Goal: Task Accomplishment & Management: Complete application form

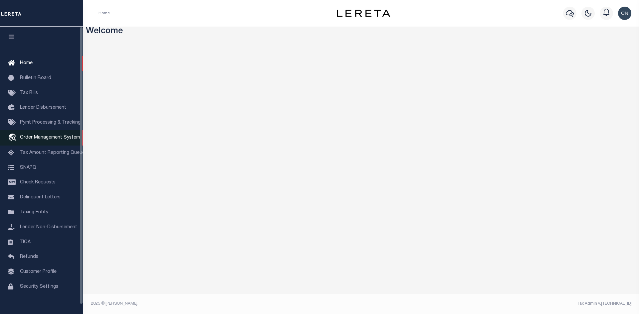
click at [41, 140] on span "Order Management System" at bounding box center [50, 137] width 60 height 5
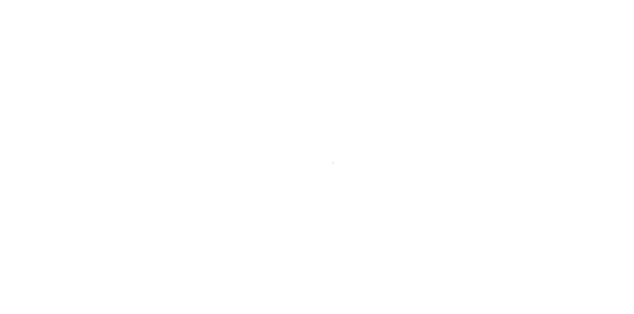
scroll to position [10, 0]
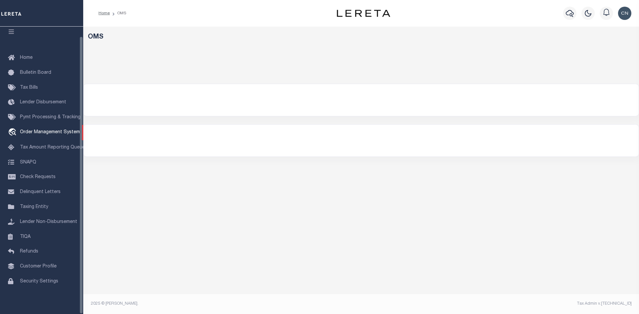
select select "200"
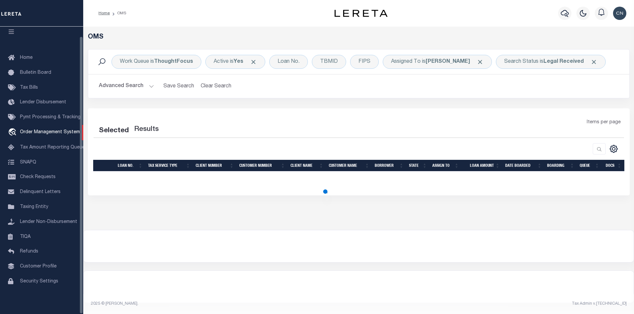
select select "200"
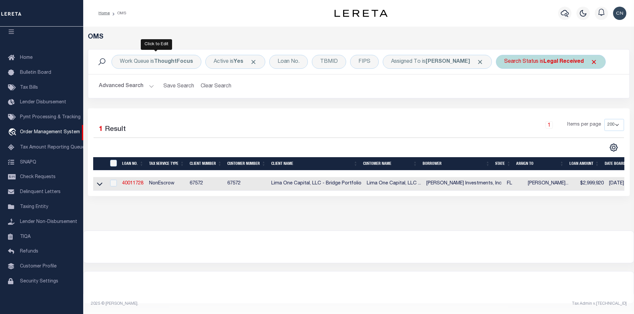
click at [543, 65] on b "Legal Received" at bounding box center [563, 61] width 40 height 5
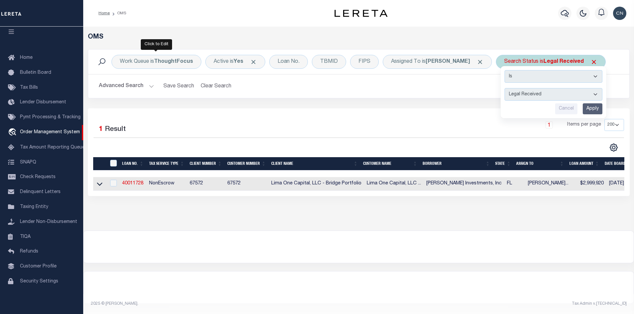
click at [504, 101] on select "Automated Search Bad Parcel Complete Duplicate Parcel High Dollar Reporting In …" at bounding box center [553, 94] width 98 height 13
select select "IP"
click at [504, 101] on select "Automated Search Bad Parcel Complete Duplicate Parcel High Dollar Reporting In …" at bounding box center [553, 94] width 98 height 13
click at [583, 114] on input "Apply" at bounding box center [593, 108] width 20 height 11
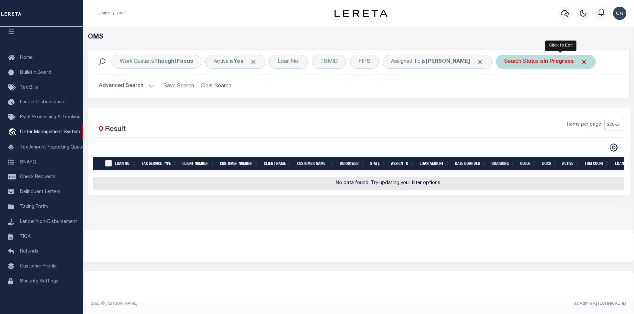
click at [555, 64] on div "Search Status is In Progress" at bounding box center [546, 62] width 100 height 14
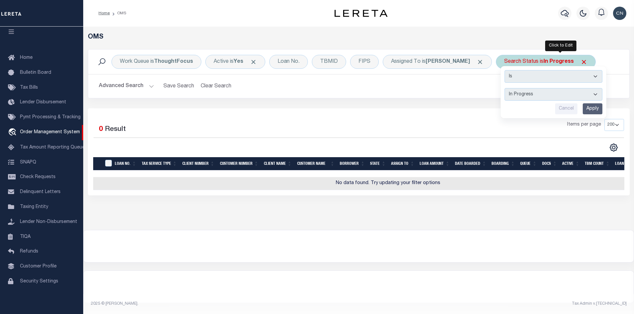
click at [547, 92] on select "Automated Search Bad Parcel Complete Duplicate Parcel High Dollar Reporting In …" at bounding box center [553, 94] width 98 height 13
select select "RD"
click at [519, 88] on select "Automated Search Bad Parcel Complete Duplicate Parcel High Dollar Reporting In …" at bounding box center [553, 94] width 98 height 13
click at [602, 108] on input "Apply" at bounding box center [593, 108] width 20 height 11
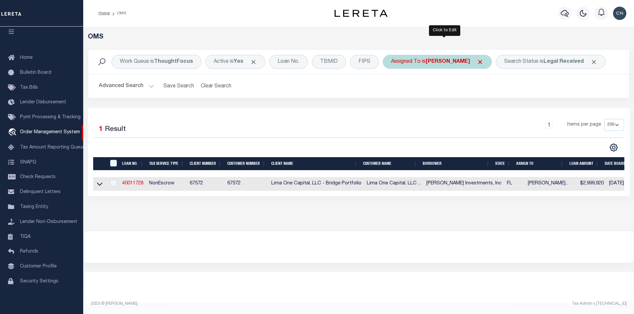
click at [453, 59] on b "[PERSON_NAME]" at bounding box center [448, 61] width 44 height 5
select select "[PERSON_NAME]"
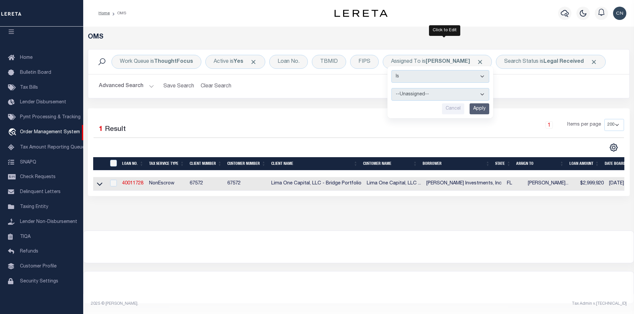
click at [219, 128] on div "Selected 1 Result 1 Items per page 10 25 50 100 200" at bounding box center [359, 152] width 542 height 88
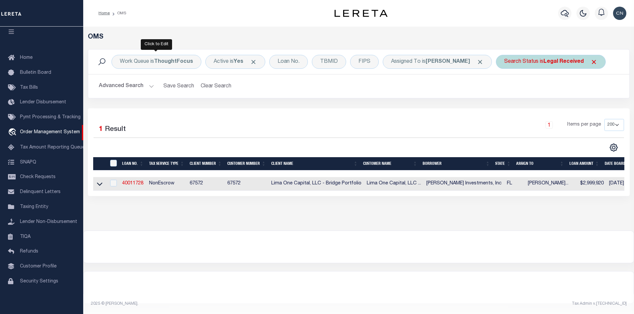
click at [543, 65] on b "Legal Received" at bounding box center [563, 61] width 40 height 5
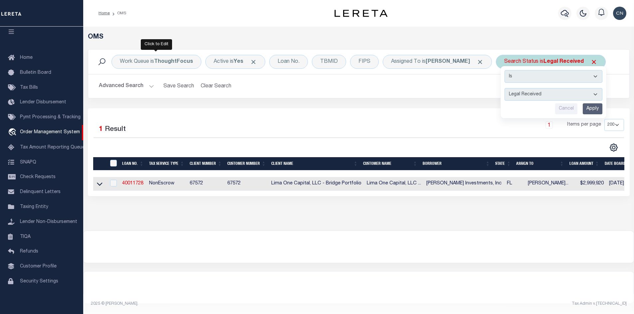
click at [504, 101] on select "Automated Search Bad Parcel Complete Duplicate Parcel High Dollar Reporting In …" at bounding box center [553, 94] width 98 height 13
select select "IP"
click at [504, 101] on select "Automated Search Bad Parcel Complete Duplicate Parcel High Dollar Reporting In …" at bounding box center [553, 94] width 98 height 13
click at [583, 114] on input "Apply" at bounding box center [593, 108] width 20 height 11
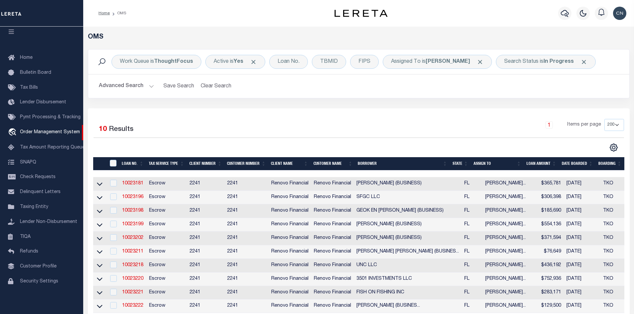
scroll to position [67, 0]
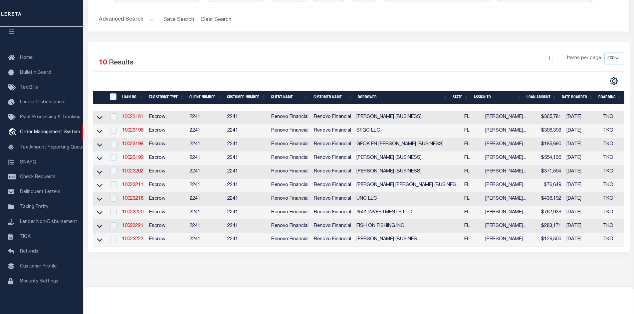
click at [127, 117] on link "10023181" at bounding box center [132, 117] width 21 height 5
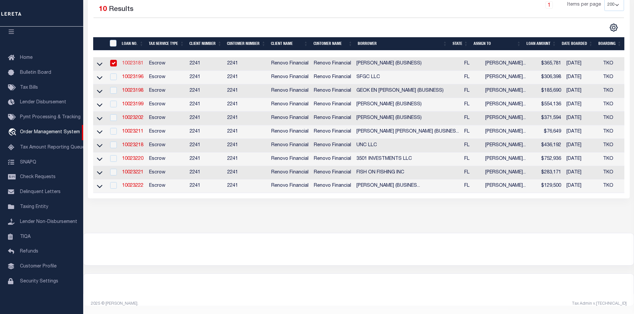
type input "10023181"
type input "[PERSON_NAME] (BUSINESS)"
select select
select select "400"
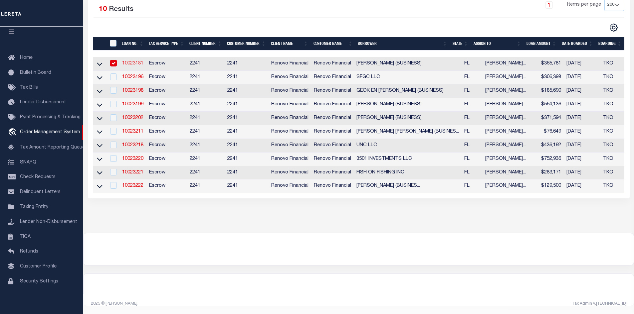
select select "Escrow"
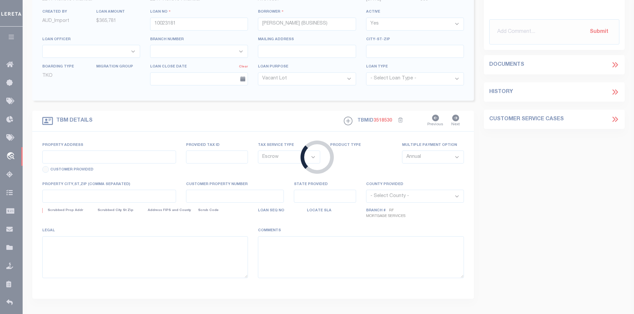
type input "[STREET_ADDRESS]"
type input "R122528-511300011780"
select select
type input "KISSIMMEE, FL 34746"
type input "a0kUS00000EDZG1"
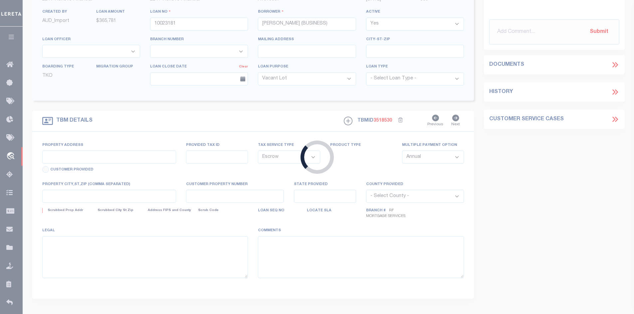
type input "FL"
select select
select select "164194"
select select "25067"
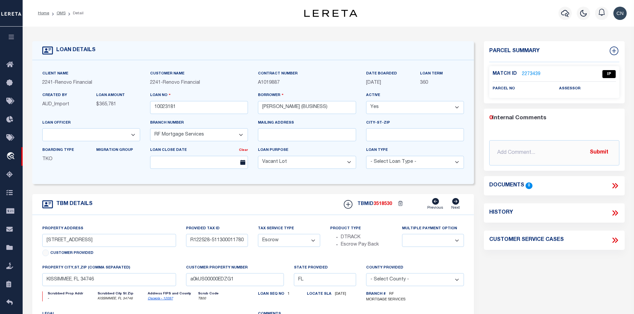
click at [529, 73] on link "2273439" at bounding box center [531, 74] width 19 height 7
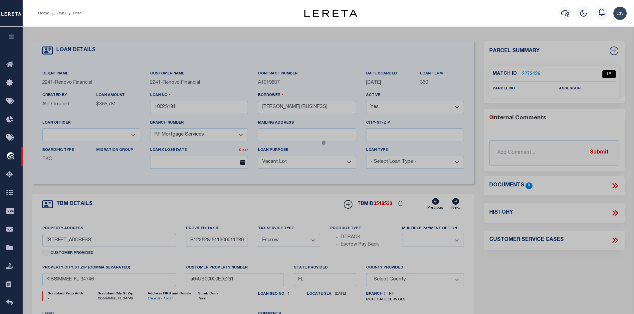
checkbox input "false"
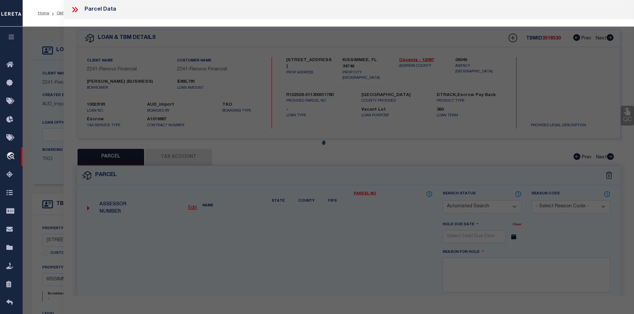
select select "IP"
checkbox input "false"
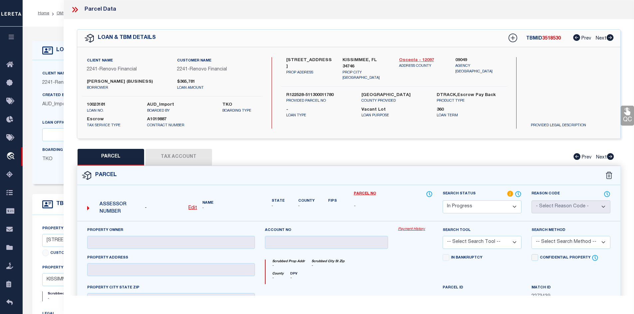
click at [409, 61] on link "Osceola - 12097" at bounding box center [422, 60] width 47 height 7
drag, startPoint x: 286, startPoint y: 57, endPoint x: 333, endPoint y: 61, distance: 47.4
click at [333, 61] on div "[STREET_ADDRESS] PROP ADDRESS" at bounding box center [309, 69] width 57 height 24
copy label "[STREET_ADDRESS]"
click at [326, 140] on div "QC QC QC" at bounding box center [349, 219] width 571 height 400
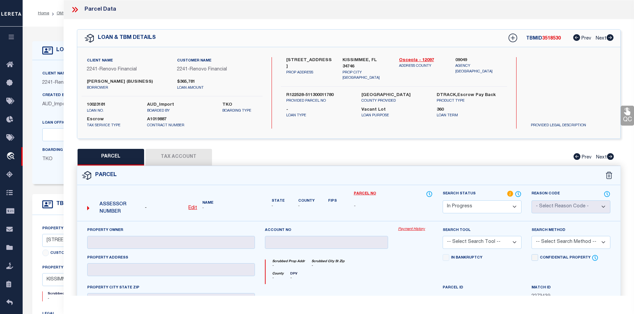
click at [341, 126] on div "[STREET_ADDRESS] PROP ADDRESS [GEOGRAPHIC_DATA], FL 34746 PROP CITY [GEOGRAPHIC…" at bounding box center [394, 93] width 226 height 72
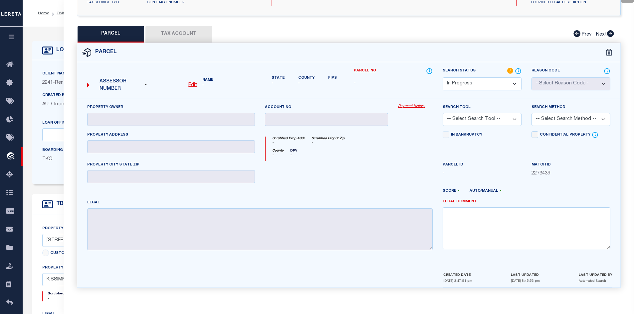
click at [193, 85] on u "Edit" at bounding box center [192, 85] width 9 height 5
select select "IP"
type textarea "-"
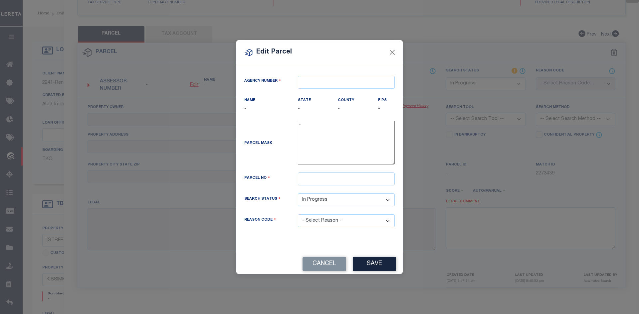
click at [117, 118] on div "Edit Parcel Agency Number Name - State - County" at bounding box center [319, 157] width 639 height 314
click at [319, 263] on button "Cancel" at bounding box center [324, 264] width 44 height 14
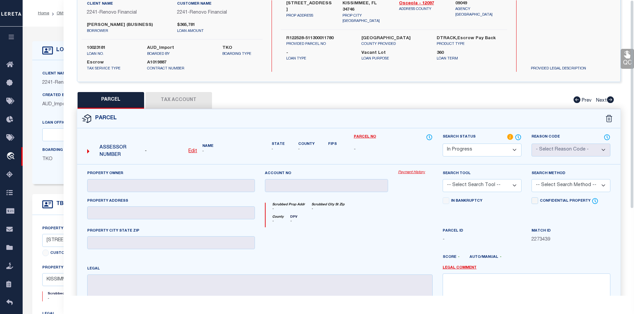
scroll to position [0, 0]
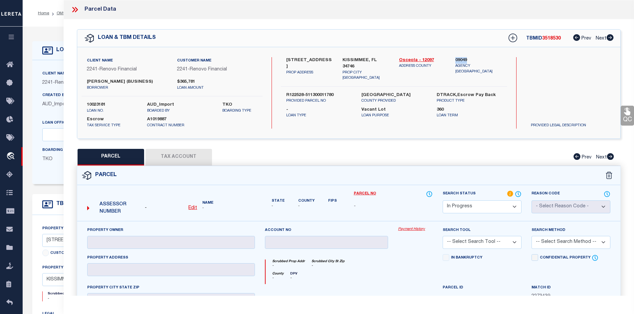
drag, startPoint x: 455, startPoint y: 59, endPoint x: 466, endPoint y: 59, distance: 11.6
click at [466, 59] on div "09049 Agency [GEOGRAPHIC_DATA]" at bounding box center [478, 69] width 57 height 24
copy label "09049"
click at [191, 208] on u "Edit" at bounding box center [192, 208] width 9 height 5
select select "IP"
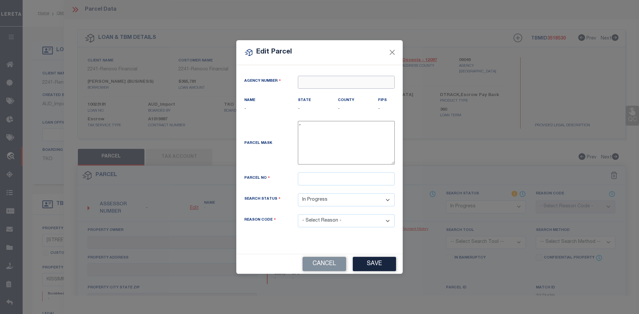
click at [309, 81] on input "text" at bounding box center [346, 82] width 97 height 13
paste input "09049"
click at [346, 94] on div "090490000 : [GEOGRAPHIC_DATA]" at bounding box center [346, 99] width 96 height 19
type input "090490000"
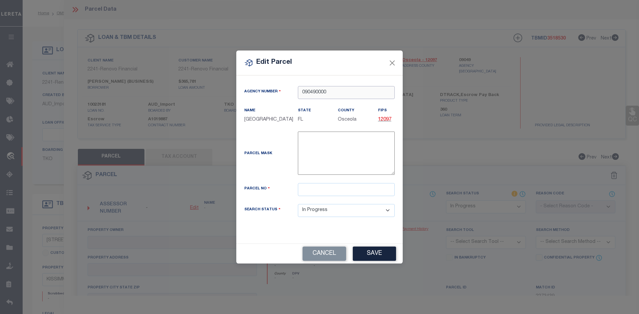
type input "090490000"
click at [310, 194] on input "text" at bounding box center [346, 189] width 97 height 13
paste input "12-25-28-5113-0001-1780"
type input "12-25-28-5113-0001-1780"
click at [373, 258] on button "Save" at bounding box center [374, 254] width 43 height 14
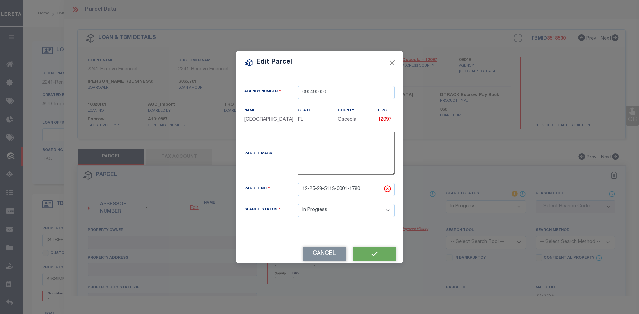
select select "IP"
checkbox input "false"
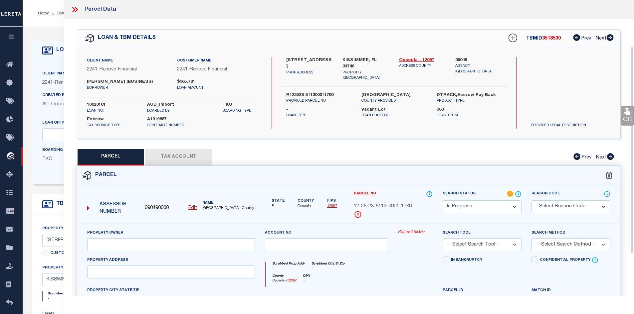
scroll to position [100, 0]
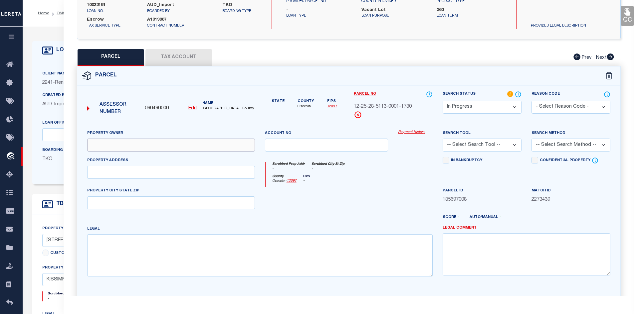
click at [99, 142] on input "text" at bounding box center [171, 145] width 168 height 13
paste input "[PERSON_NAME] [PERSON_NAME]"
type input "[PERSON_NAME] [PERSON_NAME]"
click at [126, 171] on input "text" at bounding box center [171, 172] width 168 height 13
paste input "[STREET_ADDRESS]"
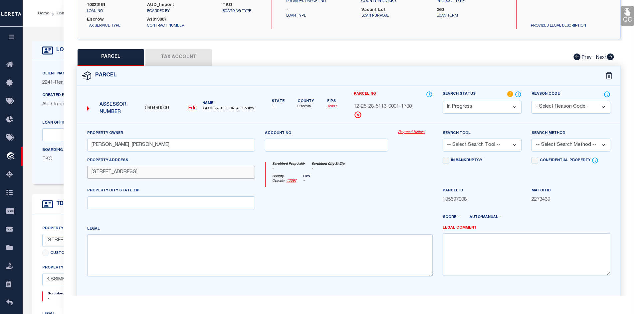
type input "[STREET_ADDRESS]"
click at [116, 201] on input "text" at bounding box center [171, 203] width 168 height 13
paste input "FL 34746"
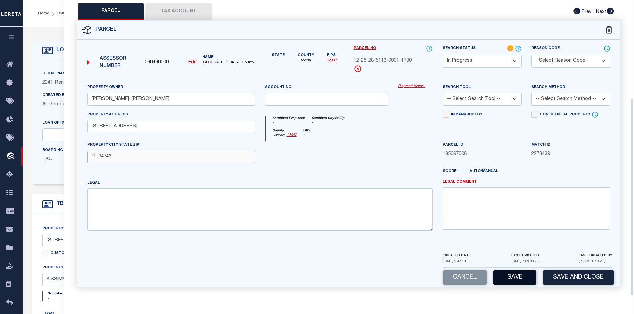
type input "FL 34746"
click at [512, 281] on button "Save" at bounding box center [514, 278] width 43 height 14
select select "AS"
checkbox input "false"
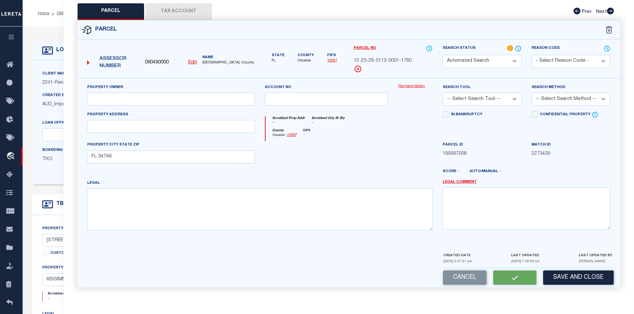
checkbox input "false"
select select "IP"
type input "[PERSON_NAME] [PERSON_NAME]"
type input "[STREET_ADDRESS]"
type input "FL 34746"
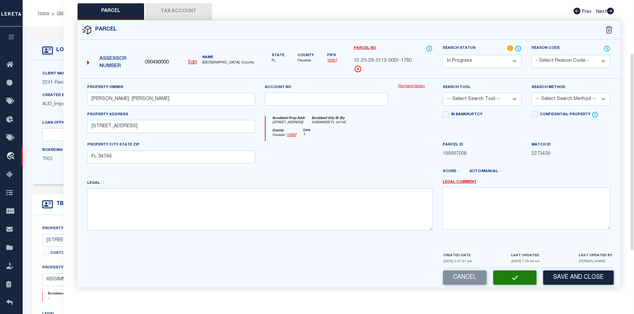
scroll to position [80, 0]
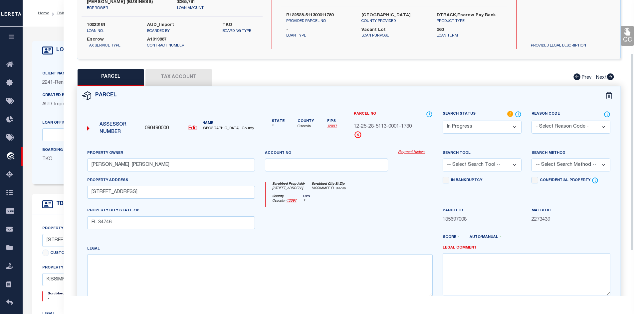
click at [166, 79] on button "Tax Account" at bounding box center [178, 77] width 67 height 17
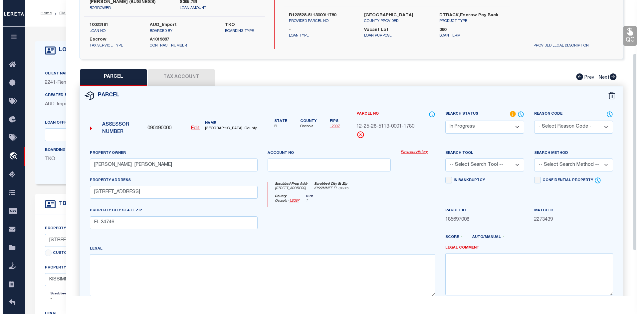
scroll to position [0, 0]
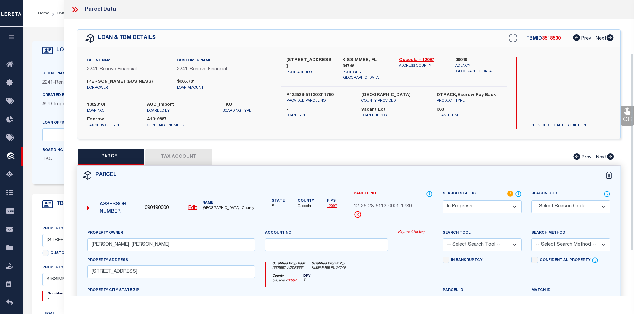
select select "100"
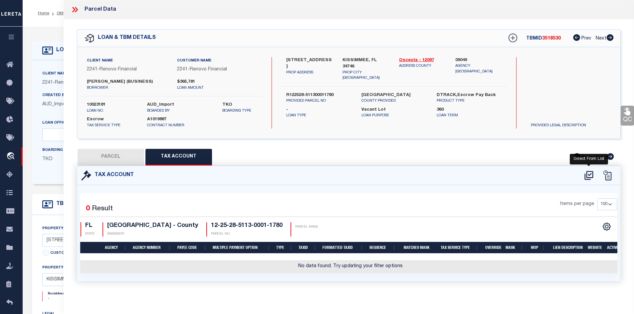
click at [587, 175] on icon at bounding box center [588, 175] width 9 height 9
select select "100"
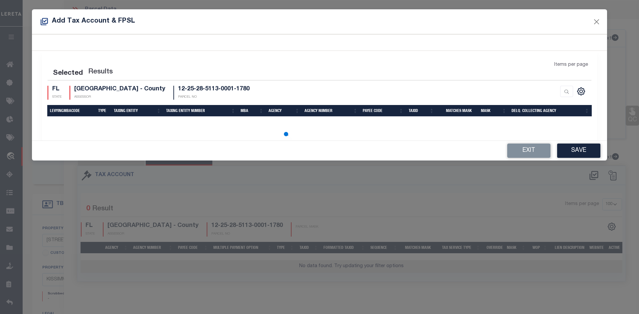
select select "100"
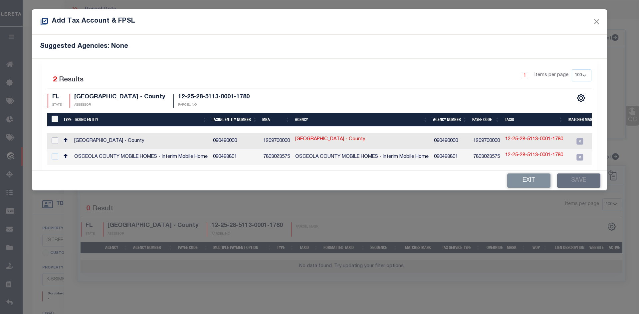
click at [54, 140] on input "checkbox" at bounding box center [55, 140] width 7 height 7
checkbox input "true"
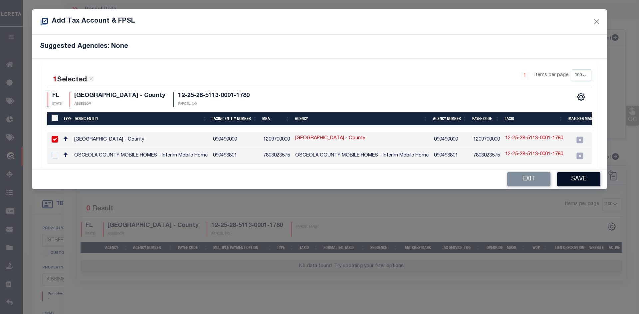
click at [586, 184] on button "Save" at bounding box center [578, 179] width 43 height 14
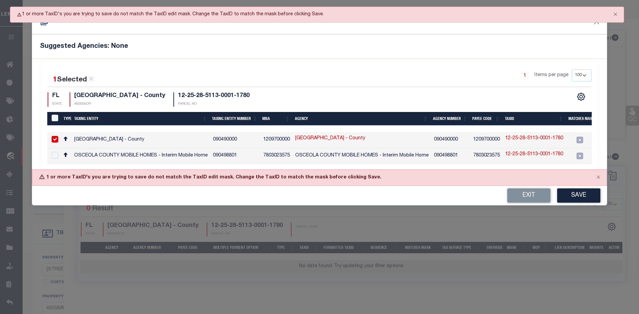
click at [520, 139] on link "12-25-28-5113-0001-1780" at bounding box center [534, 138] width 58 height 7
type input "12-25-28-5113-0001-1780"
type textarea "%$$$$$$-$$&&&&&&&&&&"
checkbox input "false"
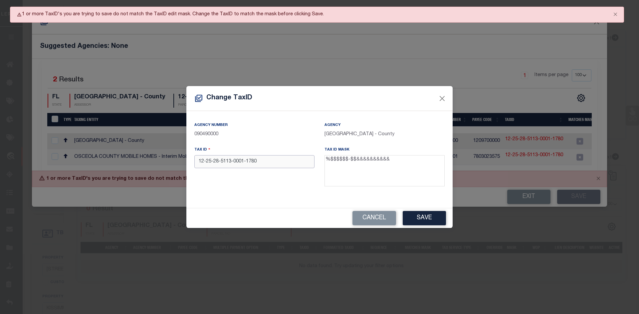
click at [206, 162] on input "12-25-28-5113-0001-1780" at bounding box center [254, 161] width 120 height 13
click at [211, 162] on input "1225-28-5113-0001-1780" at bounding box center [254, 161] width 120 height 13
click at [218, 162] on input "122528-5113-0001-1780" at bounding box center [254, 161] width 120 height 13
click at [217, 163] on input "122528-5113-0001-1780" at bounding box center [254, 161] width 120 height 13
click at [218, 161] on input "1225285113-0001-1780" at bounding box center [254, 161] width 120 height 13
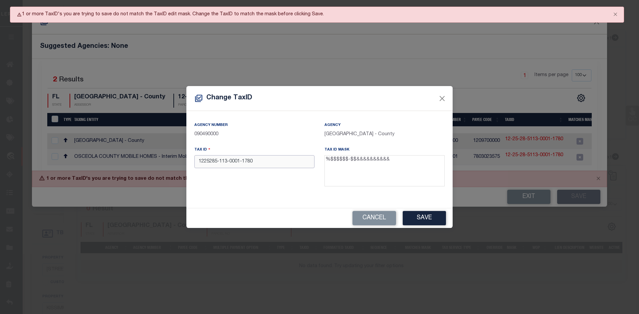
click at [230, 162] on input "1225285-113-0001-1780" at bounding box center [254, 161] width 120 height 13
click at [244, 162] on input "1225285-1130001-1780" at bounding box center [254, 161] width 120 height 13
click at [427, 219] on button "Save" at bounding box center [424, 218] width 43 height 14
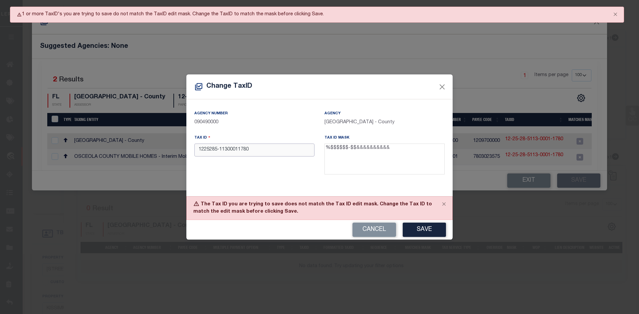
drag, startPoint x: 251, startPoint y: 152, endPoint x: 176, endPoint y: 145, distance: 74.5
click at [176, 145] on div "Change TaxID Agency Number 090490000 Agency [GEOGRAPHIC_DATA] - County Tax ID 1…" at bounding box center [319, 157] width 639 height 314
paste input "text"
click at [423, 231] on button "Save" at bounding box center [424, 230] width 43 height 14
click at [427, 230] on button "Save" at bounding box center [424, 230] width 43 height 14
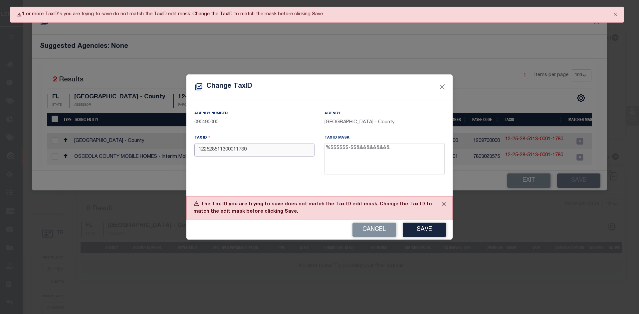
click at [218, 152] on input "122528511300011780" at bounding box center [254, 150] width 120 height 13
type input "1225285-11300011780"
click at [421, 230] on button "Save" at bounding box center [424, 230] width 43 height 14
click at [441, 88] on button "Close" at bounding box center [442, 87] width 9 height 9
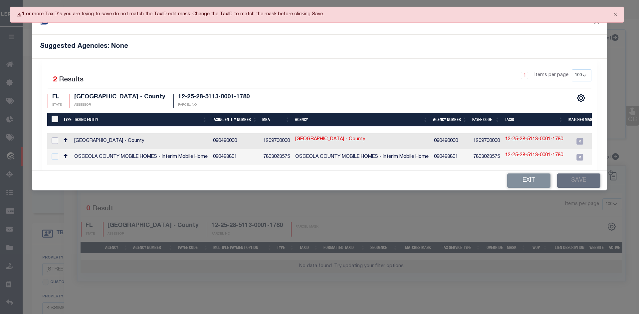
click at [56, 142] on input "checkbox" at bounding box center [55, 140] width 7 height 7
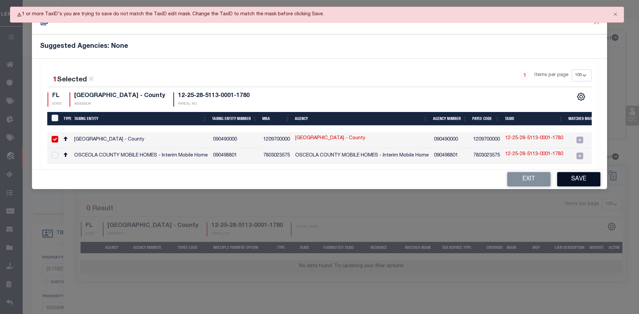
click at [579, 184] on button "Save" at bounding box center [578, 179] width 43 height 14
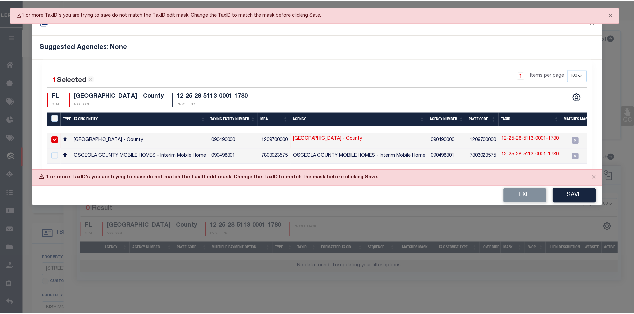
scroll to position [0, 205]
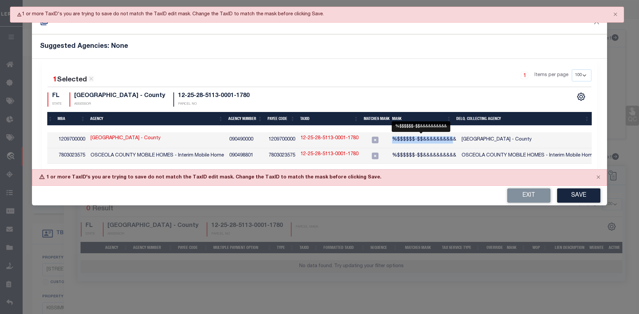
drag, startPoint x: 392, startPoint y: 139, endPoint x: 447, endPoint y: 138, distance: 54.6
click at [447, 138] on span "%$$$$$$-$$&&&&&&&&&&" at bounding box center [424, 139] width 64 height 5
checkbox input "false"
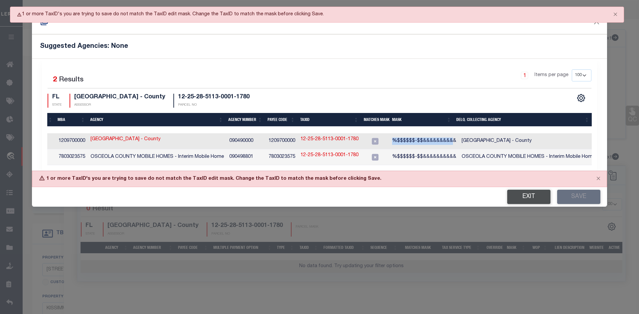
click at [530, 198] on button "Exit" at bounding box center [528, 197] width 43 height 14
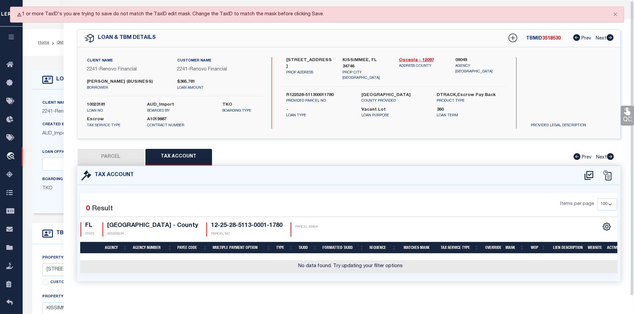
scroll to position [1, 0]
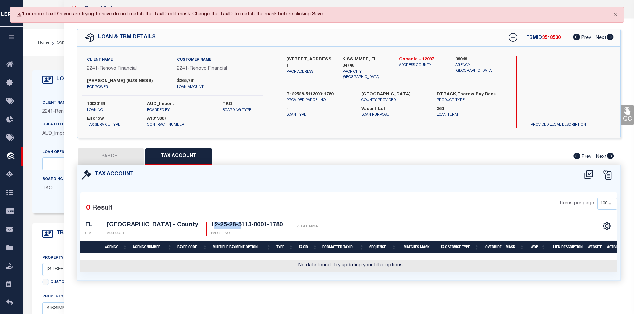
drag, startPoint x: 205, startPoint y: 225, endPoint x: 232, endPoint y: 225, distance: 27.3
click at [232, 225] on h4 "12-25-28-5113-0001-1780" at bounding box center [247, 225] width 72 height 7
click at [588, 174] on icon at bounding box center [588, 175] width 11 height 11
select select "100"
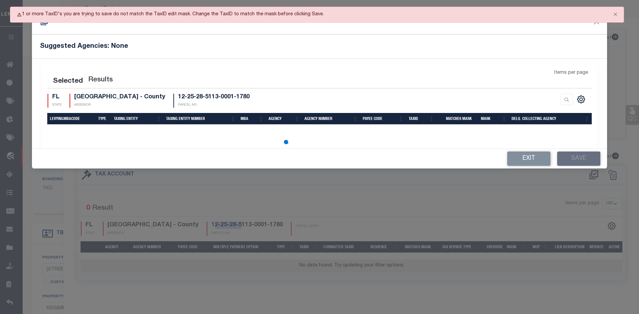
select select "100"
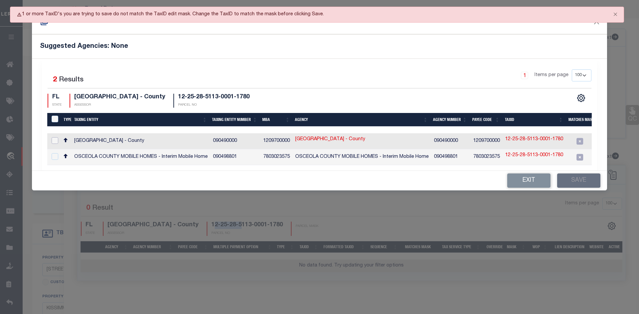
click at [55, 140] on input "checkbox" at bounding box center [55, 140] width 7 height 7
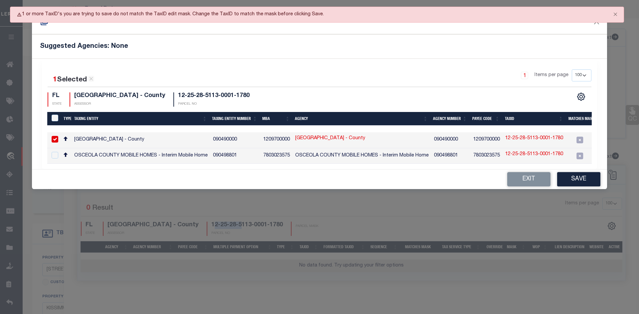
click at [539, 137] on link "12-25-28-5113-0001-1780" at bounding box center [534, 138] width 58 height 7
checkbox input "false"
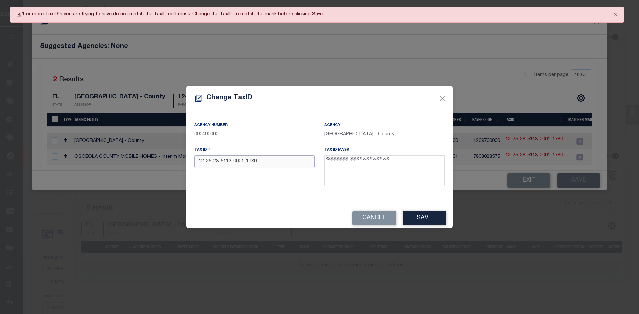
drag, startPoint x: 261, startPoint y: 163, endPoint x: 149, endPoint y: 160, distance: 112.2
click at [149, 160] on div "Change TaxID Agency Number 090490000 Agency [GEOGRAPHIC_DATA] - County Tax ID 1…" at bounding box center [319, 157] width 639 height 314
paste input "R122528-51130001"
type input "R122528-511300011780"
click at [421, 218] on button "Save" at bounding box center [424, 218] width 43 height 14
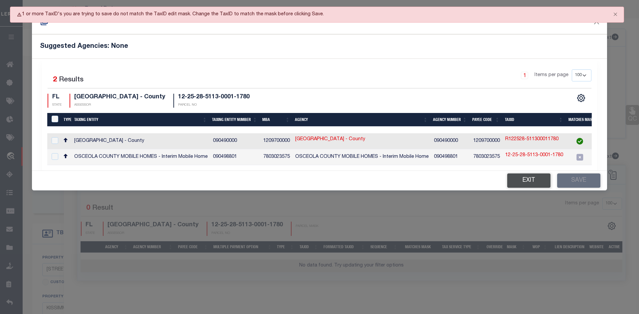
click at [526, 184] on button "Exit" at bounding box center [528, 181] width 43 height 14
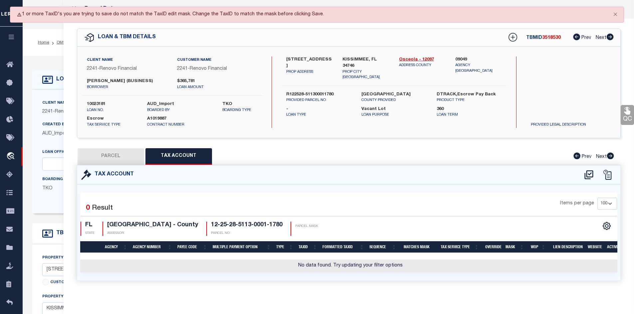
click at [110, 156] on button "PARCEL" at bounding box center [111, 156] width 67 height 17
select select "AS"
checkbox input "false"
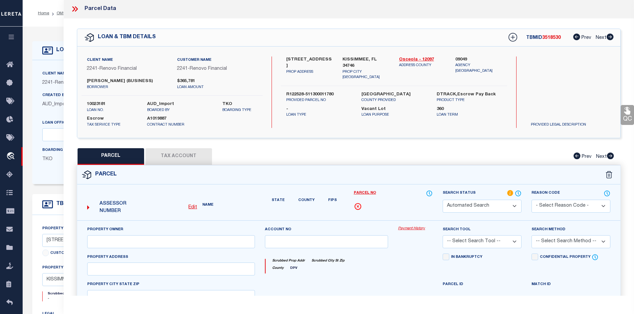
select select "IP"
type input "[PERSON_NAME] [PERSON_NAME]"
type input "[STREET_ADDRESS]"
type input "FL 34746"
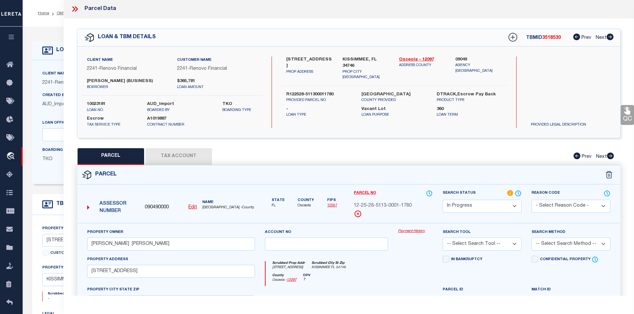
click at [180, 155] on button "Tax Account" at bounding box center [178, 156] width 67 height 17
select select "100"
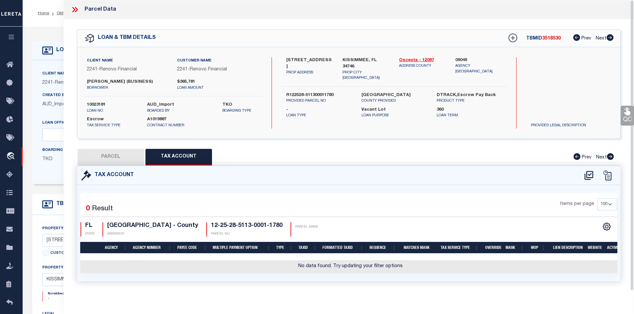
scroll to position [5, 0]
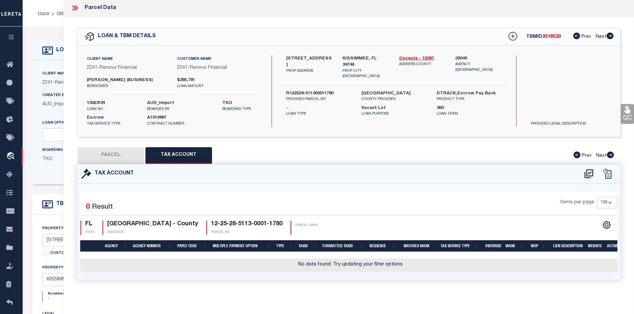
click at [111, 151] on button "PARCEL" at bounding box center [111, 155] width 67 height 17
select select "AS"
checkbox input "false"
select select "IP"
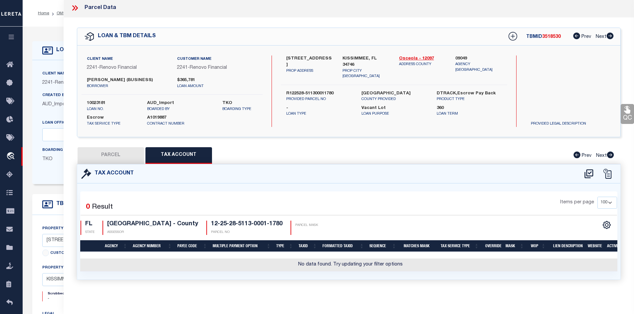
type input "[PERSON_NAME] [PERSON_NAME]"
type input "[STREET_ADDRESS]"
type input "FL 34746"
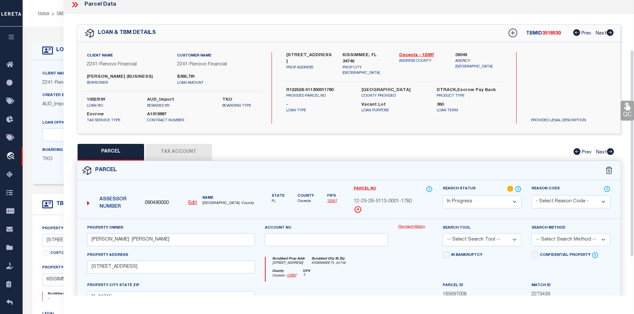
scroll to position [105, 0]
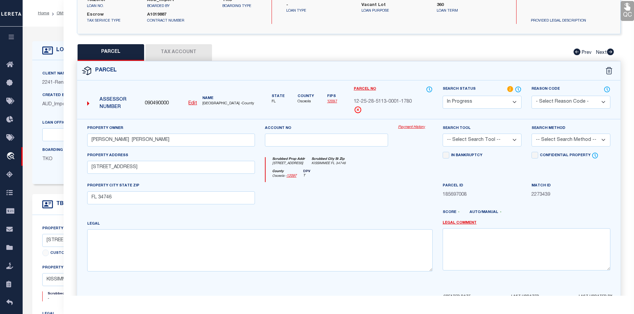
click at [512, 139] on select "-- Select Search Tool -- 3rd Party Website Agency File Agency Website ATLS CNV-…" at bounding box center [482, 140] width 79 height 13
select select "AGW"
click at [443, 134] on select "-- Select Search Tool -- 3rd Party Website Agency File Agency Website ATLS CNV-…" at bounding box center [482, 140] width 79 height 13
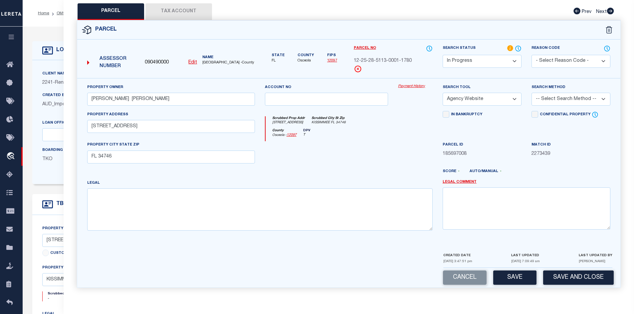
click at [521, 278] on button "Save" at bounding box center [514, 278] width 43 height 14
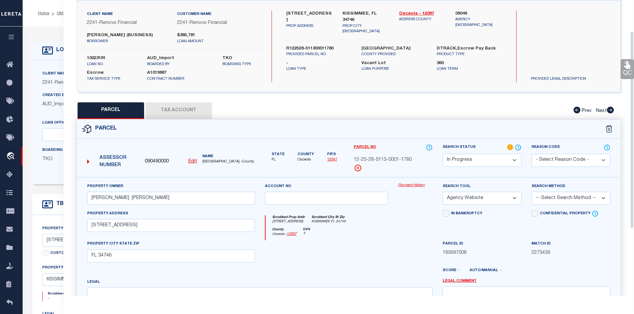
select select "AS"
select select
checkbox input "false"
select select "IP"
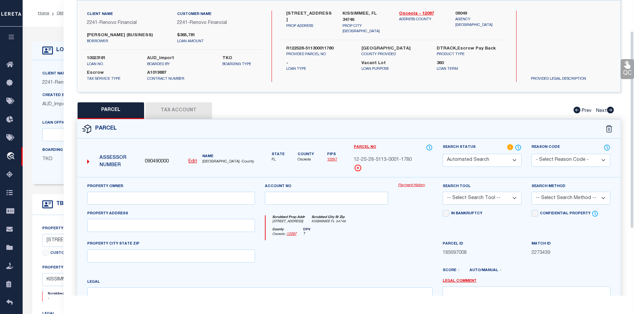
type input "[PERSON_NAME] [PERSON_NAME]"
select select "AGW"
type input "[STREET_ADDRESS]"
type input "FL 34746"
click at [170, 110] on button "Tax Account" at bounding box center [178, 110] width 67 height 17
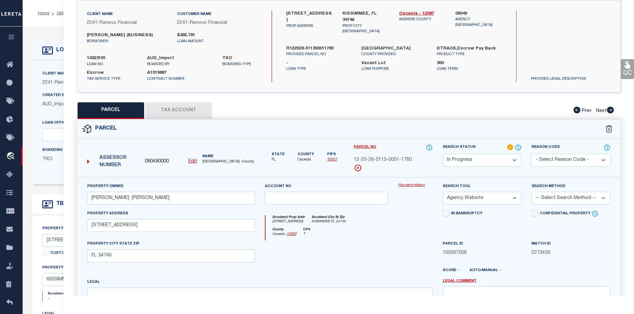
select select "100"
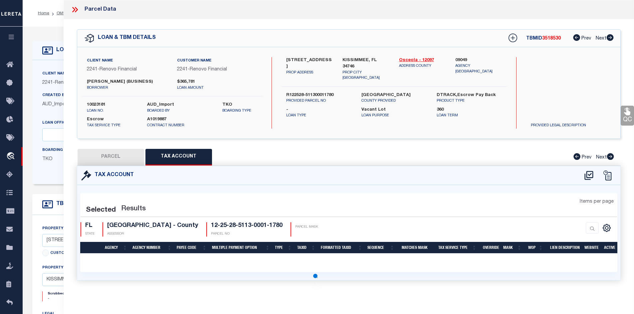
scroll to position [0, 0]
select select "100"
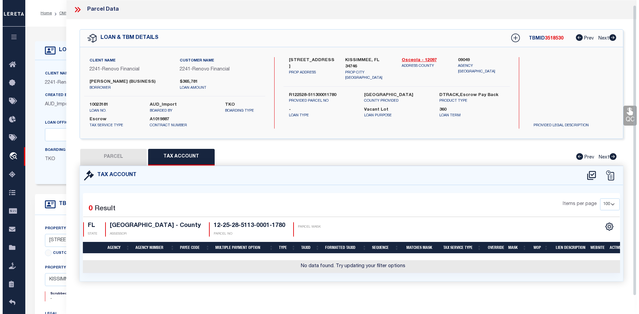
scroll to position [5, 0]
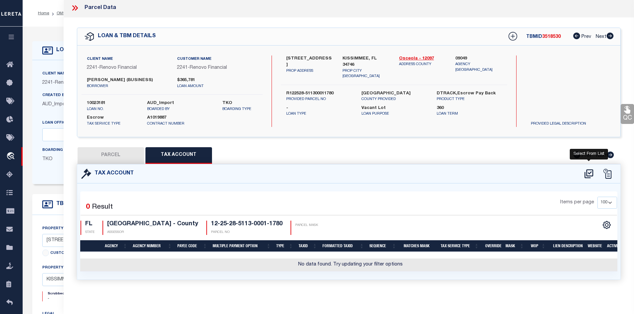
click at [588, 170] on icon at bounding box center [588, 174] width 11 height 11
select select "100"
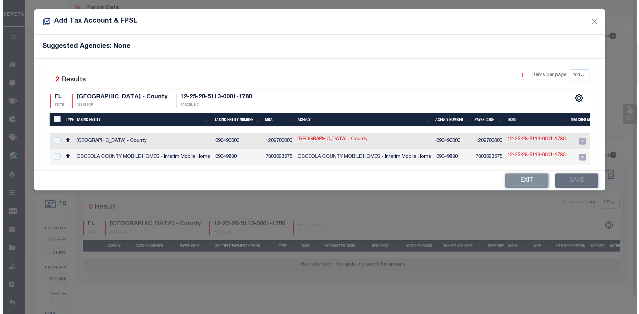
scroll to position [1, 0]
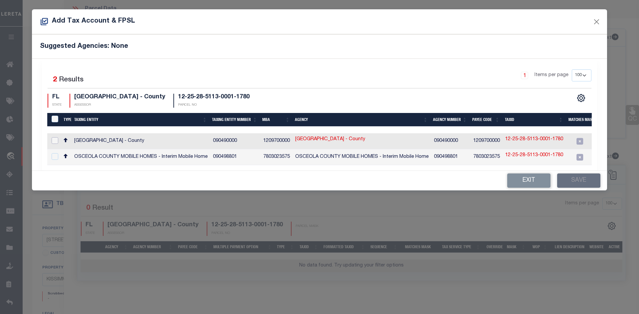
click at [56, 141] on input "checkbox" at bounding box center [55, 140] width 7 height 7
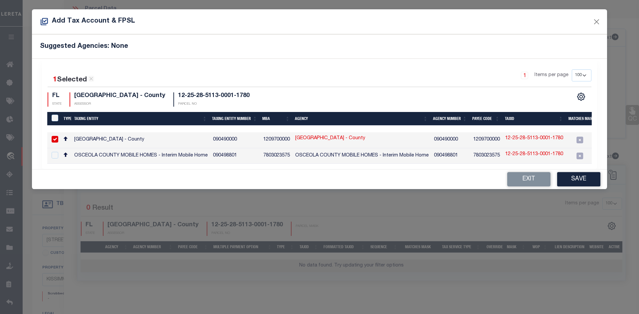
click at [535, 140] on link "12-25-28-5113-0001-1780" at bounding box center [534, 138] width 58 height 7
checkbox input "false"
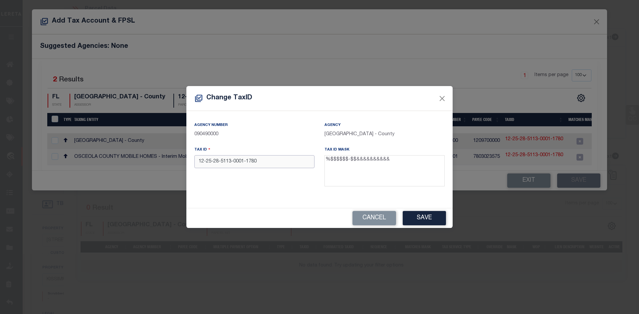
drag, startPoint x: 261, startPoint y: 161, endPoint x: 181, endPoint y: 160, distance: 80.2
click at [181, 160] on div "Change TaxID Agency Number 090490000 Agency [GEOGRAPHIC_DATA] - County Tax ID 1…" at bounding box center [319, 157] width 639 height 314
paste input "R122528-51130001"
type input "R122528-511300011780"
click at [429, 219] on button "Save" at bounding box center [424, 218] width 43 height 14
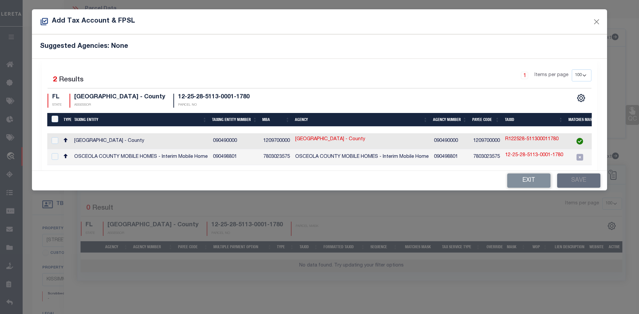
click at [578, 186] on div "Exit Save" at bounding box center [319, 181] width 575 height 20
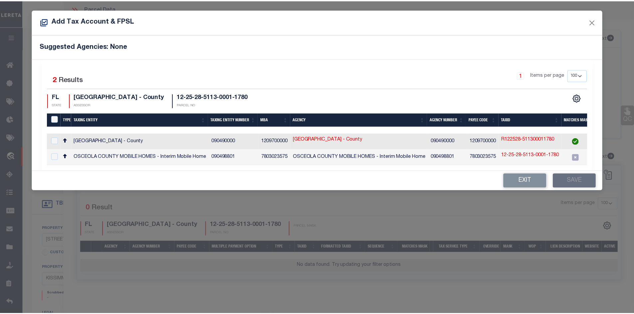
scroll to position [0, 205]
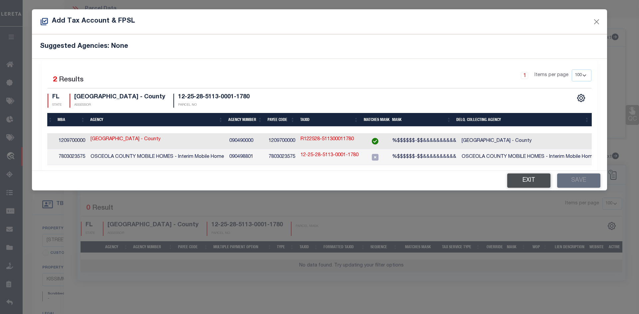
click at [533, 184] on button "Exit" at bounding box center [528, 181] width 43 height 14
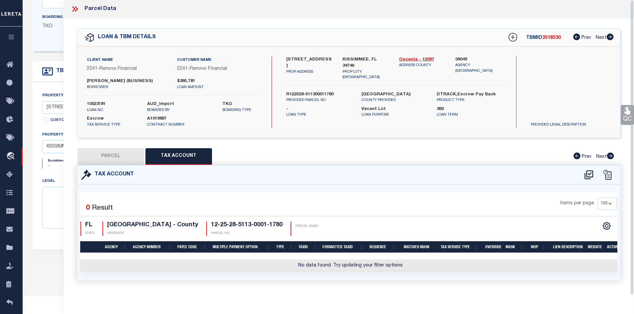
scroll to position [0, 0]
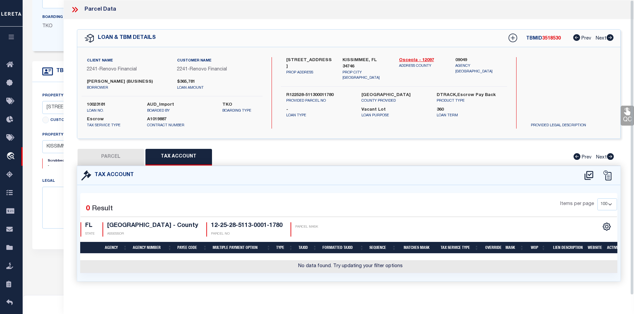
click at [107, 158] on button "PARCEL" at bounding box center [111, 157] width 67 height 17
select select "AS"
select select
checkbox input "false"
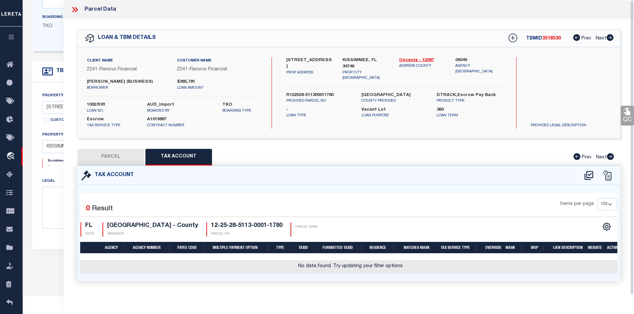
select select "IP"
type input "[PERSON_NAME] [PERSON_NAME]"
select select "AGW"
type input "[STREET_ADDRESS]"
type input "FL 34746"
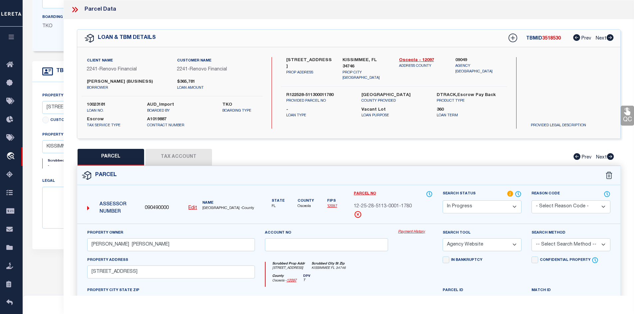
click at [76, 10] on icon at bounding box center [75, 9] width 9 height 9
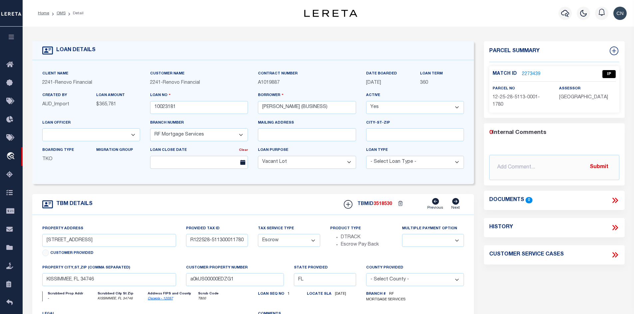
click at [525, 73] on link "2273439" at bounding box center [531, 74] width 19 height 7
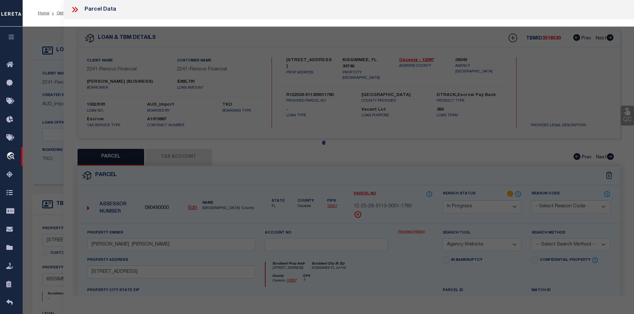
select select "AS"
select select
checkbox input "false"
select select "IP"
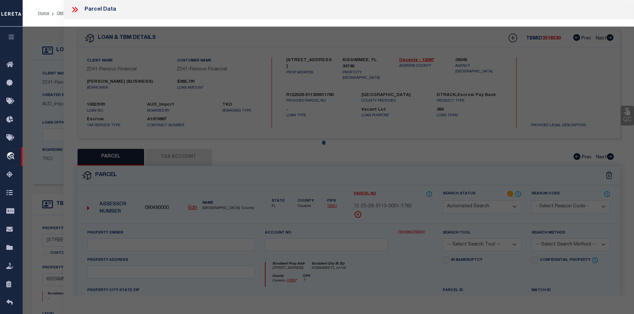
type input "[PERSON_NAME] [PERSON_NAME]"
select select "AGW"
type input "[STREET_ADDRESS]"
type input "FL 34746"
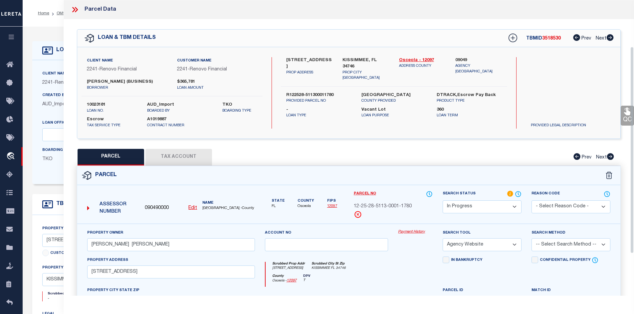
scroll to position [100, 0]
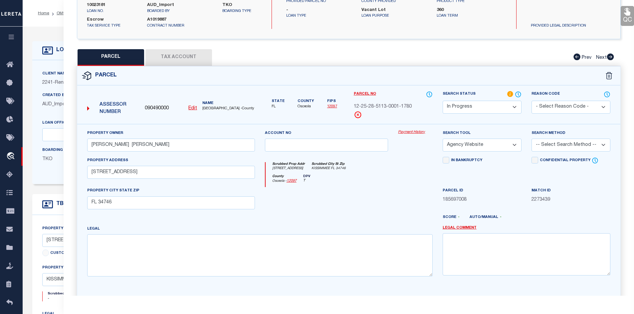
click at [174, 53] on button "Tax Account" at bounding box center [178, 57] width 67 height 17
select select "100"
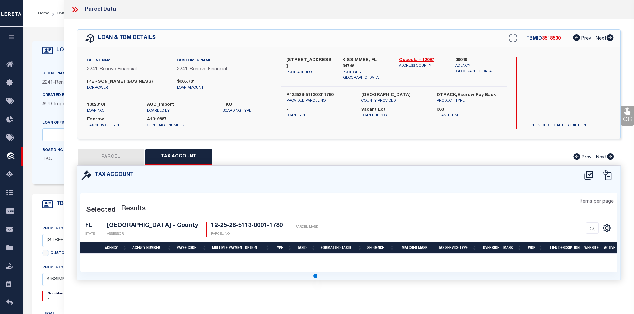
scroll to position [0, 0]
select select "100"
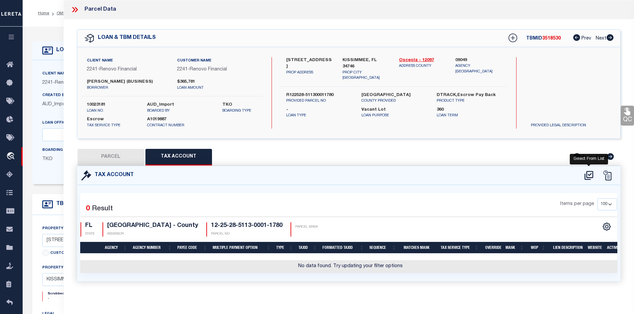
click at [590, 176] on icon at bounding box center [588, 175] width 11 height 11
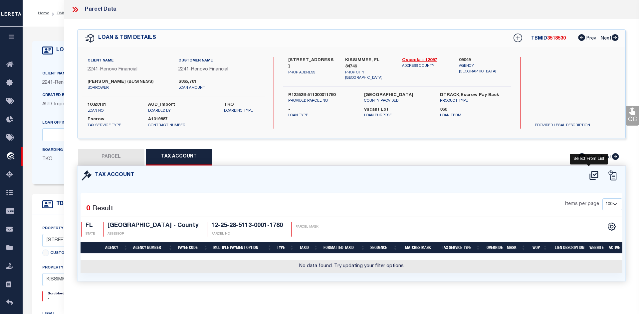
select select "100"
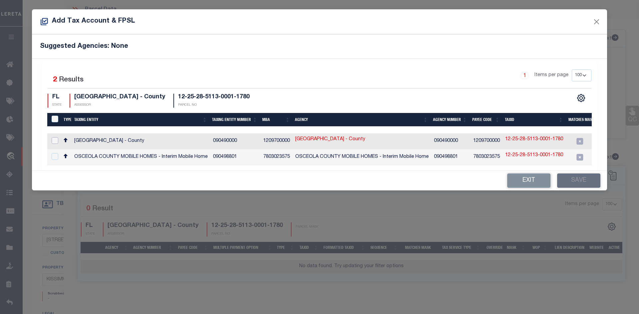
click at [56, 141] on input "checkbox" at bounding box center [55, 140] width 7 height 7
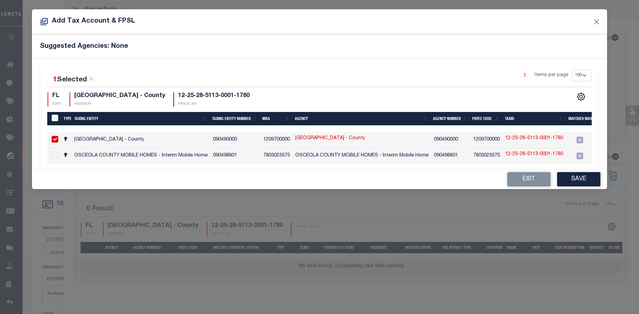
click at [325, 138] on link "[GEOGRAPHIC_DATA] - County" at bounding box center [330, 138] width 70 height 7
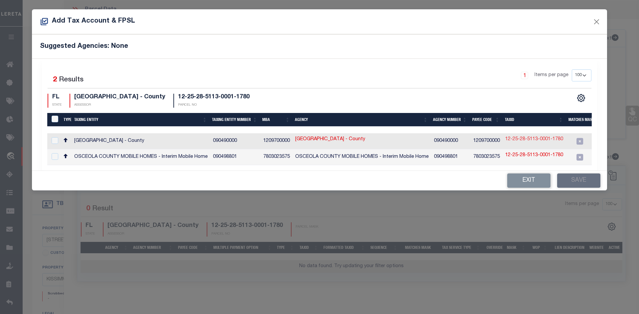
click at [530, 139] on link "12-25-28-5113-0001-1780" at bounding box center [534, 139] width 58 height 7
checkbox input "true"
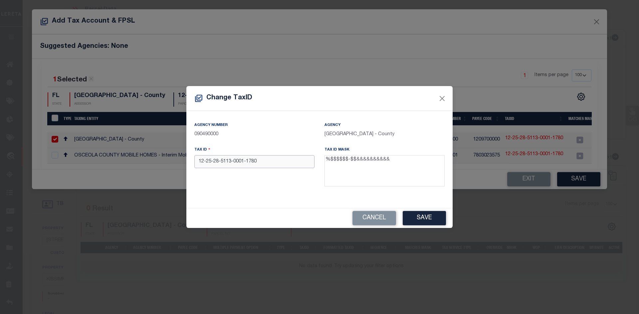
drag, startPoint x: 267, startPoint y: 162, endPoint x: 189, endPoint y: 160, distance: 77.9
click at [189, 160] on div "Agency Number 090490000 Agency [GEOGRAPHIC_DATA] - County Tax ID 12-25-28-5113-…" at bounding box center [319, 159] width 266 height 97
paste input "R122528-51130001"
type input "R122528-511300011780"
click at [417, 215] on button "Save" at bounding box center [424, 218] width 43 height 14
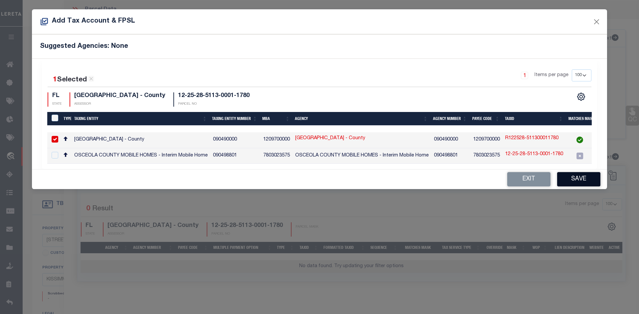
click at [573, 182] on button "Save" at bounding box center [578, 179] width 43 height 14
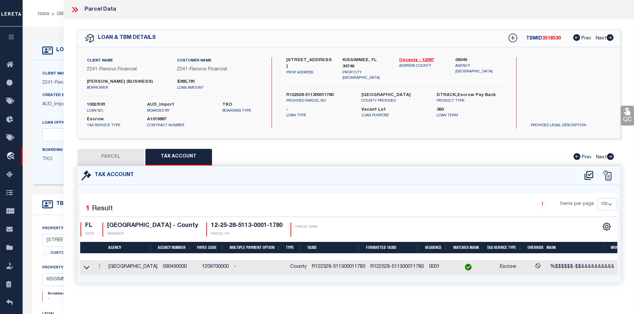
click at [305, 146] on div "QC QC QC" at bounding box center [349, 159] width 571 height 280
drag, startPoint x: 87, startPoint y: 102, endPoint x: 108, endPoint y: 102, distance: 21.3
click at [108, 102] on label "10023181" at bounding box center [112, 105] width 50 height 7
copy label "10023181"
click at [331, 166] on div "Tax Account" at bounding box center [348, 175] width 543 height 19
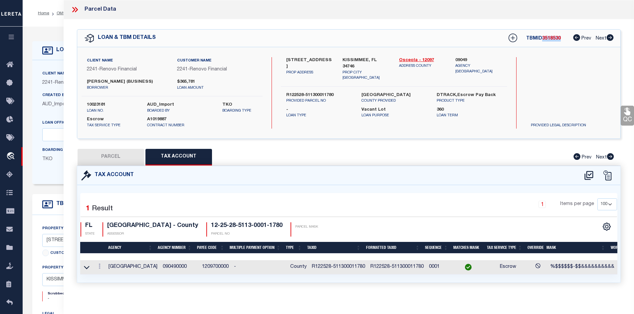
drag, startPoint x: 542, startPoint y: 38, endPoint x: 563, endPoint y: 40, distance: 21.1
click at [563, 40] on div "TBMID 3518530 Prev Next" at bounding box center [556, 38] width 114 height 12
copy span "3518530"
click at [334, 162] on div "PARCEL Tax Account Prev Next" at bounding box center [349, 157] width 544 height 17
click at [78, 10] on icon at bounding box center [75, 9] width 9 height 9
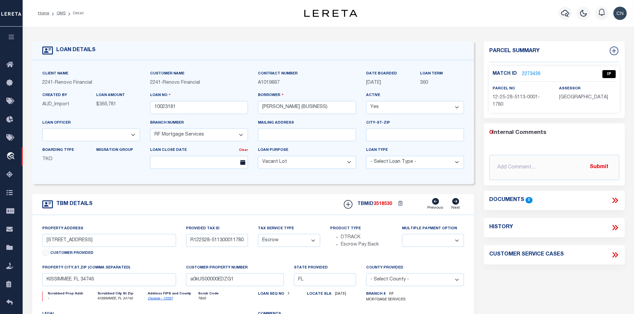
click at [525, 72] on link "2273439" at bounding box center [531, 74] width 19 height 7
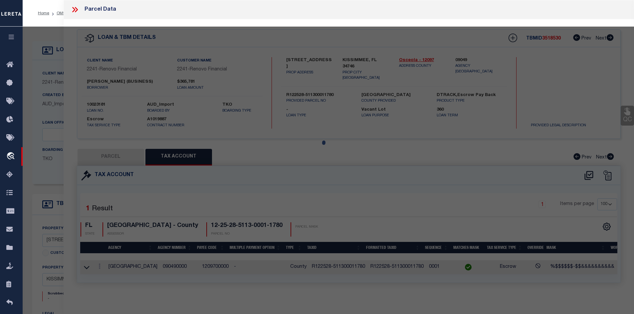
select select "AS"
select select
checkbox input "false"
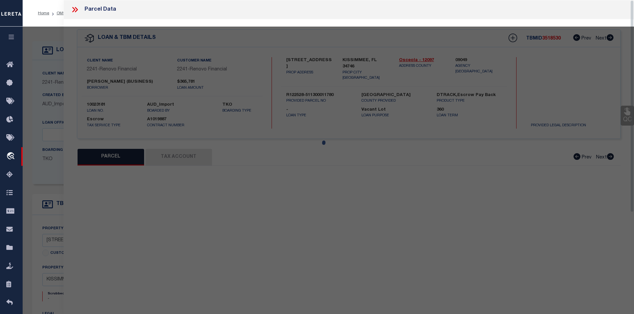
select select "IP"
type input "[PERSON_NAME] [PERSON_NAME]"
select select "AGW"
type input "[STREET_ADDRESS]"
type input "FL 34746"
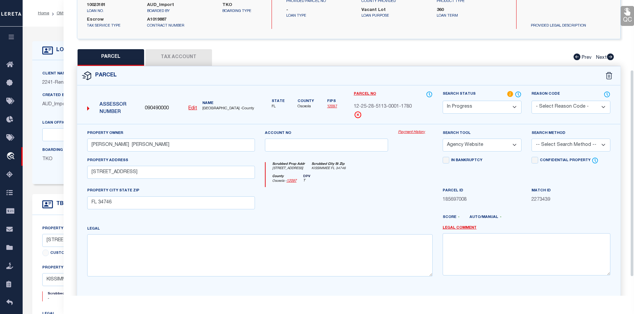
scroll to position [127, 0]
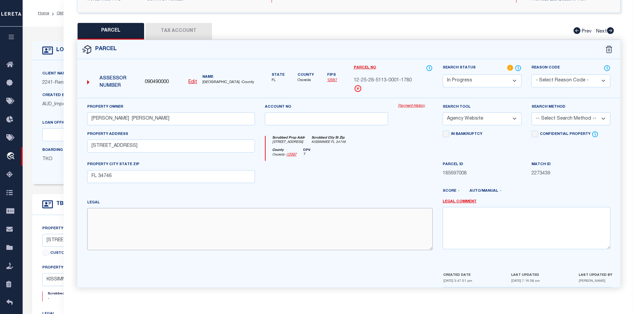
click at [111, 219] on textarea at bounding box center [259, 229] width 345 height 42
paste textarea "COVE AT [GEOGRAPHIC_DATA] PB 27 PGS 98-103 LOT 178"
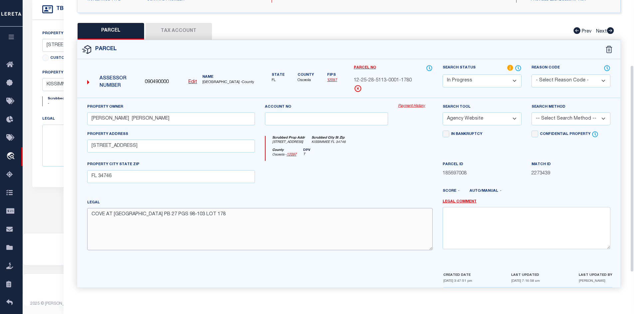
scroll to position [27, 0]
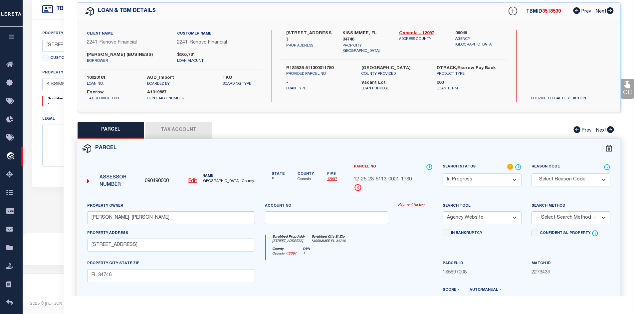
type textarea "COVE AT [GEOGRAPHIC_DATA] PB 27 PGS 98-103 LOT 178"
click at [515, 217] on select "-- Select Search Tool -- 3rd Party Website Agency File Agency Website ATLS CNV-…" at bounding box center [482, 218] width 79 height 13
click at [443, 212] on select "-- Select Search Tool -- 3rd Party Website Agency File Agency Website ATLS CNV-…" at bounding box center [482, 218] width 79 height 13
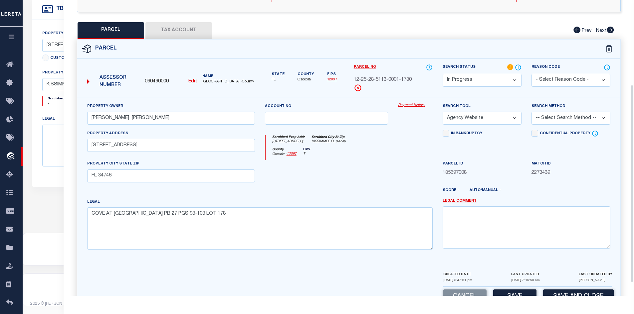
scroll to position [146, 0]
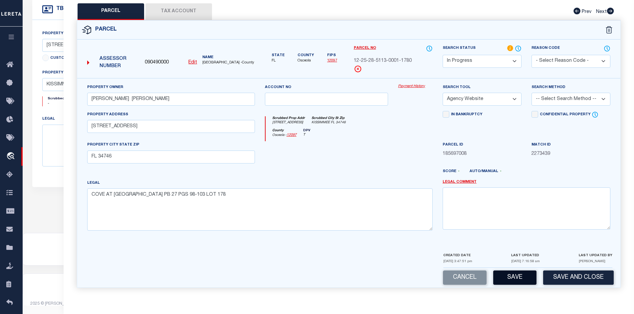
click at [511, 279] on button "Save" at bounding box center [514, 278] width 43 height 14
select select "AS"
select select
checkbox input "false"
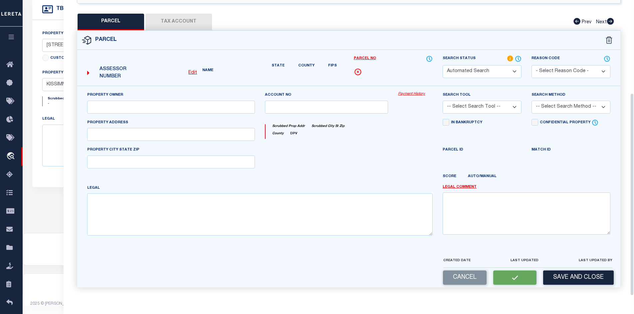
select select "IP"
type input "[PERSON_NAME] [PERSON_NAME]"
select select "AGW"
type input "[STREET_ADDRESS]"
type input "FL 34746"
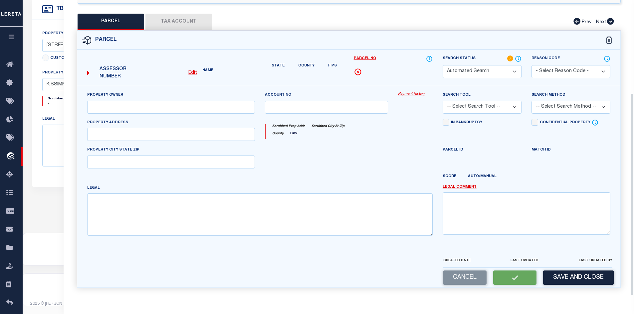
type textarea "COVE AT [GEOGRAPHIC_DATA] PB 27 PGS 98-103 LOT 178"
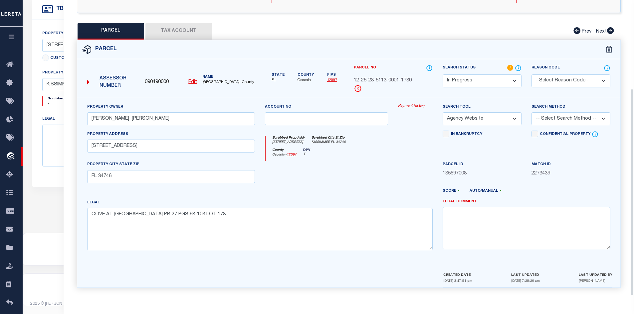
scroll to position [127, 0]
drag, startPoint x: 297, startPoint y: 79, endPoint x: 319, endPoint y: 80, distance: 21.7
click at [319, 80] on div "State [GEOGRAPHIC_DATA] [GEOGRAPHIC_DATA] Fips 12097" at bounding box center [304, 74] width 79 height 19
copy span "Osceola"
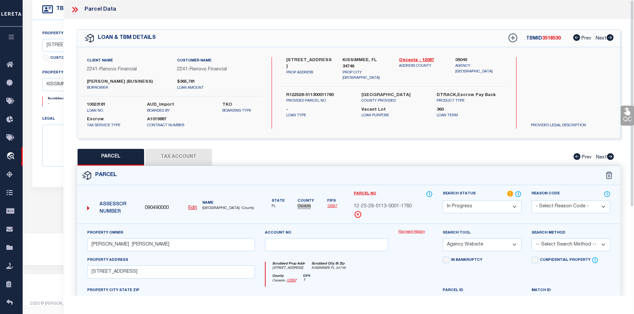
scroll to position [131, 0]
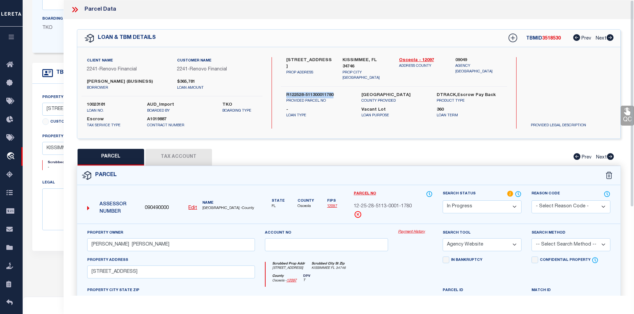
drag, startPoint x: 286, startPoint y: 82, endPoint x: 351, endPoint y: 83, distance: 65.2
click at [351, 92] on label "R122528-511300011780" at bounding box center [318, 95] width 65 height 7
copy label "R122528-511300011780"
click at [75, 10] on icon at bounding box center [73, 9] width 3 height 5
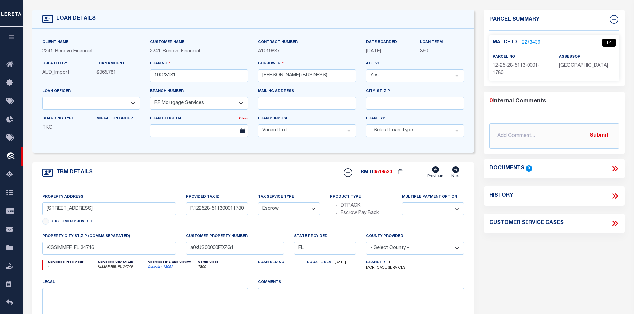
scroll to position [0, 0]
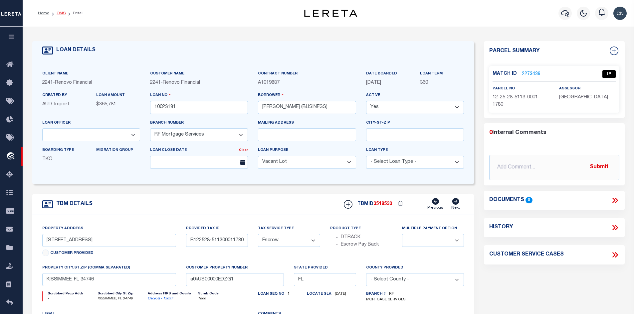
click at [61, 13] on link "OMS" at bounding box center [61, 13] width 9 height 4
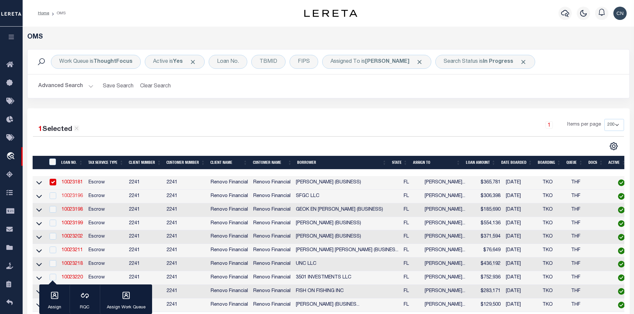
click at [73, 196] on link "10023196" at bounding box center [72, 196] width 21 height 5
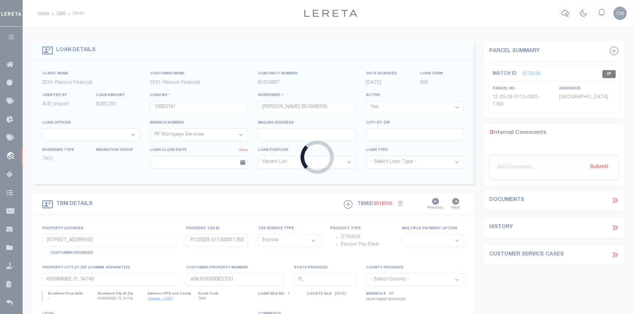
type input "10023196"
type input "SFGC LLC"
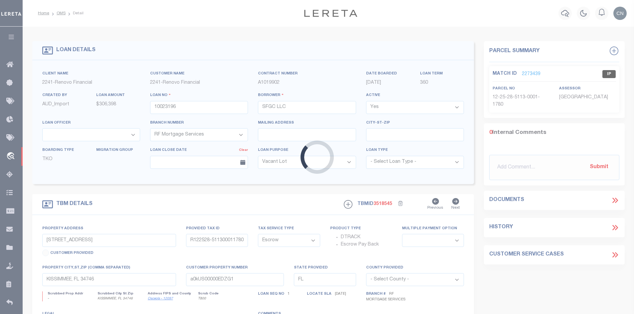
type input "8272 PROVENCIA COURT"
type input "[US_VEHICLE_IDENTIFICATION_NUMBER]"
select select
type input "[GEOGRAPHIC_DATA][PERSON_NAME]"
type input "a0kUS00000EDaLl"
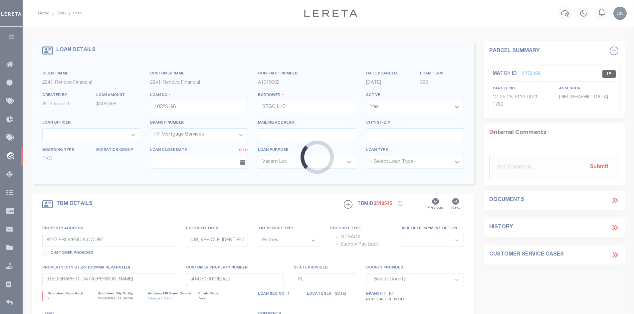
select select
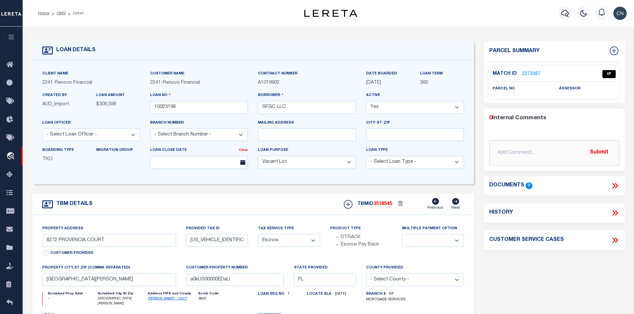
click at [526, 73] on link "2273387" at bounding box center [531, 74] width 19 height 7
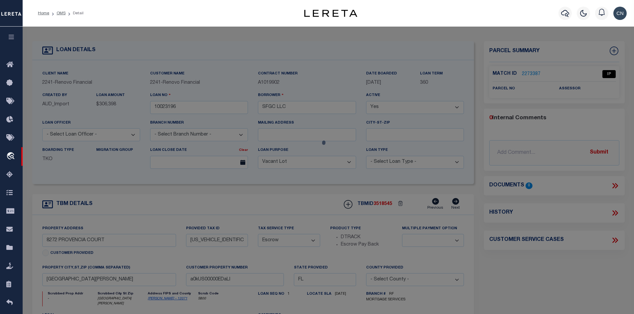
select select "AS"
select select
checkbox input "false"
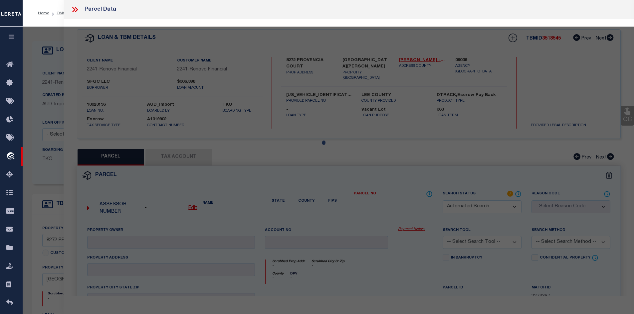
select select "IP"
checkbox input "false"
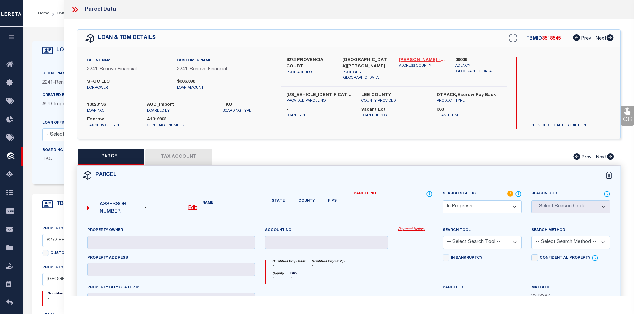
click at [404, 60] on link "[PERSON_NAME] - 12071" at bounding box center [422, 60] width 47 height 7
drag, startPoint x: 286, startPoint y: 58, endPoint x: 327, endPoint y: 59, distance: 41.3
click at [327, 59] on label "8272 PROVENCIA COURT" at bounding box center [309, 63] width 47 height 13
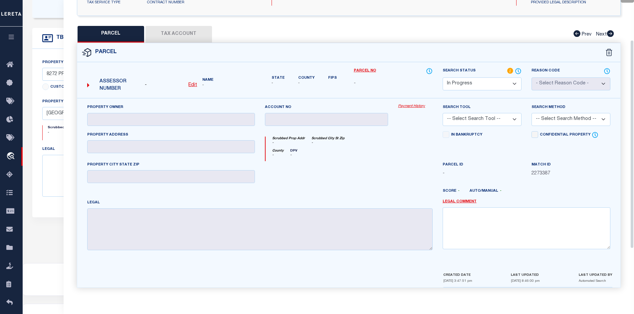
scroll to position [24, 0]
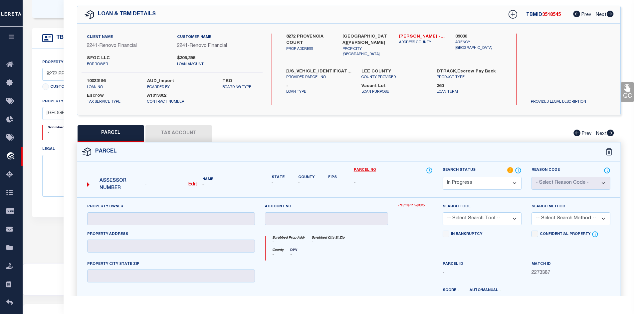
click at [193, 184] on u "Edit" at bounding box center [192, 184] width 9 height 5
select select "IP"
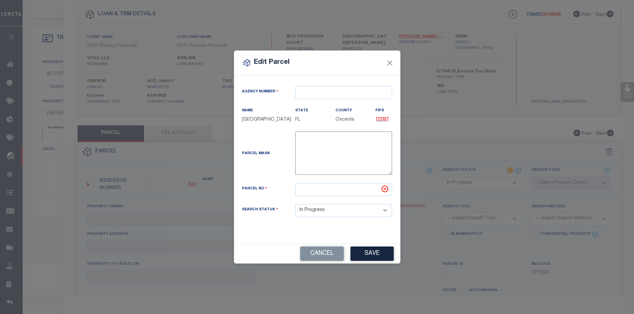
type textarea "-"
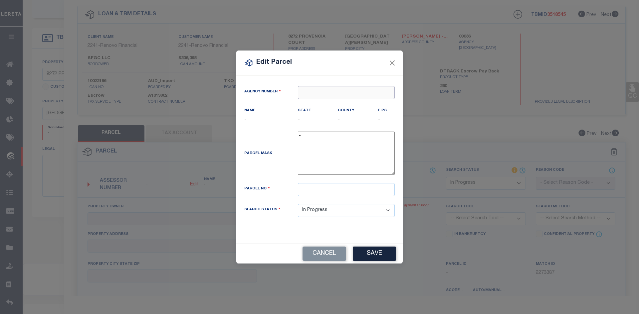
click at [313, 94] on input "text" at bounding box center [346, 92] width 97 height 13
click at [323, 104] on div "090360000 : [GEOGRAPHIC_DATA]" at bounding box center [346, 109] width 96 height 19
type input "090360000"
click at [312, 190] on input "text" at bounding box center [346, 189] width 97 height 13
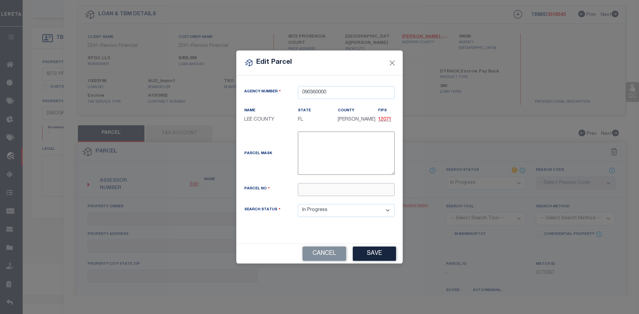
paste input "09-45-25-P4-00100.0770"
type input "09-45-25-P4-00100.0770"
click at [368, 251] on button "Save" at bounding box center [374, 254] width 43 height 14
select select "IP"
checkbox input "false"
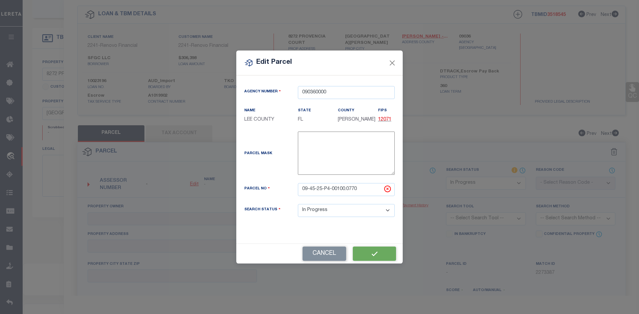
checkbox input "false"
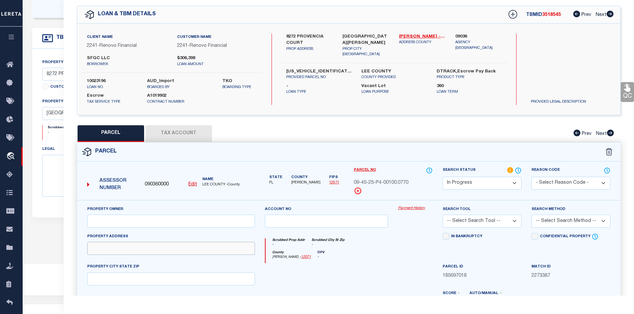
click at [113, 248] on input "text" at bounding box center [171, 248] width 168 height 13
paste input "8272 PROVENCIA CT"
type input "8272 PROVENCIA CT"
click at [128, 217] on input "text" at bounding box center [171, 221] width 168 height 13
paste input "SFGC LLC"
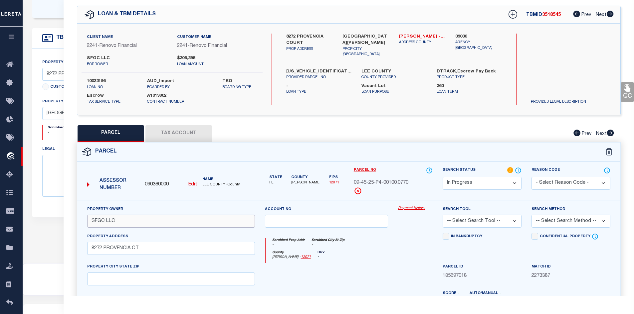
scroll to position [57, 0]
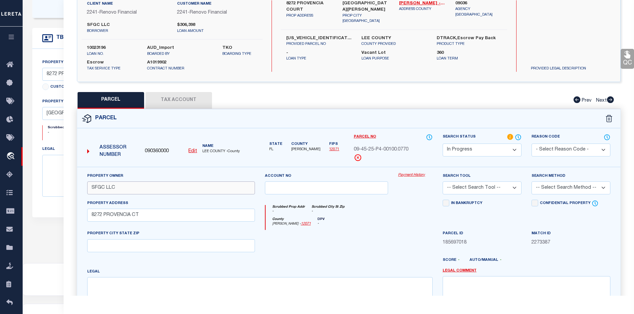
type input "SFGC LLC"
click at [120, 245] on input "text" at bounding box center [171, 246] width 168 height 13
paste input "[GEOGRAPHIC_DATA][PERSON_NAME]"
type input "[GEOGRAPHIC_DATA][PERSON_NAME]"
click at [124, 286] on textarea at bounding box center [259, 299] width 345 height 42
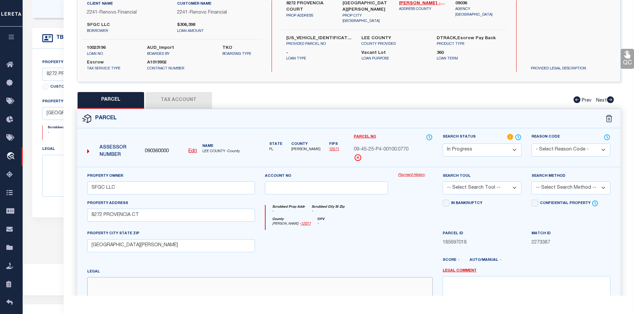
paste textarea "PASEO PH 1 SUB DESC IN INST #2006-162884 LOT 77"
click at [225, 285] on textarea "PASEO PH 1 SUB DESC IN INST #2006-162884 LOT 77" at bounding box center [259, 299] width 345 height 42
paste textarea "Range"
click at [239, 283] on textarea "PASEO PH 1 SUB DESC IN INST #2006-162884 LOT 77,Range" at bounding box center [259, 299] width 345 height 42
paste textarea "25E"
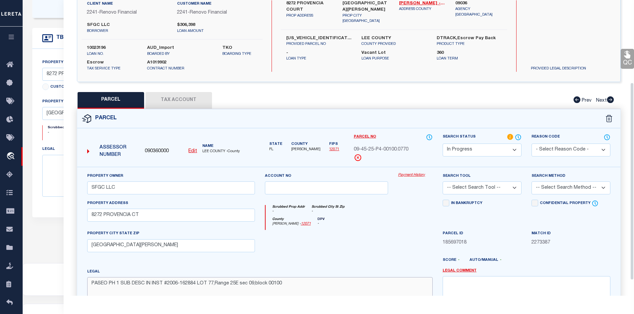
scroll to position [146, 0]
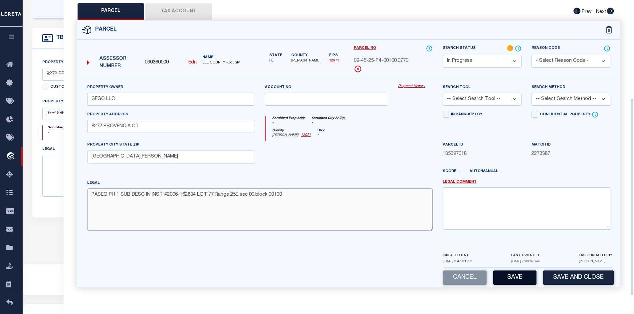
type textarea "PASEO PH 1 SUB DESC IN INST #2006-162884 LOT 77,Range 25E sec 09,block 00100"
click at [512, 280] on button "Save" at bounding box center [514, 278] width 43 height 14
click at [513, 99] on select "-- Select Search Tool -- 3rd Party Website Agency File Agency Website ATLS CNV-…" at bounding box center [482, 99] width 79 height 13
select select "AS"
checkbox input "false"
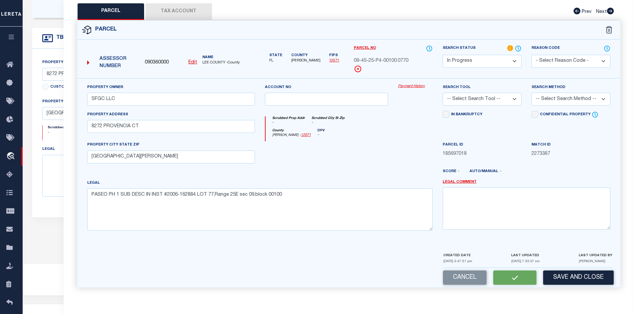
checkbox input "false"
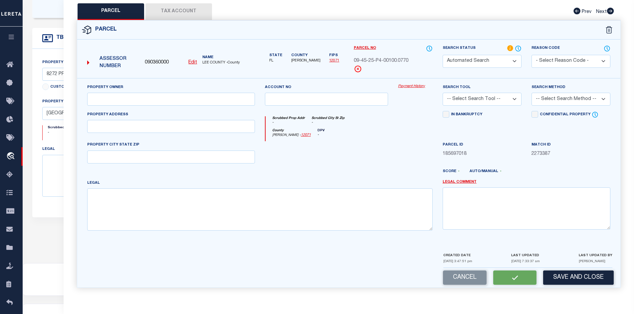
select select "IP"
type input "SFGC LLC"
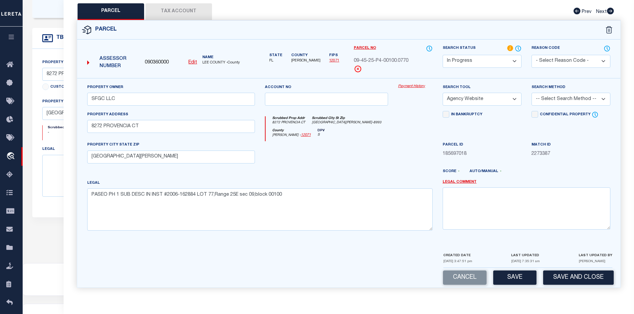
click at [443, 93] on select "-- Select Search Tool -- 3rd Party Website Agency File Agency Website ATLS CNV-…" at bounding box center [482, 99] width 79 height 13
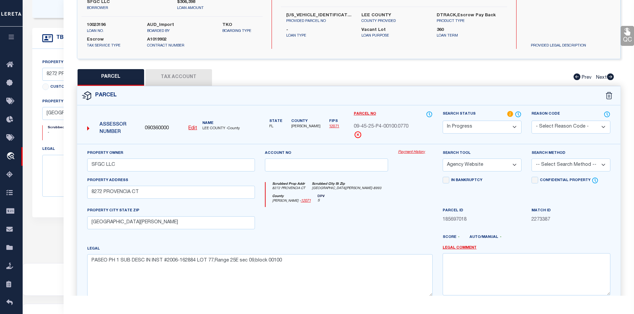
click at [177, 78] on button "Tax Account" at bounding box center [178, 77] width 67 height 17
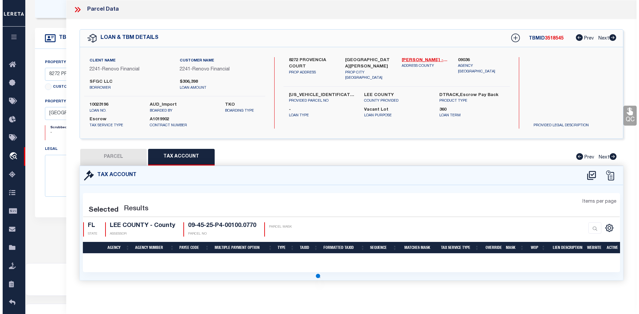
scroll to position [0, 0]
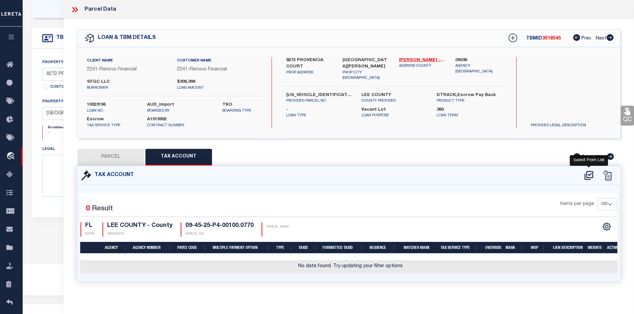
click at [587, 175] on icon at bounding box center [588, 175] width 9 height 9
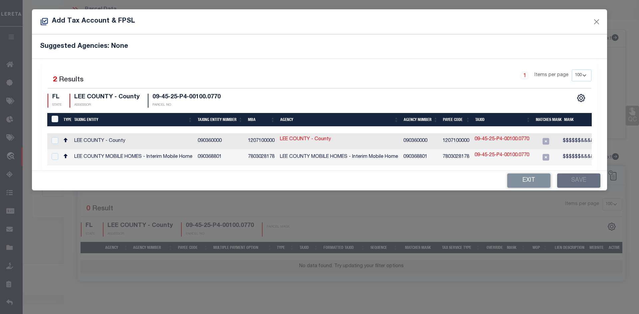
click at [540, 168] on div "Selected 2 Results 1 Items per page 10 25 50 100 200 FL STATE" at bounding box center [319, 115] width 555 height 112
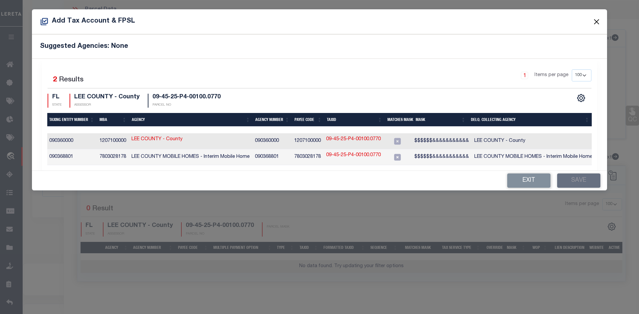
click at [598, 23] on button "Close" at bounding box center [596, 21] width 9 height 9
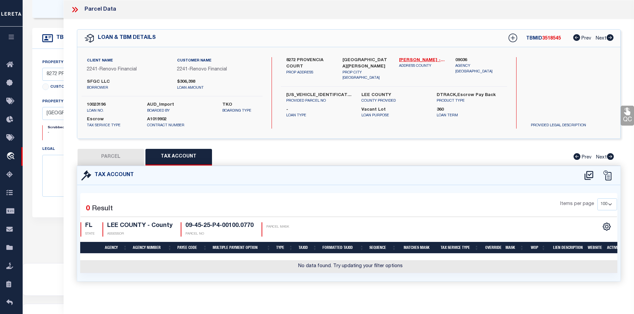
click at [526, 184] on div "Tax Account" at bounding box center [348, 175] width 543 height 19
click at [589, 176] on icon at bounding box center [588, 175] width 11 height 11
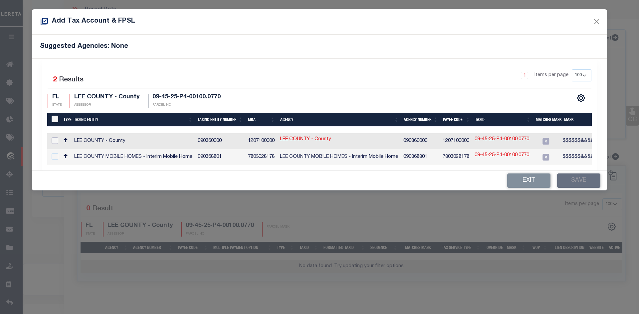
click at [56, 141] on input "checkbox" at bounding box center [55, 140] width 7 height 7
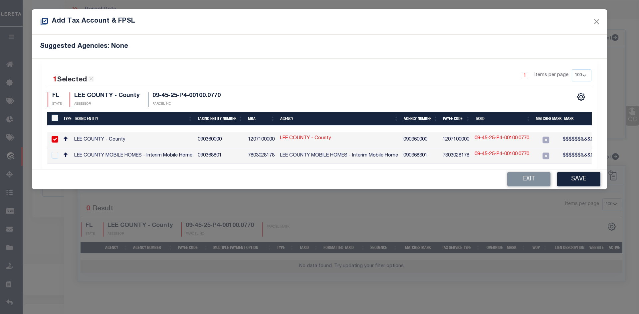
click at [507, 139] on link "09-45-25-P4-00100.0770" at bounding box center [501, 138] width 55 height 7
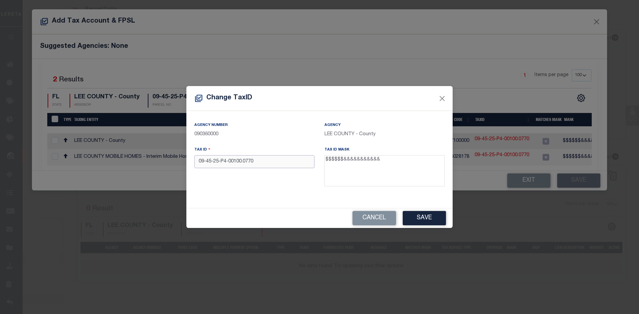
click at [228, 162] on input "09-45-25-P4-00100.0770" at bounding box center [254, 161] width 120 height 13
click at [221, 162] on input "09-45-25-P400100.0770" at bounding box center [254, 161] width 120 height 13
click at [214, 162] on input "09-45-25P400100.0770" at bounding box center [254, 161] width 120 height 13
click at [208, 163] on input "09-4525P400100.0770" at bounding box center [254, 161] width 120 height 13
click at [236, 162] on input "094525P400100.0770" at bounding box center [254, 161] width 120 height 13
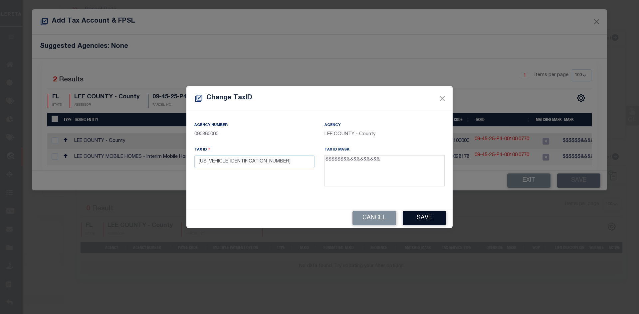
click at [426, 220] on button "Save" at bounding box center [424, 218] width 43 height 14
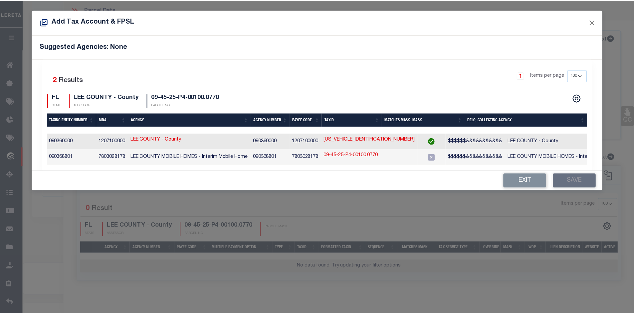
scroll to position [0, 0]
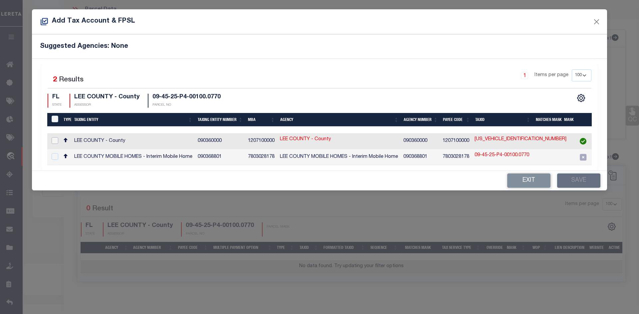
click at [56, 140] on input "checkbox" at bounding box center [55, 140] width 7 height 7
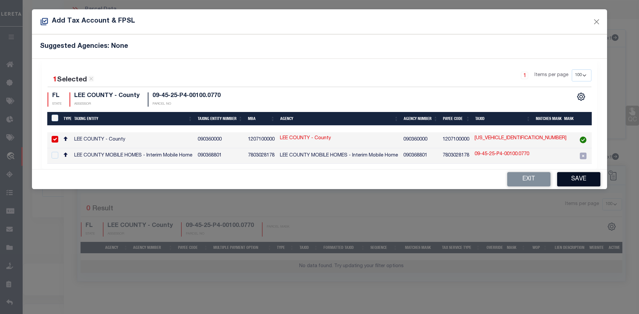
click at [582, 185] on button "Save" at bounding box center [578, 179] width 43 height 14
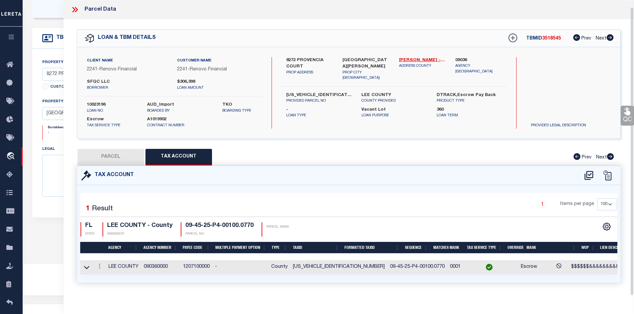
scroll to position [7, 0]
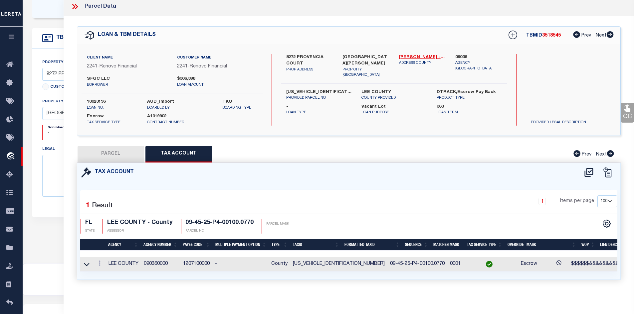
click at [104, 149] on button "PARCEL" at bounding box center [111, 154] width 67 height 17
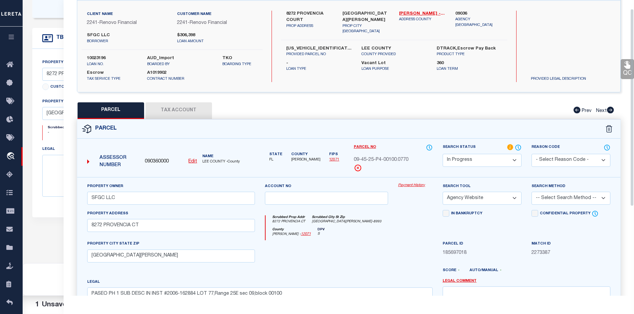
scroll to position [0, 0]
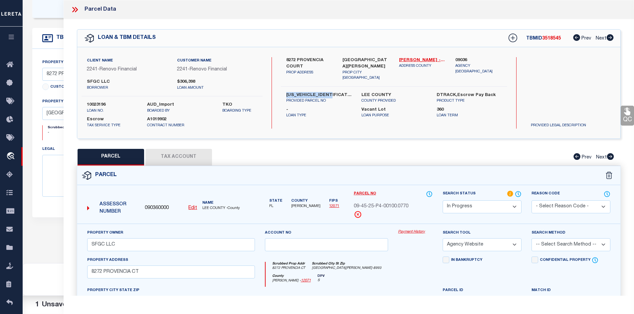
drag, startPoint x: 286, startPoint y: 88, endPoint x: 329, endPoint y: 91, distance: 43.4
click at [329, 92] on label "[US_VEHICLE_IDENTIFICATION_NUMBER]" at bounding box center [318, 95] width 65 height 7
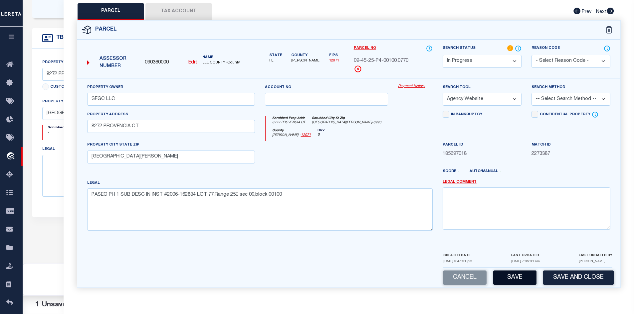
click at [517, 281] on button "Save" at bounding box center [514, 278] width 43 height 14
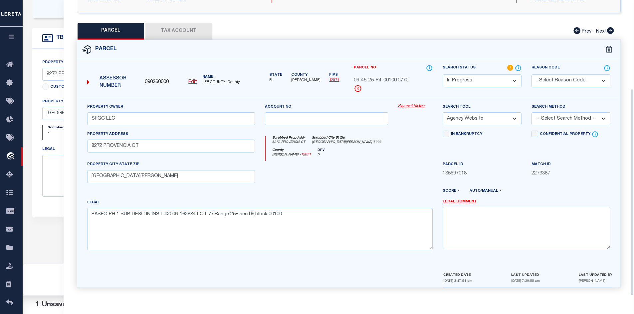
click at [187, 30] on button "Tax Account" at bounding box center [178, 31] width 67 height 17
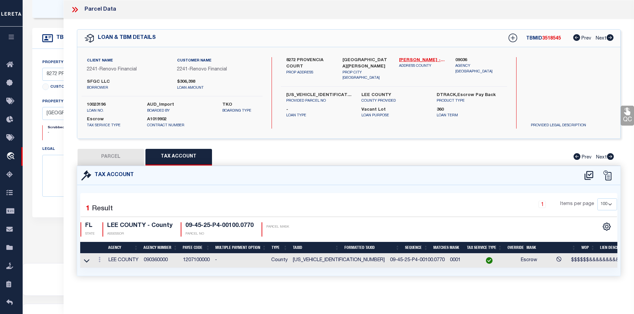
scroll to position [0, 0]
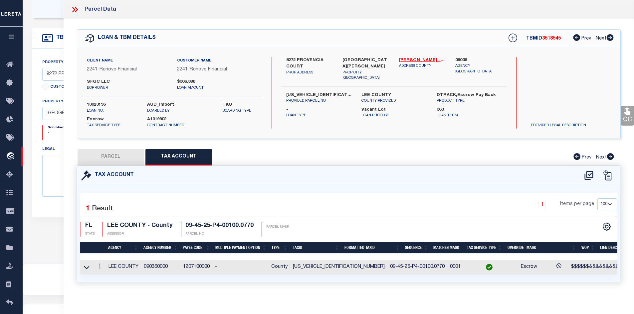
click at [76, 10] on icon at bounding box center [75, 9] width 9 height 9
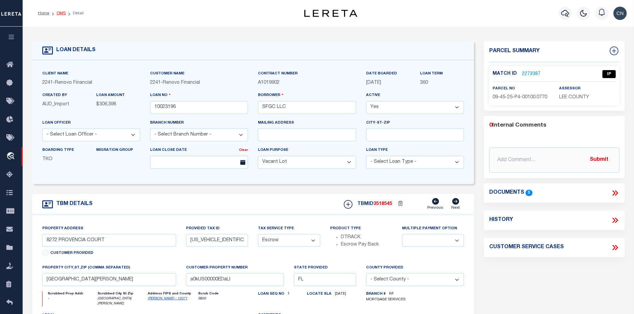
click at [61, 13] on link "OMS" at bounding box center [61, 13] width 9 height 4
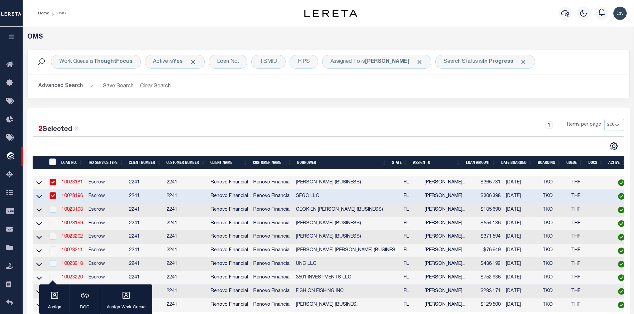
scroll to position [67, 0]
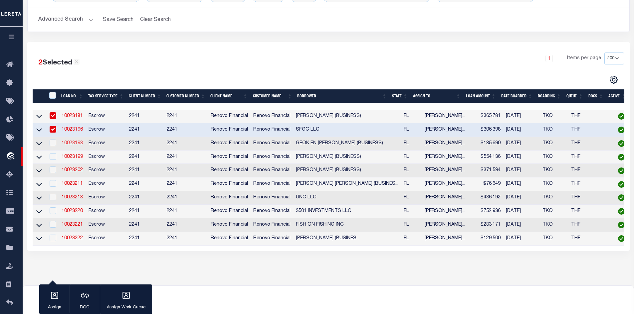
click at [74, 145] on link "10023198" at bounding box center [72, 143] width 21 height 5
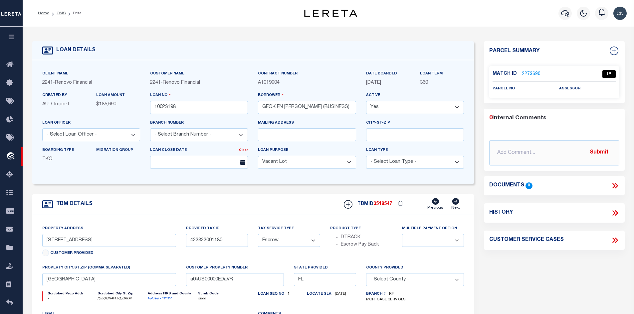
click at [530, 74] on link "2273690" at bounding box center [531, 74] width 19 height 7
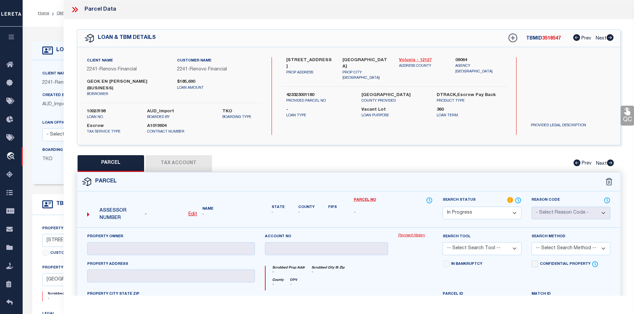
click at [413, 60] on link "Volusia - 12127" at bounding box center [422, 60] width 47 height 7
drag, startPoint x: 286, startPoint y: 58, endPoint x: 333, endPoint y: 58, distance: 47.2
click at [333, 58] on div "[STREET_ADDRESS] [PERSON_NAME] ADDRESS" at bounding box center [309, 69] width 57 height 24
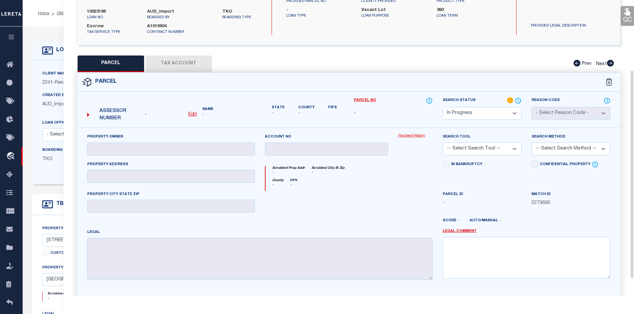
scroll to position [33, 0]
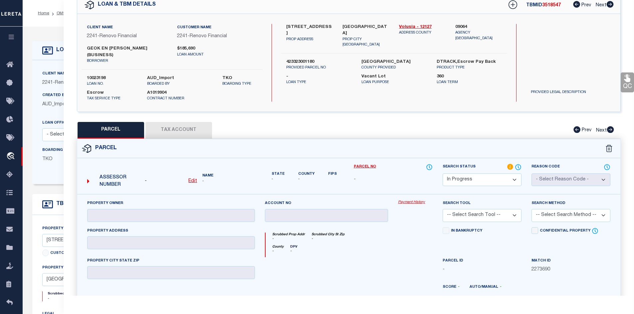
click at [193, 179] on u "Edit" at bounding box center [192, 181] width 9 height 5
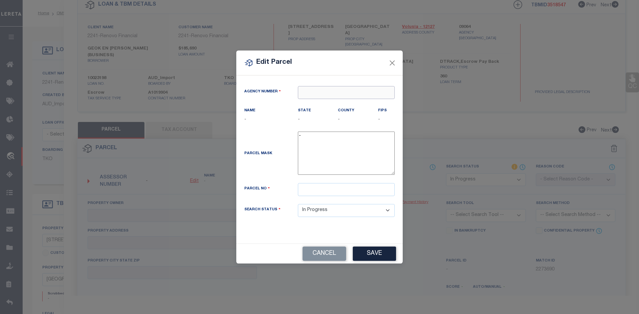
click at [326, 94] on input "text" at bounding box center [346, 92] width 97 height 13
click at [343, 105] on div "090640000 : [GEOGRAPHIC_DATA]" at bounding box center [346, 109] width 96 height 19
click at [308, 192] on input "text" at bounding box center [346, 189] width 97 height 13
paste input "423323001180"
click at [372, 254] on button "Save" at bounding box center [374, 254] width 43 height 14
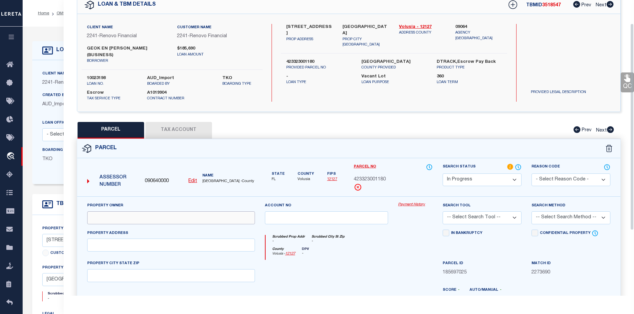
click at [105, 212] on input "text" at bounding box center [171, 218] width 168 height 13
paste input "[PERSON_NAME] EN"
click at [143, 212] on input "[PERSON_NAME] EN &" at bounding box center [171, 218] width 168 height 13
paste input "[PERSON_NAME] A"
click at [137, 243] on input "text" at bounding box center [171, 245] width 168 height 13
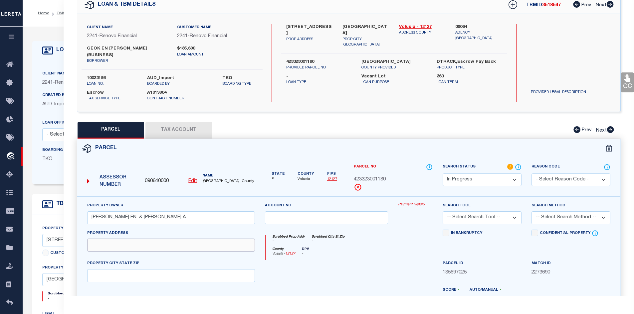
paste input "[STREET_ADDRESS]"
click at [99, 270] on input "text" at bounding box center [171, 276] width 168 height 13
paste input "AYTONA BEACH 32117"
drag, startPoint x: 92, startPoint y: 270, endPoint x: 158, endPoint y: 269, distance: 66.6
click at [158, 270] on input "AYTONA BEACH 32117" at bounding box center [171, 276] width 168 height 13
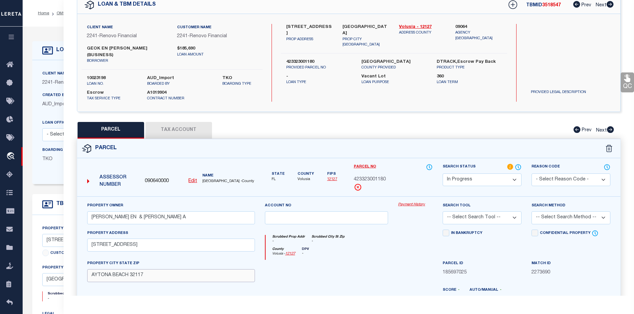
paste input "D"
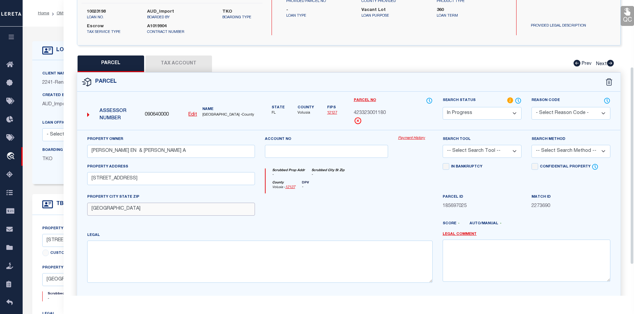
scroll to position [146, 0]
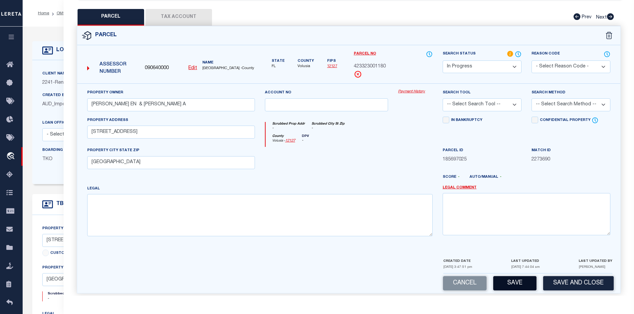
click at [510, 277] on button "Save" at bounding box center [514, 284] width 43 height 14
click at [104, 199] on textarea at bounding box center [259, 215] width 345 height 42
paste textarea "33 14 32 LOT 118 TUSCANY [PERSON_NAME] PHASE TWO MB 56 PGS 82-87 INC PER OR 745…"
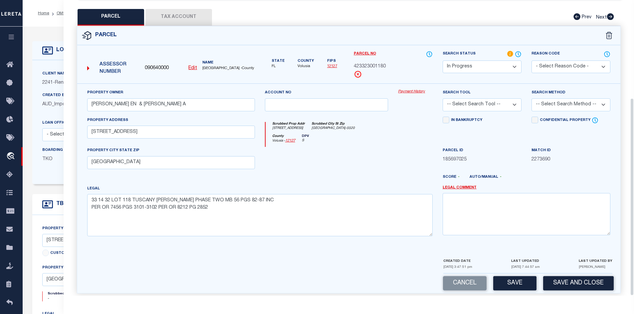
click at [516, 98] on select "-- Select Search Tool -- 3rd Party Website Agency File Agency Website ATLS CNV-…" at bounding box center [482, 104] width 79 height 13
click at [443, 98] on select "-- Select Search Tool -- 3rd Party Website Agency File Agency Website ATLS CNV-…" at bounding box center [482, 104] width 79 height 13
click at [517, 279] on button "Save" at bounding box center [514, 284] width 43 height 14
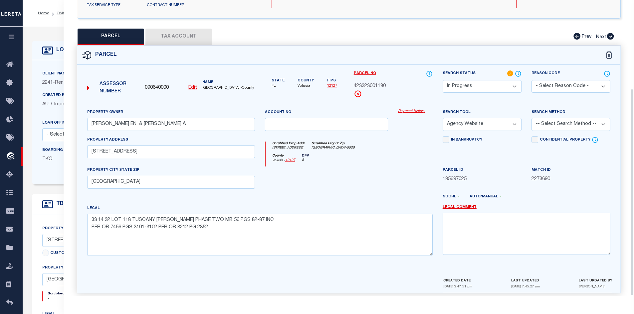
scroll to position [93, 0]
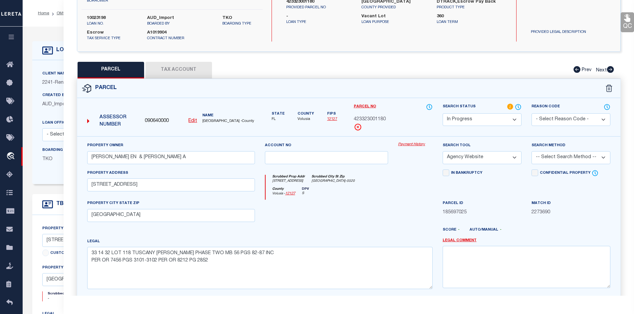
click at [188, 62] on button "Tax Account" at bounding box center [178, 70] width 67 height 17
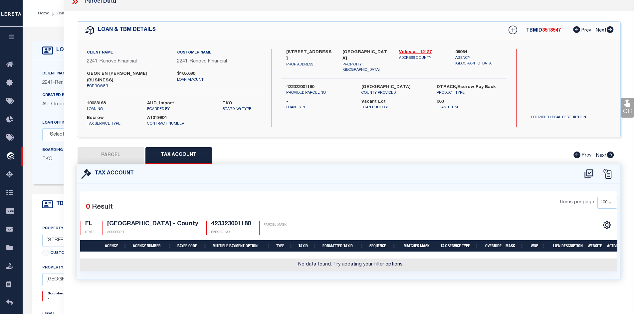
scroll to position [0, 0]
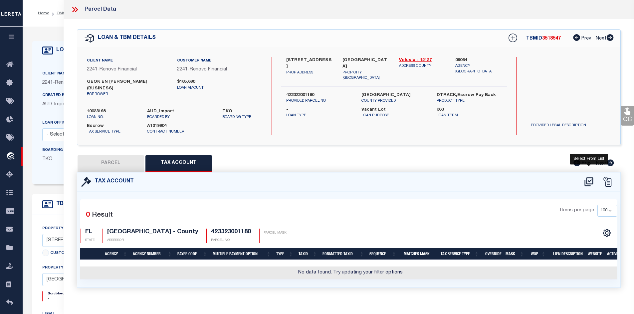
click at [586, 177] on icon at bounding box center [588, 181] width 9 height 9
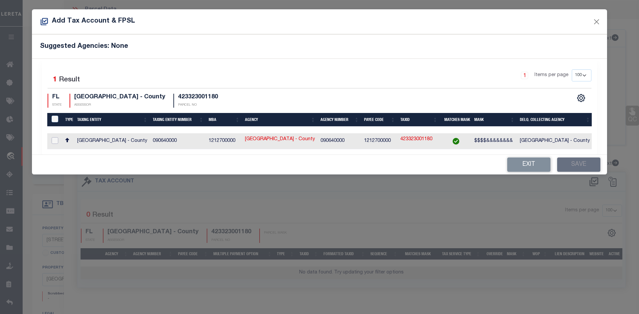
click at [55, 139] on input "checkbox" at bounding box center [55, 140] width 7 height 7
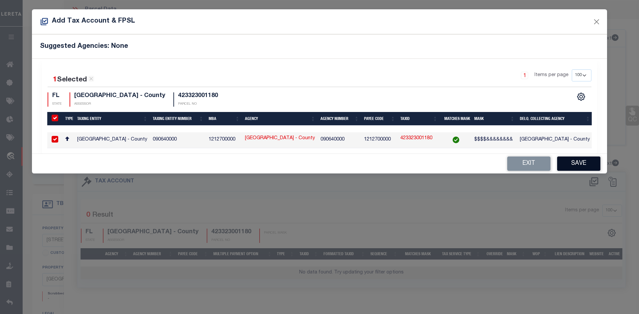
click at [581, 169] on button "Save" at bounding box center [578, 164] width 43 height 14
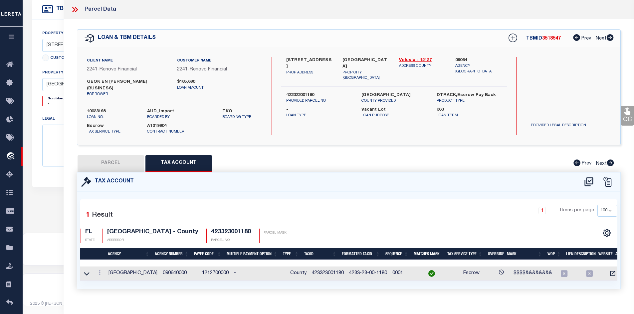
click at [112, 155] on button "PARCEL" at bounding box center [111, 163] width 67 height 17
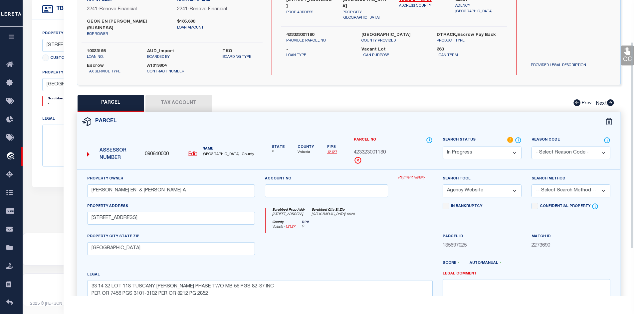
scroll to position [127, 0]
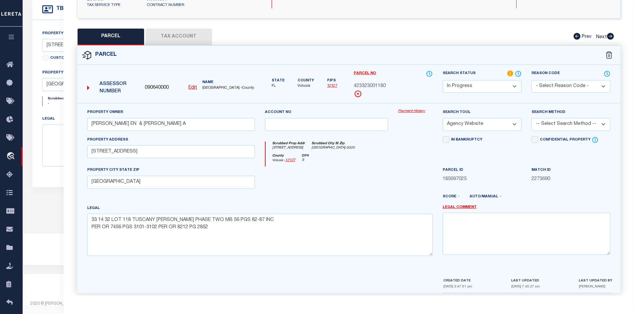
click at [512, 121] on select "-- Select Search Tool -- 3rd Party Website Agency File Agency Website ATLS CNV-…" at bounding box center [482, 124] width 79 height 13
click at [443, 118] on select "-- Select Search Tool -- 3rd Party Website Agency File Agency Website ATLS CNV-…" at bounding box center [482, 124] width 79 height 13
click at [507, 118] on select "-- Select Search Tool -- 3rd Party Website Agency File Agency Website ATLS CNV-…" at bounding box center [482, 124] width 79 height 13
click at [443, 118] on select "-- Select Search Tool -- 3rd Party Website Agency File Agency Website ATLS CNV-…" at bounding box center [482, 124] width 79 height 13
click at [603, 119] on select "-- Select Search Method -- Property Address Legal Liability Info Provided" at bounding box center [570, 124] width 79 height 13
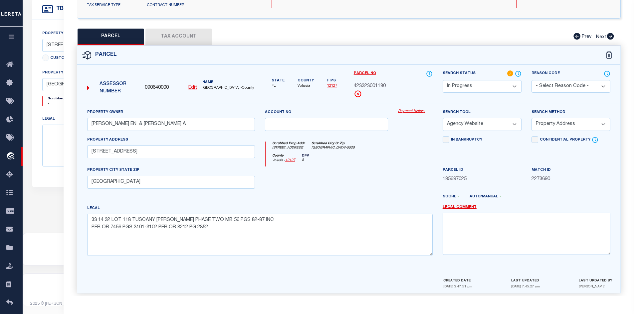
click at [531, 118] on select "-- Select Search Method -- Property Address Legal Liability Info Provided" at bounding box center [570, 124] width 79 height 13
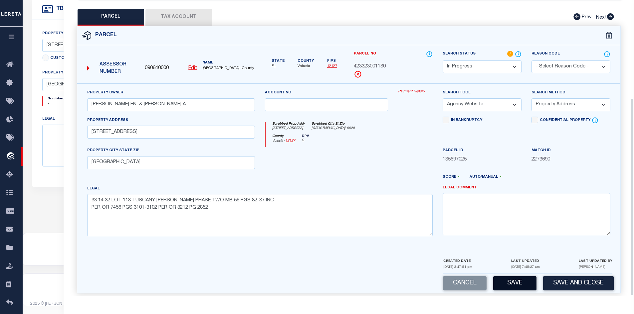
click at [516, 279] on button "Save" at bounding box center [514, 284] width 43 height 14
click at [172, 9] on button "Tax Account" at bounding box center [178, 17] width 67 height 17
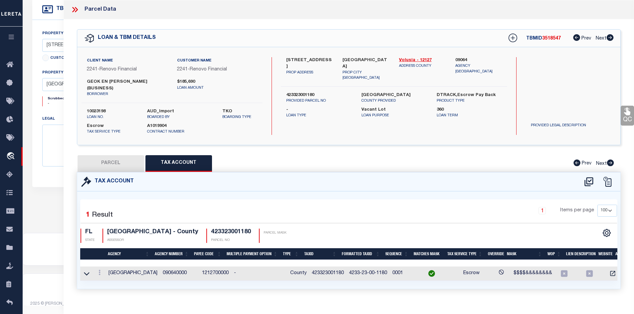
scroll to position [98, 0]
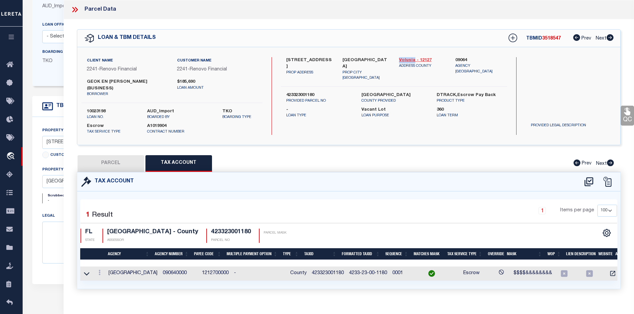
drag, startPoint x: 397, startPoint y: 58, endPoint x: 414, endPoint y: 59, distance: 16.3
click at [414, 59] on div "Volusia - 12127 ADDRESS COUNTY" at bounding box center [422, 69] width 57 height 24
copy link "Volusia"
click at [317, 267] on td "423323001180" at bounding box center [327, 274] width 37 height 14
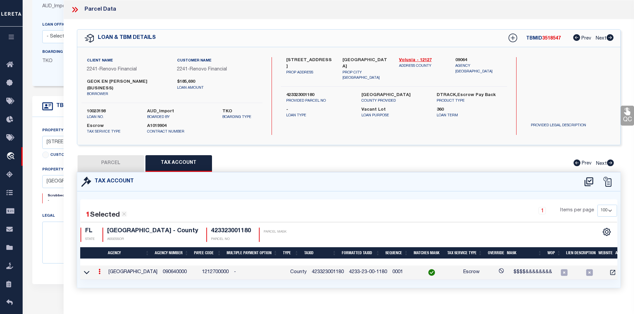
click at [317, 267] on td "423323001180" at bounding box center [327, 273] width 37 height 14
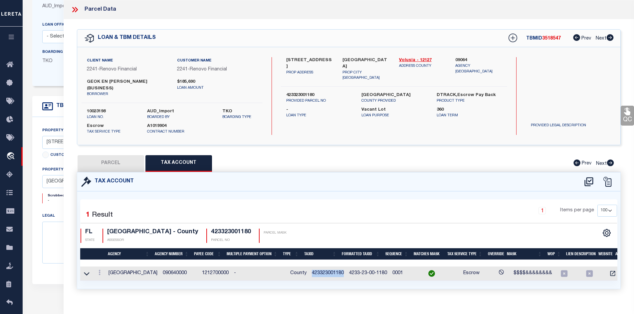
copy td "423323001180"
click at [74, 10] on icon at bounding box center [73, 9] width 3 height 5
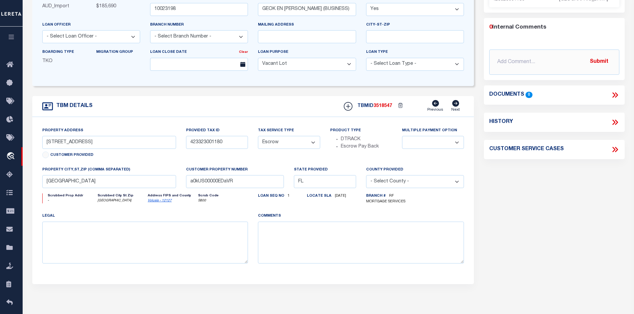
scroll to position [0, 0]
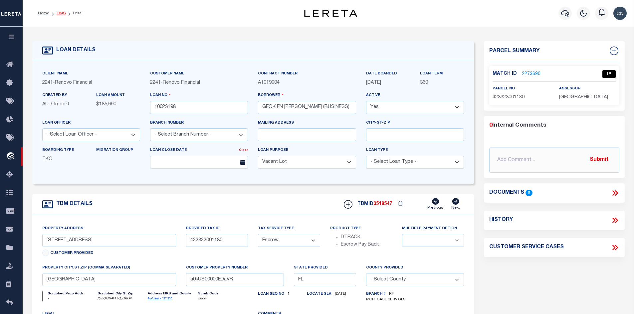
click at [60, 13] on link "OMS" at bounding box center [61, 13] width 9 height 4
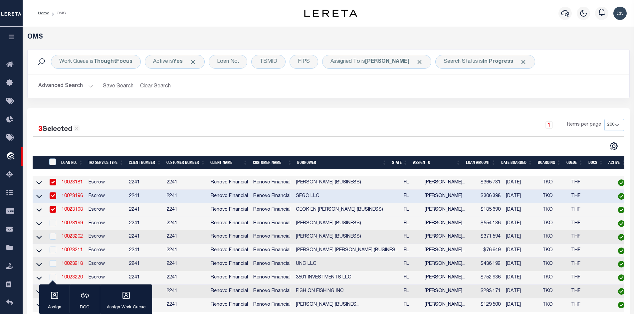
scroll to position [100, 0]
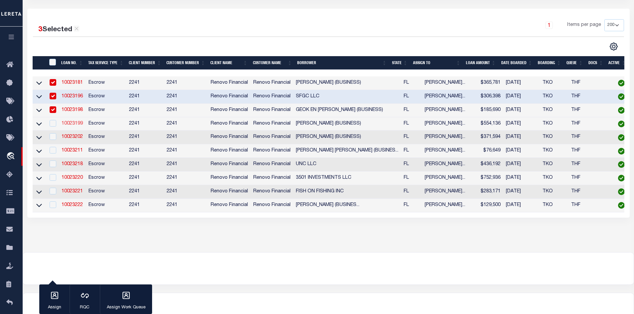
click at [69, 124] on link "10023199" at bounding box center [72, 123] width 21 height 5
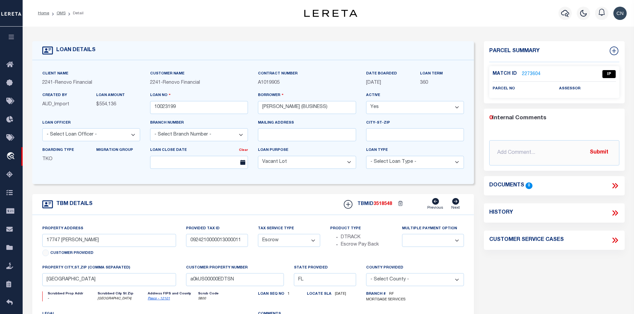
click at [531, 74] on link "2273604" at bounding box center [531, 74] width 19 height 7
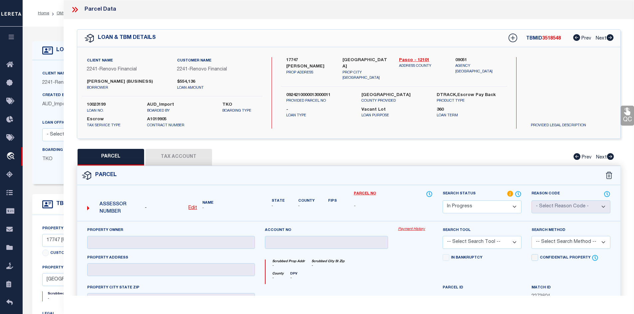
click at [75, 10] on icon at bounding box center [73, 9] width 3 height 5
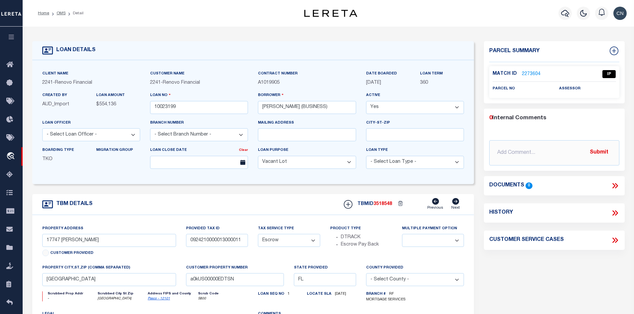
click at [530, 74] on link "2273604" at bounding box center [531, 74] width 19 height 7
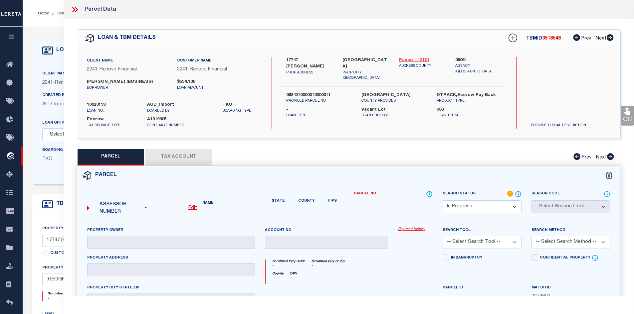
click at [414, 59] on link "Pasco - 12101" at bounding box center [422, 60] width 47 height 7
drag, startPoint x: 286, startPoint y: 58, endPoint x: 300, endPoint y: 59, distance: 14.3
click at [300, 59] on label "17747 [PERSON_NAME]" at bounding box center [309, 63] width 47 height 13
copy label "17747"
click at [321, 60] on label "17747 [PERSON_NAME]" at bounding box center [309, 63] width 47 height 13
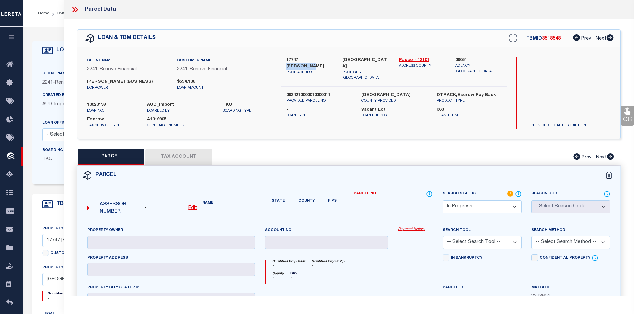
drag, startPoint x: 305, startPoint y: 60, endPoint x: 325, endPoint y: 60, distance: 20.0
click at [325, 60] on label "17747 [PERSON_NAME]" at bounding box center [309, 63] width 47 height 13
copy label "[PERSON_NAME]"
click at [194, 208] on u "Edit" at bounding box center [192, 208] width 9 height 5
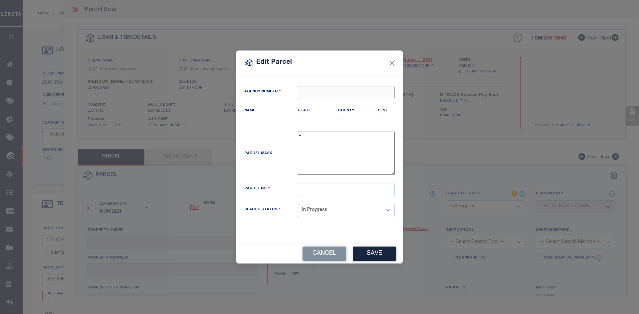
click at [333, 97] on input "text" at bounding box center [346, 92] width 97 height 13
click at [329, 103] on div "090510000 : [GEOGRAPHIC_DATA]" at bounding box center [346, 109] width 96 height 19
click at [308, 190] on input "text" at bounding box center [346, 189] width 97 height 13
paste input "09-24-21-0000-01300-0011"
click at [381, 255] on button "Save" at bounding box center [374, 254] width 43 height 14
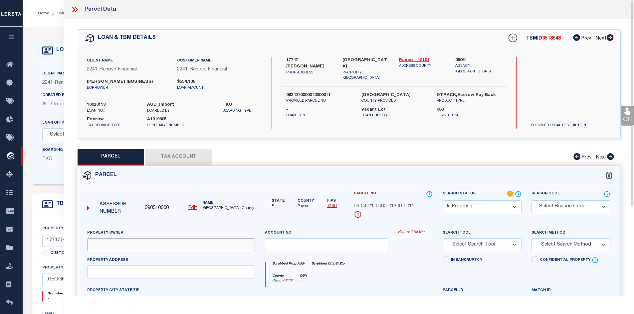
click at [138, 240] on input "text" at bounding box center [171, 245] width 168 height 13
paste input "[PERSON_NAME] & [PERSON_NAME]"
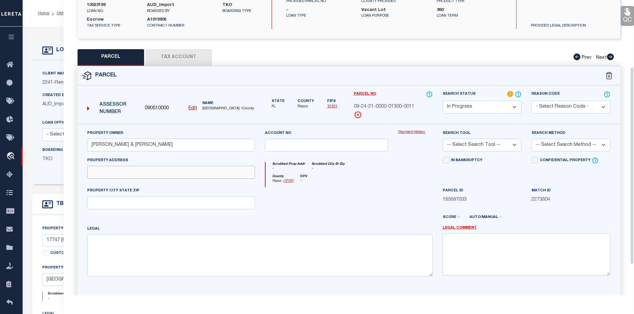
click at [121, 173] on input "text" at bounding box center [171, 172] width 168 height 13
paste input "17747 [PERSON_NAME]"
click at [131, 200] on input "text" at bounding box center [171, 203] width 168 height 13
paste input "[GEOGRAPHIC_DATA]"
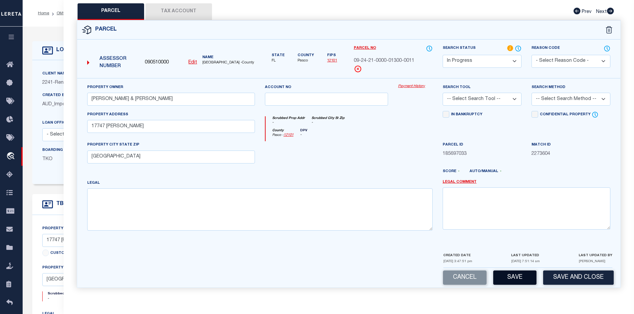
click at [517, 279] on button "Save" at bounding box center [514, 278] width 43 height 14
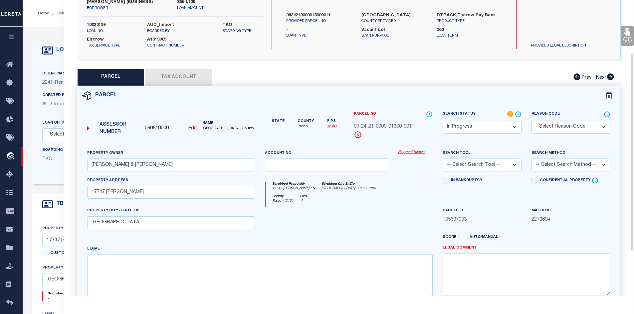
click at [169, 75] on button "Tax Account" at bounding box center [178, 77] width 67 height 17
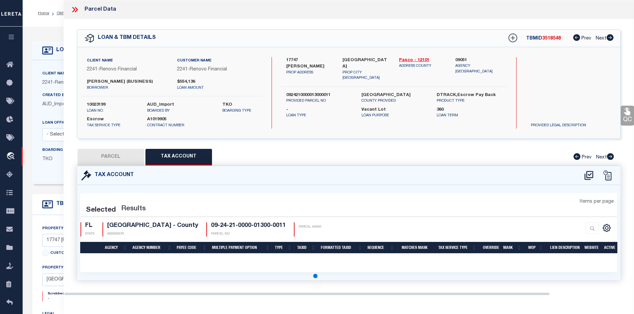
scroll to position [0, 0]
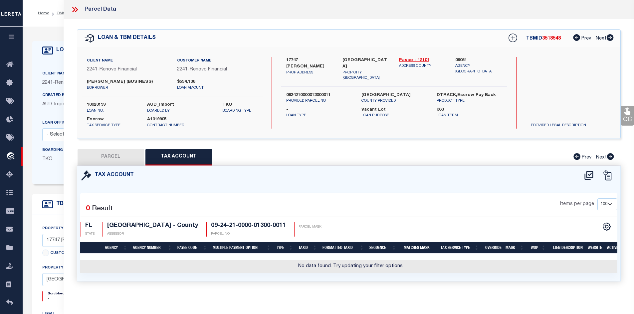
click at [111, 154] on button "PARCEL" at bounding box center [111, 157] width 67 height 17
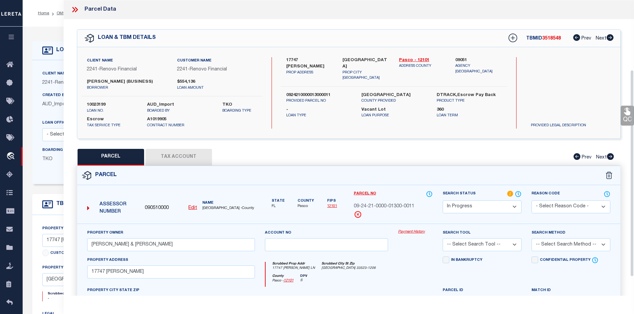
scroll to position [127, 0]
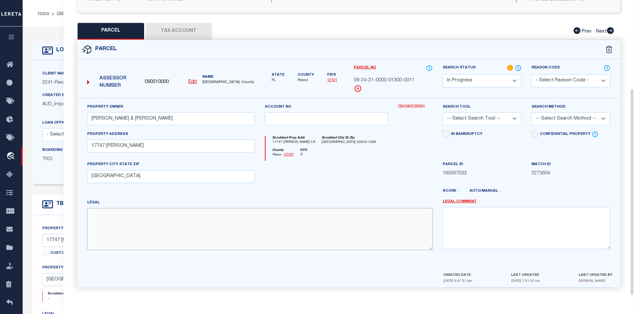
click at [144, 219] on textarea at bounding box center [259, 229] width 345 height 42
paste textarea "WEST 663.00 FT OF SOUTH 3/4 OF NW1/4 OF NE1/4 OF SECTION 9 LESS & EXC NORTH 664…"
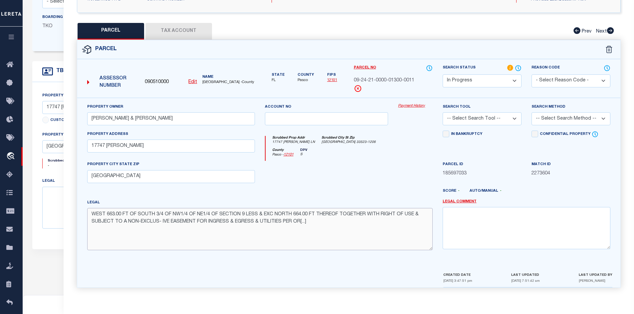
scroll to position [93, 0]
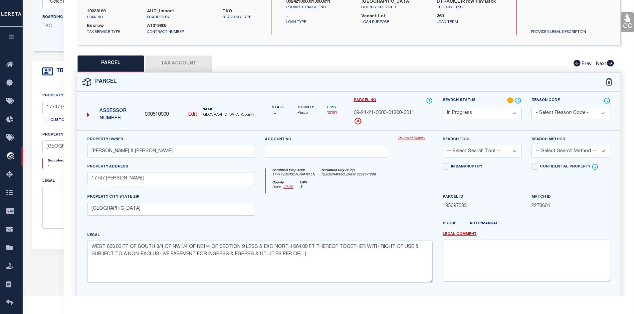
click at [179, 62] on button "Tax Account" at bounding box center [178, 64] width 67 height 17
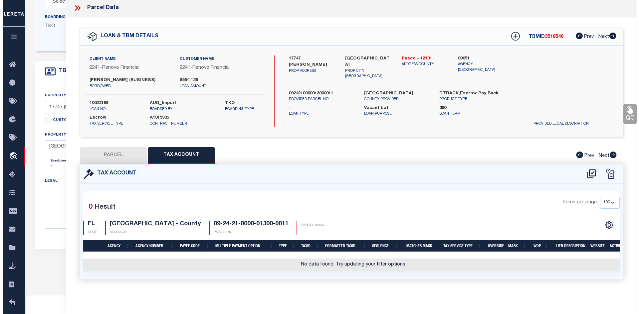
scroll to position [0, 0]
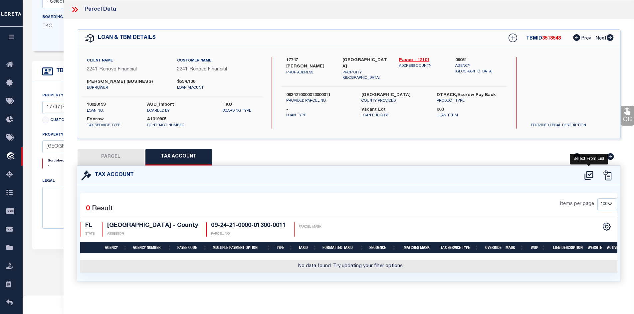
click at [588, 174] on icon at bounding box center [588, 175] width 9 height 9
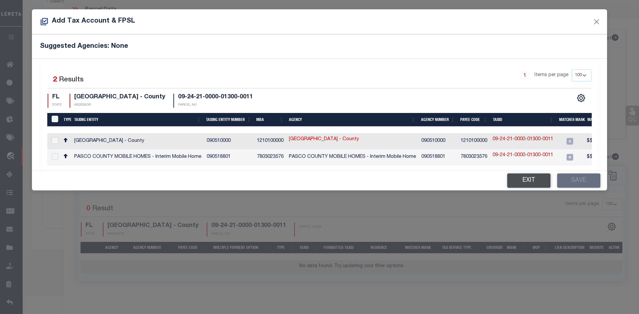
click at [526, 184] on button "Exit" at bounding box center [528, 181] width 43 height 14
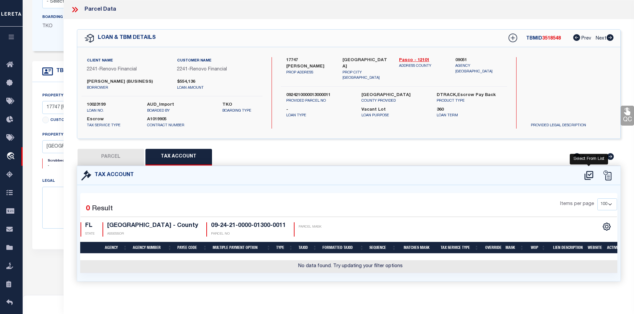
click at [590, 176] on icon at bounding box center [588, 175] width 11 height 11
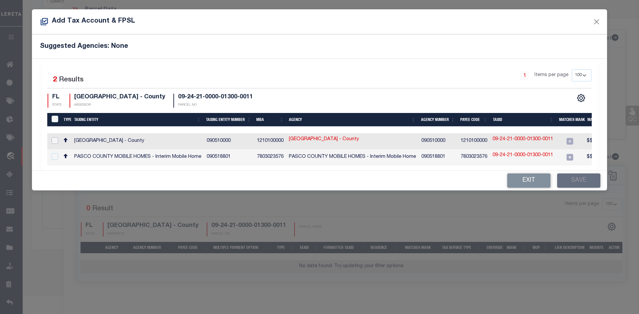
click at [55, 140] on input "checkbox" at bounding box center [55, 140] width 7 height 7
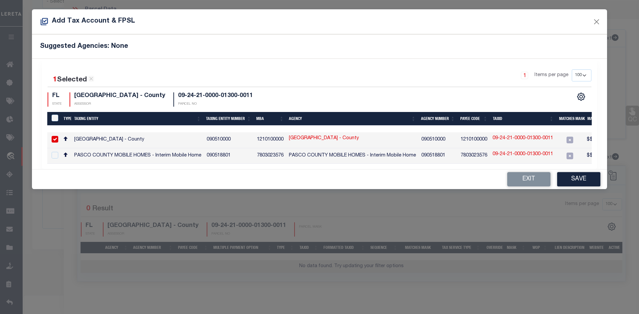
click at [517, 138] on link "09-24-21-0000-01300-0011" at bounding box center [522, 138] width 61 height 7
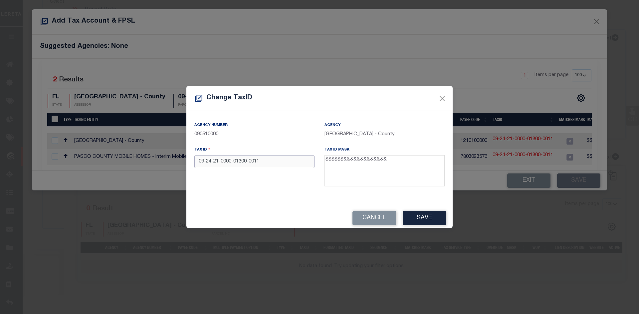
click at [234, 162] on input "09-24-21-0000-01300-0011" at bounding box center [254, 161] width 120 height 13
click at [247, 162] on input "09-24-21-000001300-0011" at bounding box center [254, 161] width 120 height 13
click at [222, 163] on input "09-24-21-0000013000011" at bounding box center [254, 161] width 120 height 13
click at [213, 162] on input "[PHONE_NUMBER]" at bounding box center [254, 161] width 120 height 13
click at [207, 163] on input "09-24210000013000011" at bounding box center [254, 161] width 120 height 13
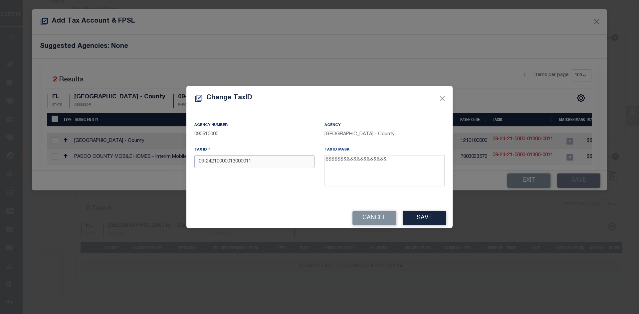
click at [206, 163] on input "09-24210000013000011" at bounding box center [254, 161] width 120 height 13
click at [417, 216] on button "Save" at bounding box center [424, 218] width 43 height 14
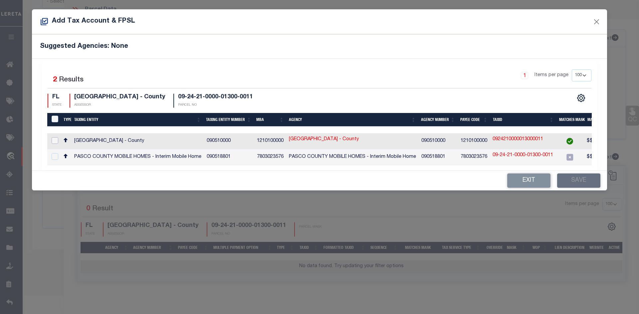
click at [53, 141] on input "checkbox" at bounding box center [55, 140] width 7 height 7
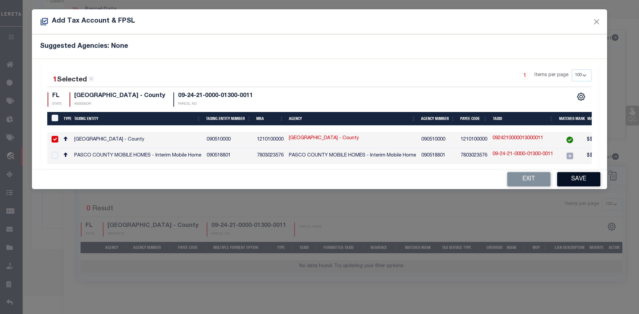
click at [582, 184] on button "Save" at bounding box center [578, 179] width 43 height 14
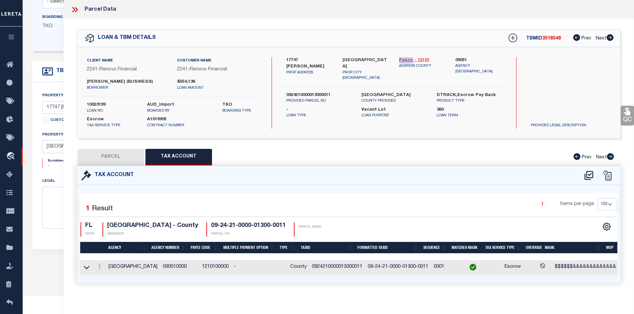
drag, startPoint x: 397, startPoint y: 58, endPoint x: 411, endPoint y: 57, distance: 14.0
click at [411, 57] on div "Pasco - 12101 ADDRESS COUNTY" at bounding box center [422, 69] width 57 height 24
click at [313, 268] on td "0924210000013000011" at bounding box center [337, 268] width 56 height 14
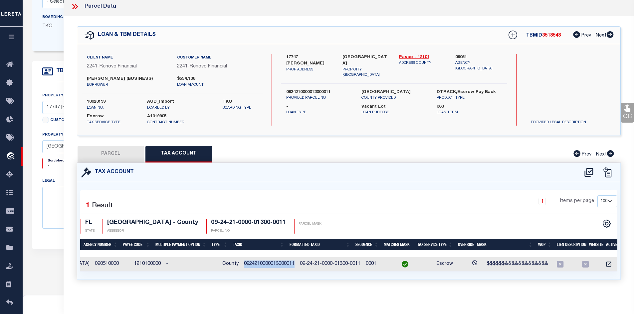
scroll to position [198, 0]
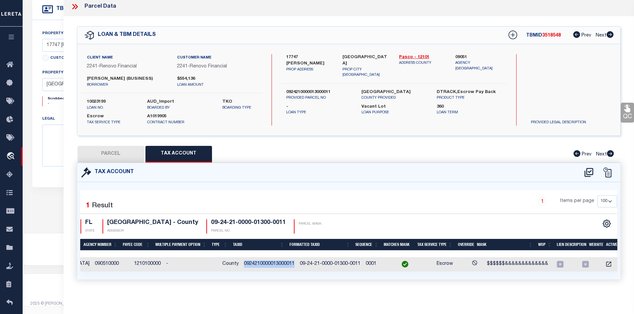
click at [118, 150] on button "PARCEL" at bounding box center [111, 154] width 67 height 17
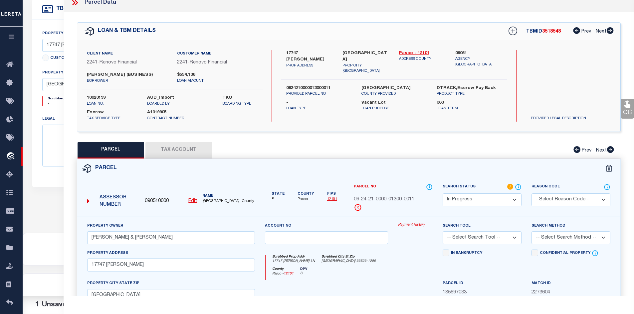
scroll to position [140, 0]
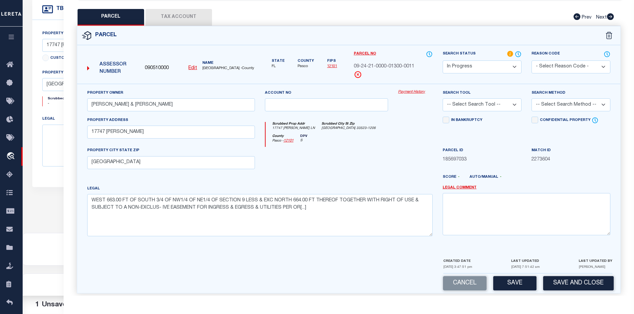
click at [512, 103] on select "-- Select Search Tool -- 3rd Party Website Agency File Agency Website ATLS CNV-…" at bounding box center [482, 104] width 79 height 13
click at [443, 98] on select "-- Select Search Tool -- 3rd Party Website Agency File Agency Website ATLS CNV-…" at bounding box center [482, 104] width 79 height 13
click at [514, 285] on button "Save" at bounding box center [514, 284] width 43 height 14
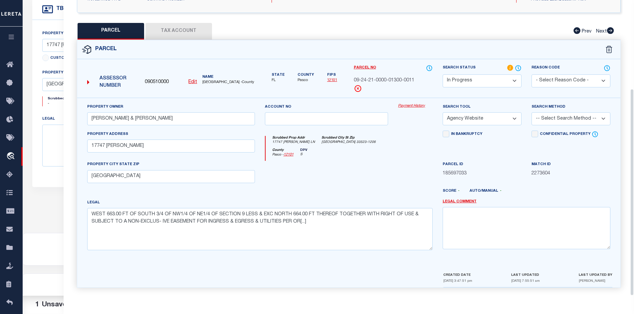
scroll to position [127, 0]
click at [177, 18] on div "QC QC QC" at bounding box center [349, 94] width 571 height 403
click at [172, 29] on button "Tax Account" at bounding box center [178, 31] width 67 height 17
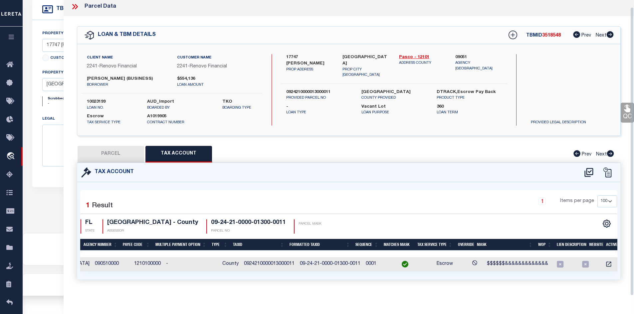
scroll to position [0, 0]
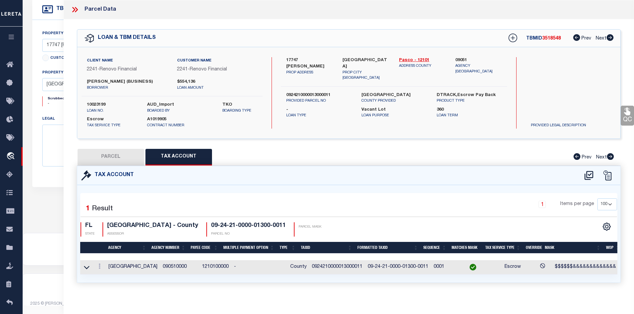
click at [114, 161] on button "PARCEL" at bounding box center [111, 157] width 67 height 17
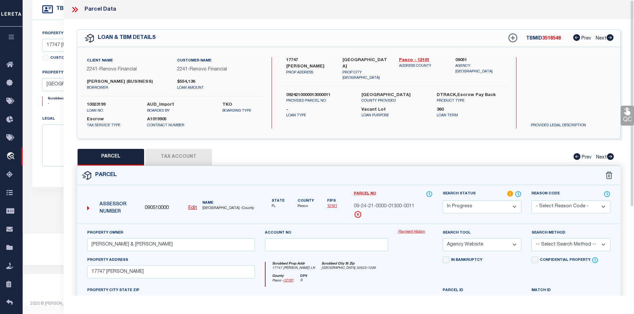
click at [75, 10] on icon at bounding box center [75, 9] width 9 height 9
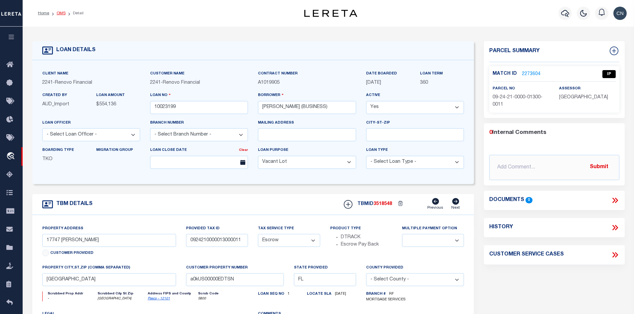
click at [58, 13] on link "OMS" at bounding box center [61, 13] width 9 height 4
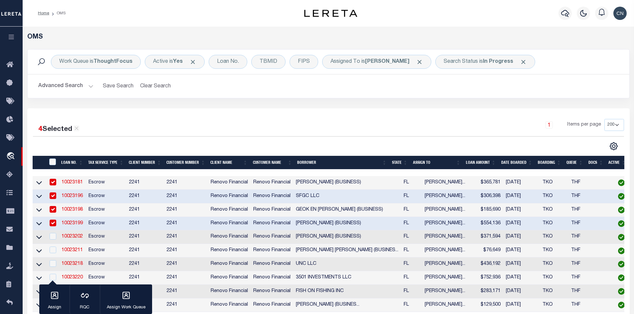
scroll to position [67, 0]
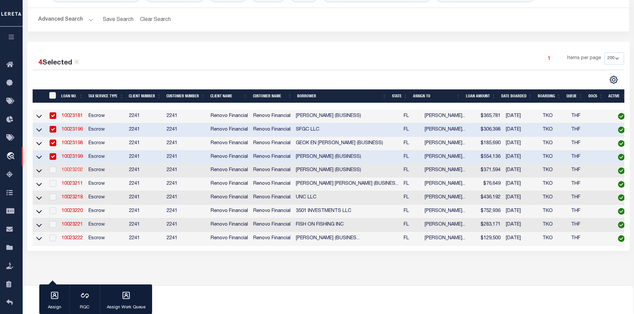
click at [69, 172] on link "10023202" at bounding box center [72, 170] width 21 height 5
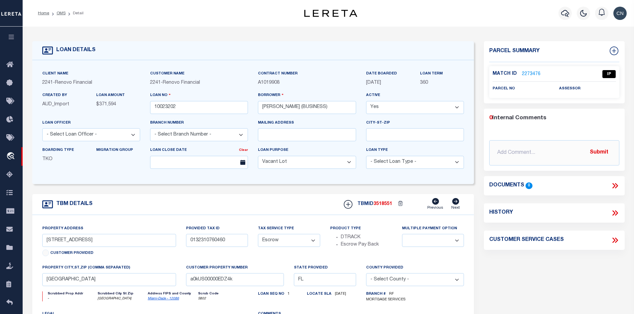
click at [529, 74] on link "2273476" at bounding box center [531, 74] width 19 height 7
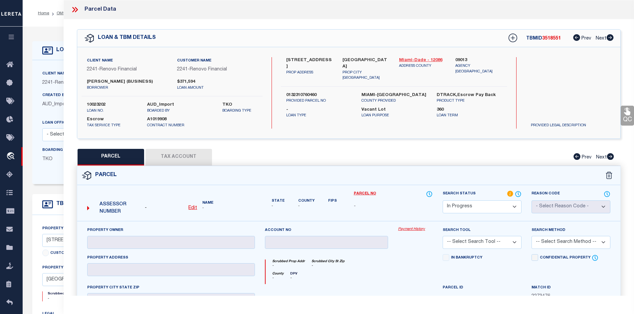
click at [410, 59] on link "Miami-Dade - 12086" at bounding box center [422, 60] width 47 height 7
drag, startPoint x: 287, startPoint y: 59, endPoint x: 330, endPoint y: 60, distance: 43.6
click at [330, 60] on label "[STREET_ADDRESS]" at bounding box center [309, 63] width 47 height 13
click at [193, 207] on u "Edit" at bounding box center [192, 208] width 9 height 5
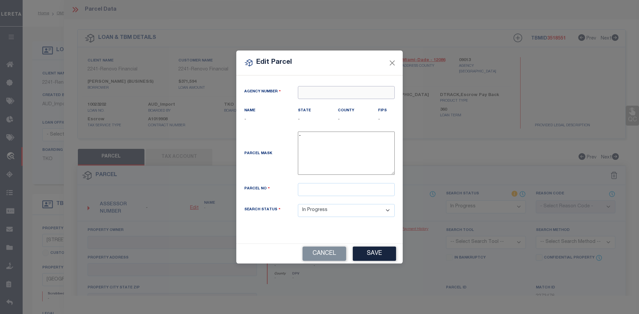
click at [328, 94] on input "text" at bounding box center [346, 92] width 97 height 13
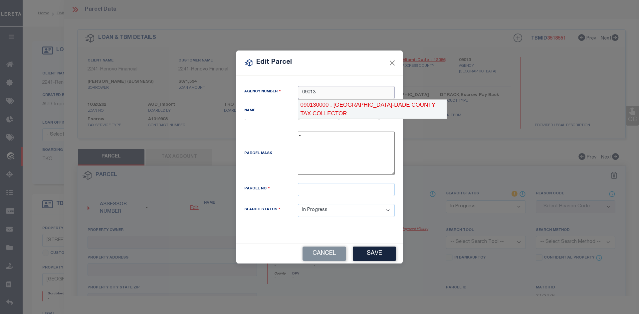
click at [339, 106] on div "090130000 : [GEOGRAPHIC_DATA]-DADE COUNTY TAX COLLECTOR" at bounding box center [372, 109] width 149 height 19
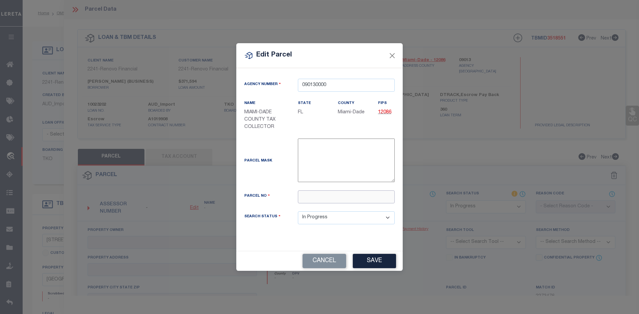
click at [307, 196] on input "text" at bounding box center [346, 197] width 97 height 13
paste input "01-3231-076-0460"
click at [376, 264] on button "Save" at bounding box center [374, 261] width 43 height 14
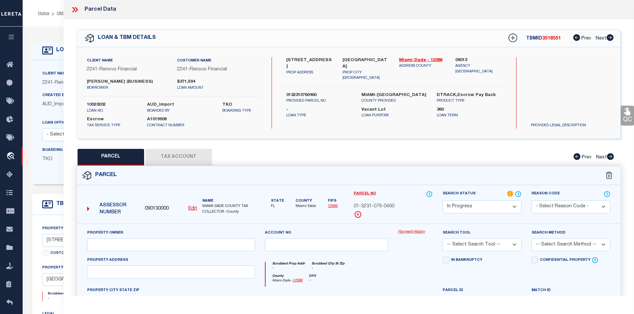
scroll to position [33, 0]
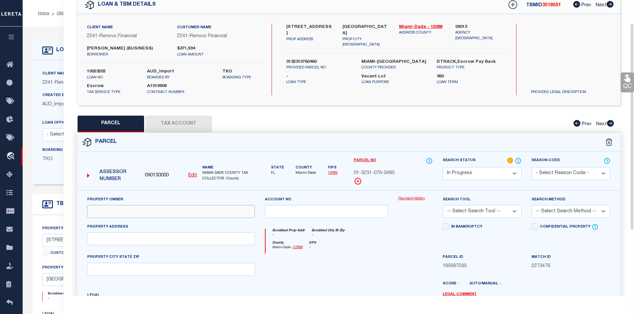
click at [118, 215] on input "text" at bounding box center [171, 211] width 168 height 13
paste input "[PERSON_NAME]"
click at [127, 241] on input "text" at bounding box center [171, 239] width 168 height 13
paste input "[STREET_ADDRESS]"
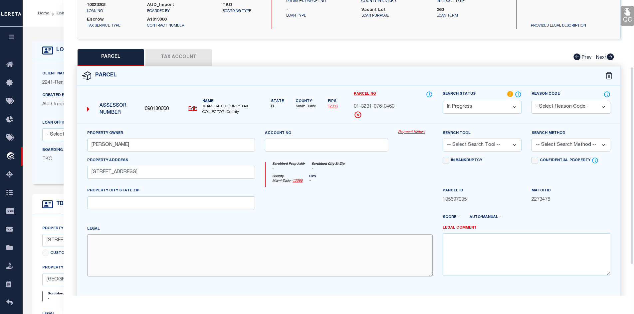
click at [100, 246] on textarea at bounding box center [259, 256] width 345 height 42
paste textarea "A Primary Zone 6402 URBAN CORE 24 STORY/7FLR"
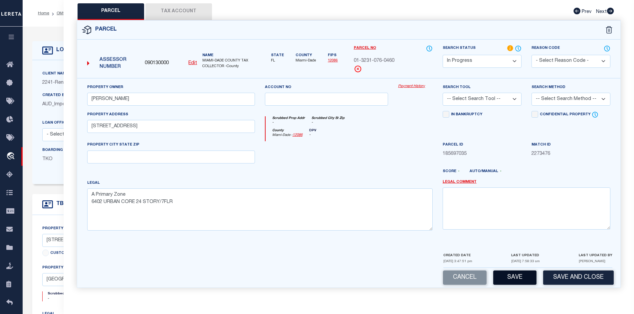
click at [516, 277] on button "Save" at bounding box center [514, 278] width 43 height 14
click at [171, 11] on button "Tax Account" at bounding box center [178, 11] width 67 height 17
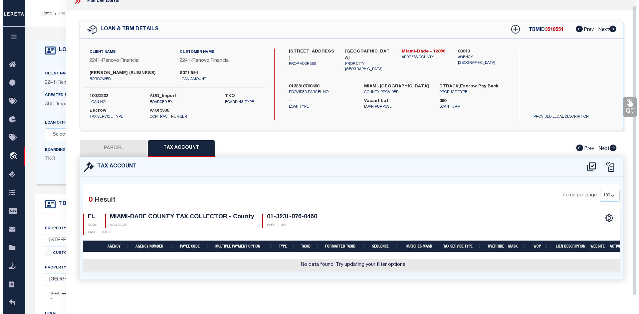
scroll to position [12, 0]
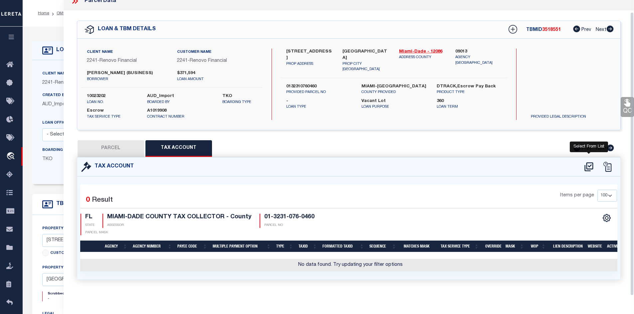
click at [587, 163] on icon at bounding box center [588, 167] width 11 height 11
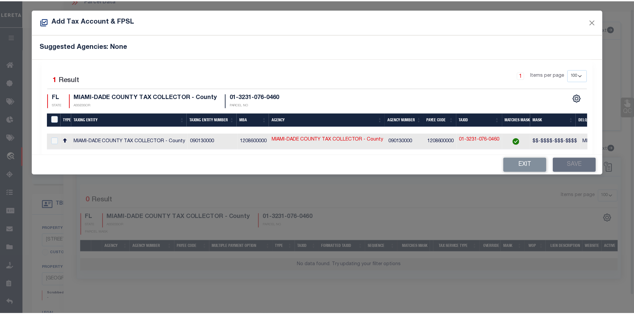
scroll to position [8, 0]
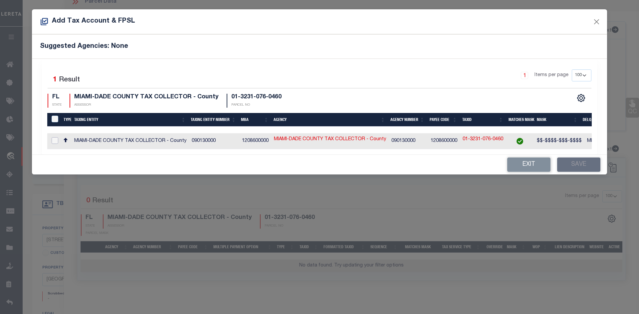
click at [55, 139] on input "checkbox" at bounding box center [55, 140] width 7 height 7
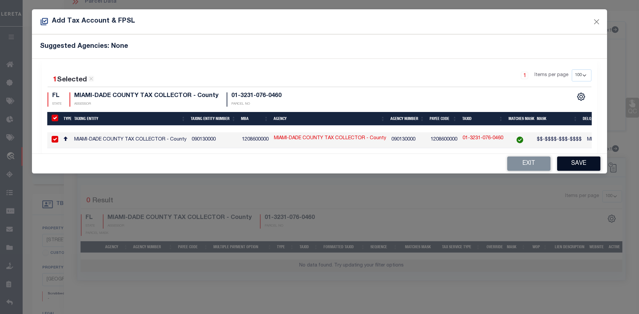
click at [587, 169] on button "Save" at bounding box center [578, 164] width 43 height 14
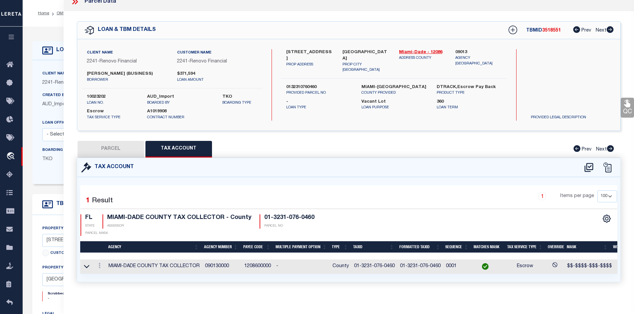
click at [114, 149] on button "PARCEL" at bounding box center [111, 149] width 67 height 17
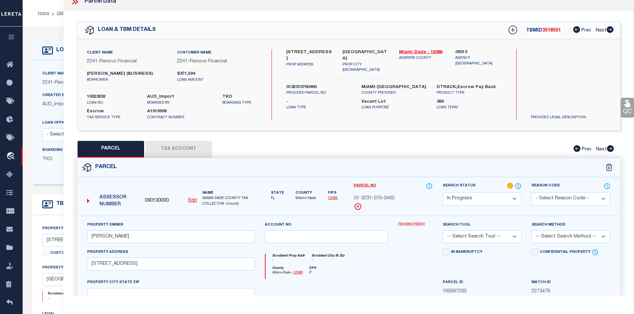
scroll to position [108, 0]
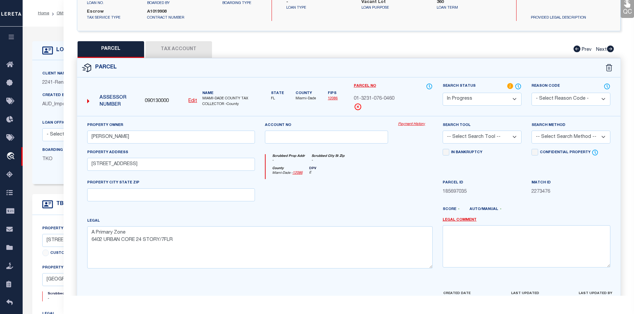
click at [515, 134] on select "-- Select Search Tool -- 3rd Party Website Agency File Agency Website ATLS CNV-…" at bounding box center [482, 137] width 79 height 13
click at [443, 131] on select "-- Select Search Tool -- 3rd Party Website Agency File Agency Website ATLS CNV-…" at bounding box center [482, 137] width 79 height 13
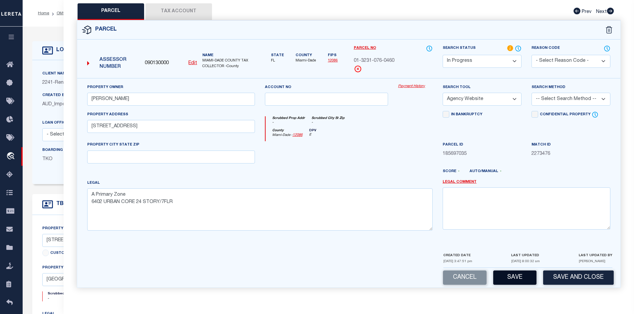
click at [514, 279] on button "Save" at bounding box center [514, 278] width 43 height 14
click at [518, 279] on button "Save" at bounding box center [514, 278] width 43 height 14
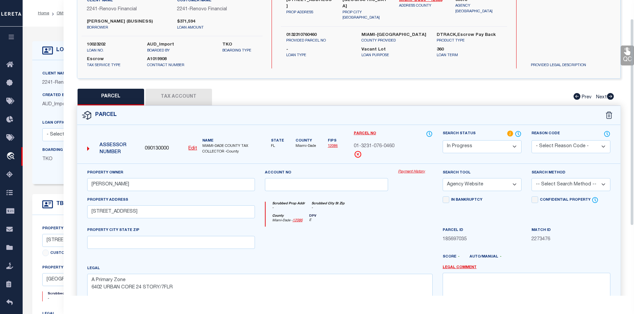
scroll to position [27, 0]
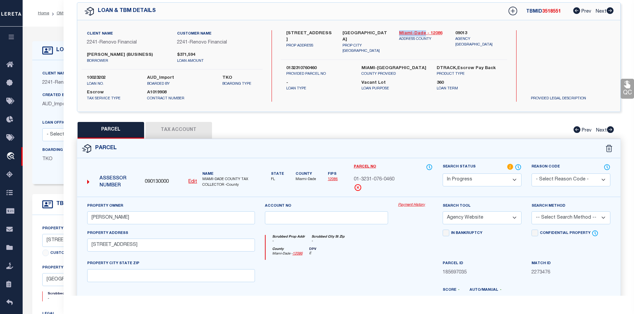
drag, startPoint x: 397, startPoint y: 31, endPoint x: 424, endPoint y: 32, distance: 27.6
click at [424, 32] on div "Miami-Dade - 12086 ADDRESS COUNTY" at bounding box center [422, 42] width 57 height 24
click at [173, 132] on button "Tax Account" at bounding box center [178, 130] width 67 height 17
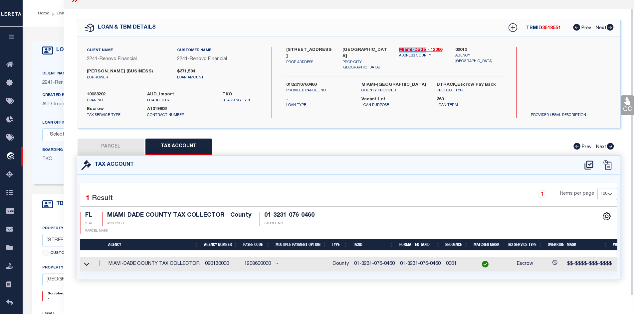
scroll to position [14, 0]
drag, startPoint x: 353, startPoint y: 260, endPoint x: 394, endPoint y: 261, distance: 40.6
click at [394, 261] on td "01-3231-076-0460" at bounding box center [374, 265] width 46 height 14
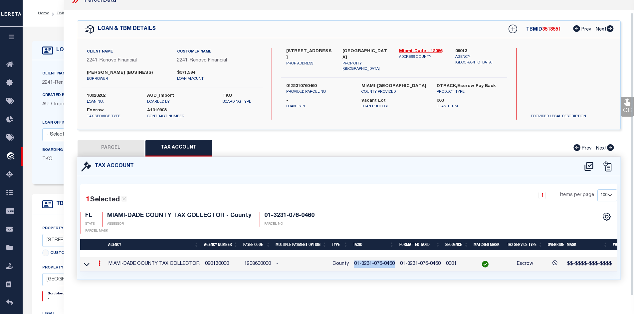
scroll to position [13, 0]
click at [102, 144] on button "PARCEL" at bounding box center [111, 148] width 67 height 17
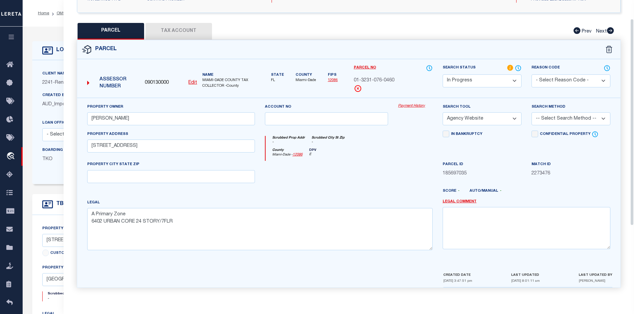
scroll to position [0, 0]
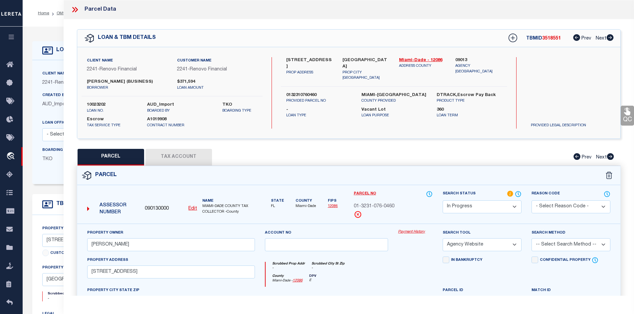
click at [76, 10] on icon at bounding box center [75, 9] width 9 height 9
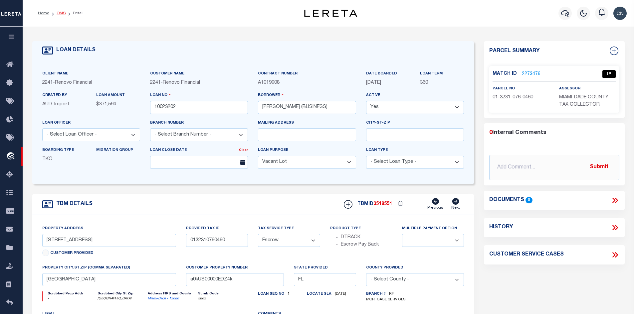
click at [60, 13] on link "OMS" at bounding box center [61, 13] width 9 height 4
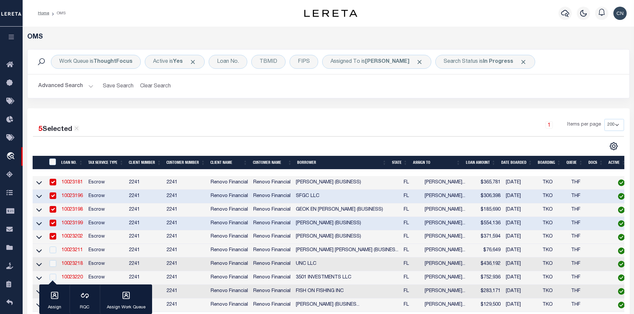
scroll to position [67, 0]
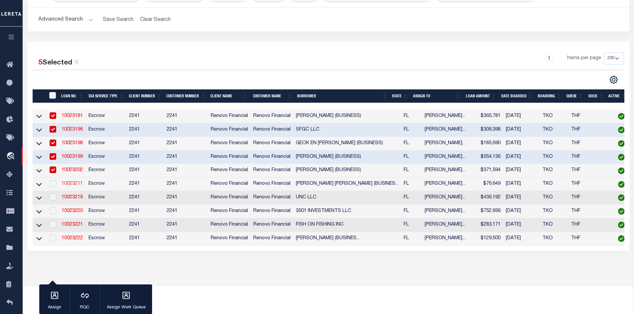
click at [75, 186] on link "10023211" at bounding box center [72, 184] width 21 height 5
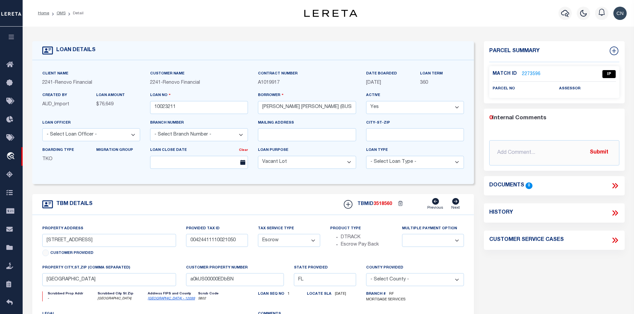
click at [528, 73] on link "2273596" at bounding box center [531, 74] width 19 height 7
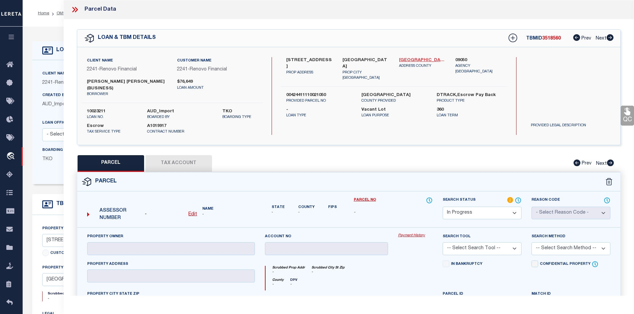
click at [410, 60] on link "[GEOGRAPHIC_DATA] - 12099" at bounding box center [422, 60] width 47 height 7
drag, startPoint x: 286, startPoint y: 59, endPoint x: 325, endPoint y: 61, distance: 39.0
click at [325, 61] on label "[STREET_ADDRESS]" at bounding box center [309, 63] width 47 height 13
drag, startPoint x: 286, startPoint y: 65, endPoint x: 307, endPoint y: 73, distance: 22.2
click at [307, 70] on label "[STREET_ADDRESS]" at bounding box center [309, 63] width 47 height 13
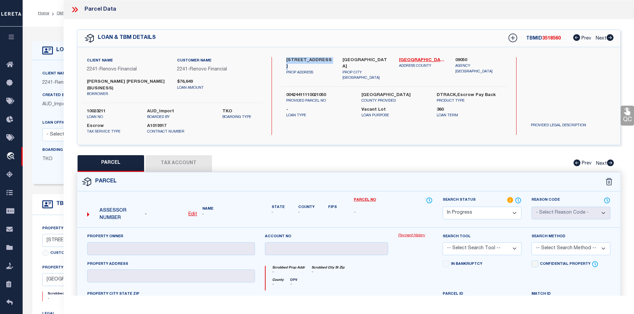
click at [193, 214] on u "Edit" at bounding box center [192, 214] width 9 height 5
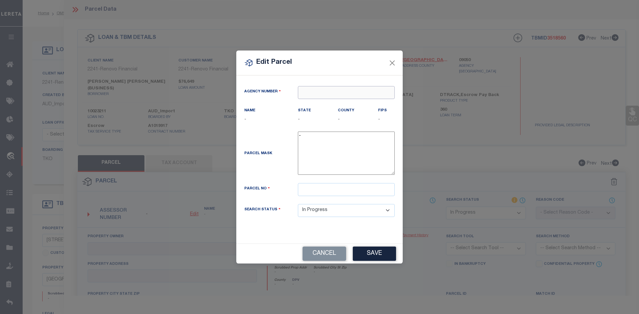
click at [319, 93] on input "text" at bounding box center [346, 92] width 97 height 13
click at [316, 105] on div "090500000 : [GEOGRAPHIC_DATA]" at bounding box center [349, 105] width 103 height 11
click at [316, 194] on input "text" at bounding box center [346, 189] width 97 height 13
paste input "00-42-44-11-11-002-1050"
click at [381, 257] on button "Save" at bounding box center [374, 254] width 43 height 14
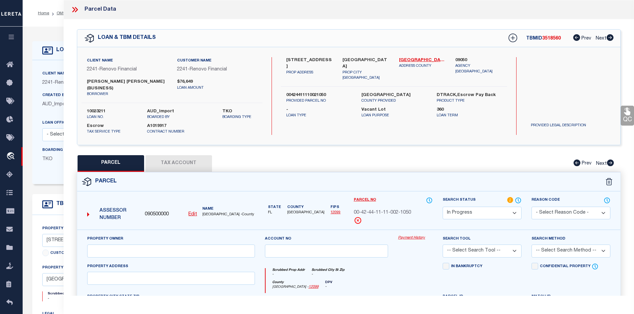
scroll to position [67, 0]
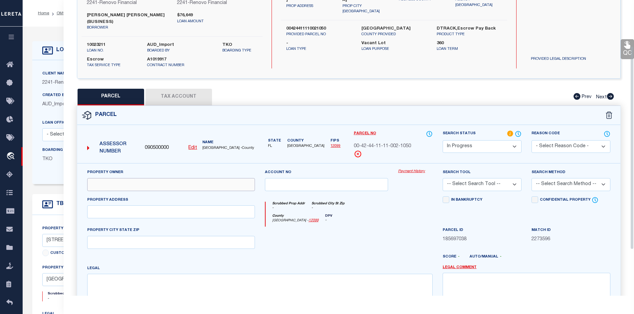
click at [120, 183] on input "text" at bounding box center [171, 184] width 168 height 13
paste input "[PERSON_NAME] [PERSON_NAME] A"
click at [135, 215] on input "text" at bounding box center [171, 212] width 168 height 13
paste input "[STREET_ADDRESS]"
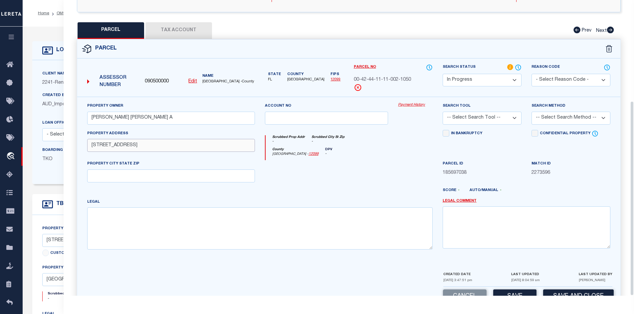
scroll to position [153, 0]
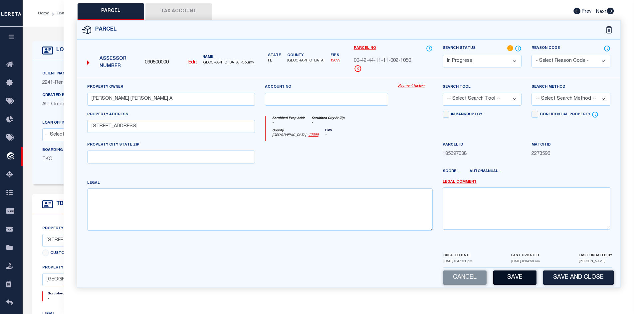
click at [514, 280] on button "Save" at bounding box center [514, 278] width 43 height 14
click at [113, 194] on textarea at bounding box center [259, 210] width 345 height 42
paste textarea "[PERSON_NAME][GEOGRAPHIC_DATA] CONDBLDG NO 2 UNIT 105"
click at [178, 12] on button "Tax Account" at bounding box center [178, 11] width 67 height 17
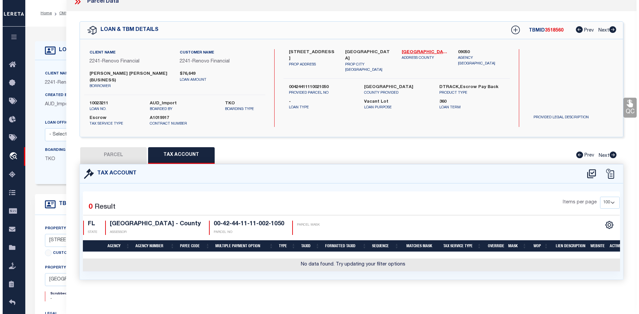
scroll to position [0, 0]
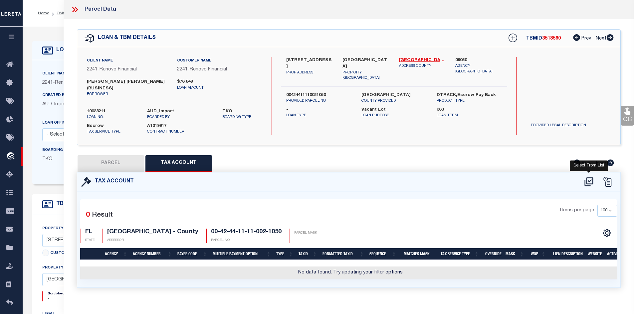
click at [589, 182] on icon at bounding box center [588, 182] width 11 height 11
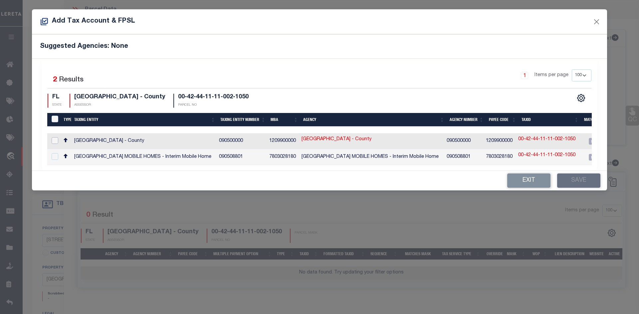
click at [53, 140] on input "checkbox" at bounding box center [55, 140] width 7 height 7
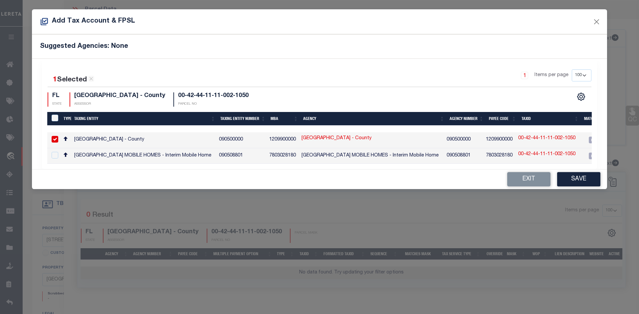
scroll to position [0, 217]
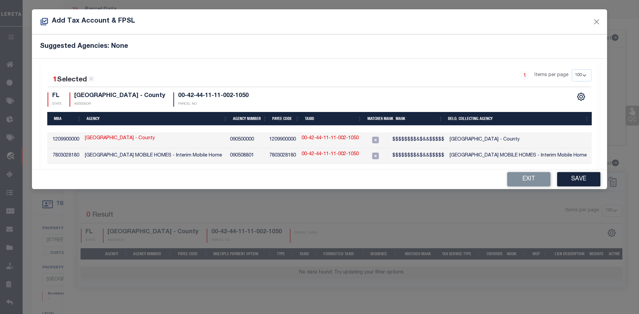
click at [330, 139] on link "00-42-44-11-11-002-1050" at bounding box center [329, 138] width 57 height 7
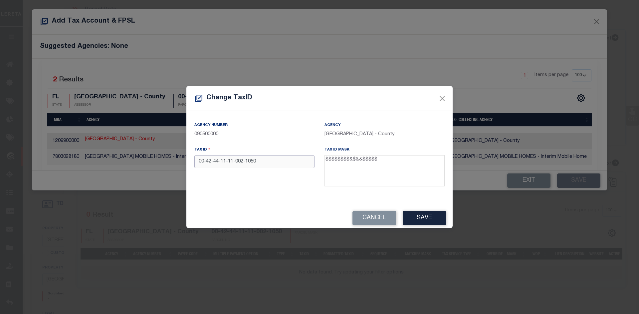
click at [246, 162] on input "00-42-44-11-11-002-1050" at bounding box center [254, 161] width 120 height 13
click at [229, 162] on input "00-42-44-11-11-0021050" at bounding box center [254, 161] width 120 height 13
click at [235, 162] on input "00-42-44-11-11-0021050" at bounding box center [254, 161] width 120 height 13
click at [229, 163] on input "00-42-44-11-110021050" at bounding box center [254, 161] width 120 height 13
click at [222, 162] on input "00-42-44-11110021050" at bounding box center [254, 161] width 120 height 13
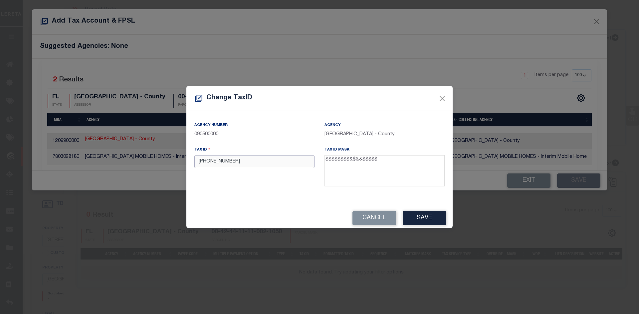
click at [214, 163] on input "[PHONE_NUMBER]" at bounding box center [254, 161] width 120 height 13
click at [208, 162] on input "00-424411110021050" at bounding box center [254, 161] width 120 height 13
click at [421, 217] on button "Save" at bounding box center [424, 218] width 43 height 14
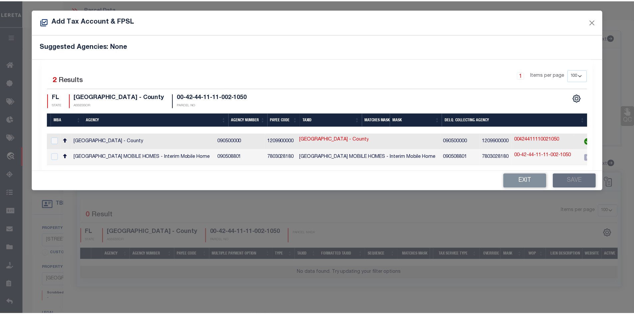
scroll to position [0, 0]
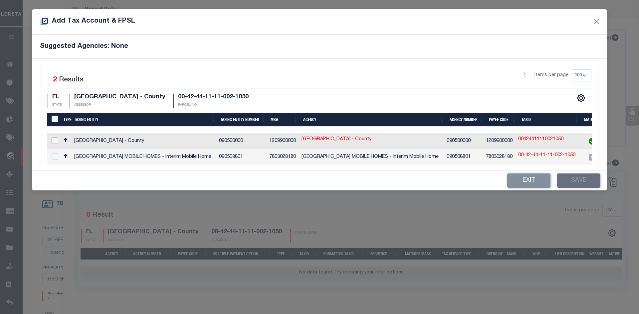
click at [55, 141] on input "checkbox" at bounding box center [55, 140] width 7 height 7
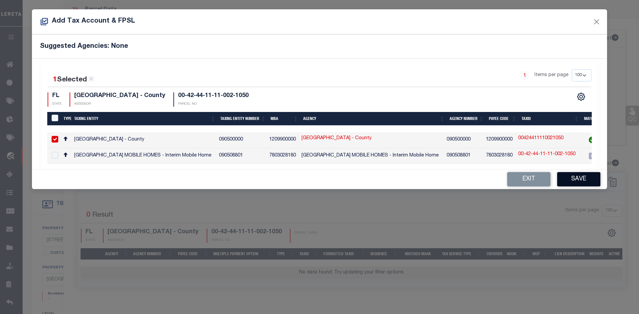
click at [577, 181] on button "Save" at bounding box center [578, 179] width 43 height 14
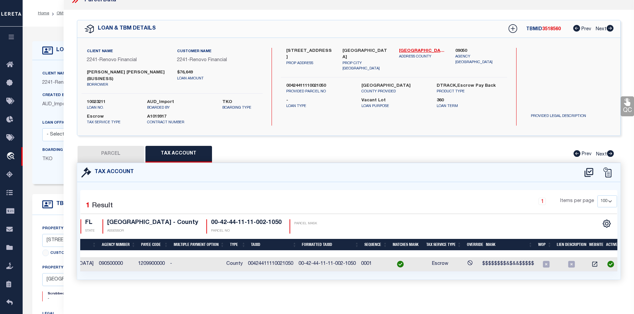
scroll to position [100, 0]
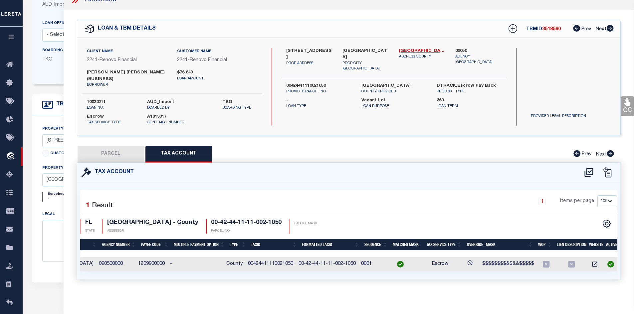
click at [108, 151] on button "PARCEL" at bounding box center [111, 154] width 67 height 17
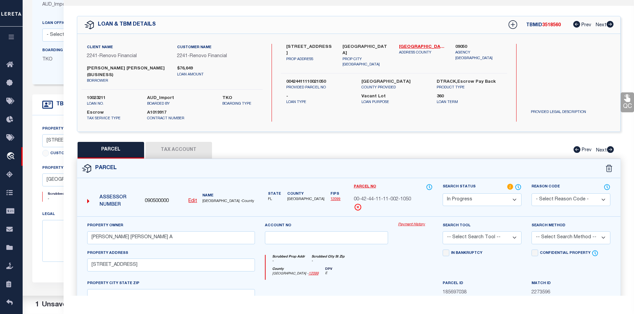
scroll to position [146, 0]
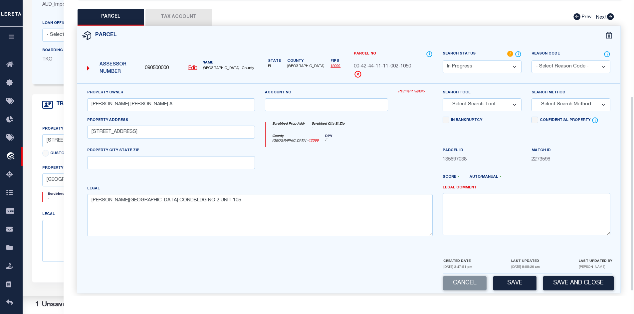
click at [519, 104] on select "-- Select Search Tool -- 3rd Party Website Agency File Agency Website ATLS CNV-…" at bounding box center [482, 104] width 79 height 13
click at [443, 99] on select "-- Select Search Tool -- 3rd Party Website Agency File Agency Website ATLS CNV-…" at bounding box center [482, 104] width 79 height 13
click at [515, 287] on button "Save" at bounding box center [514, 284] width 43 height 14
click at [514, 288] on button "Save" at bounding box center [514, 284] width 43 height 14
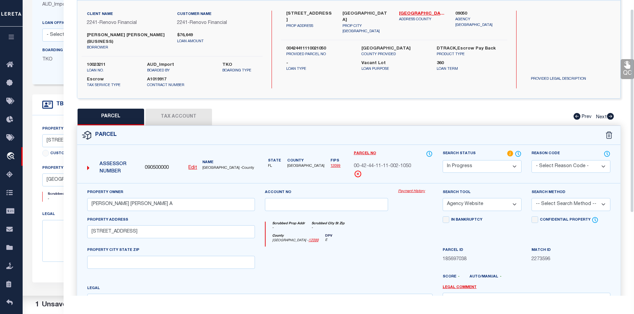
scroll to position [13, 0]
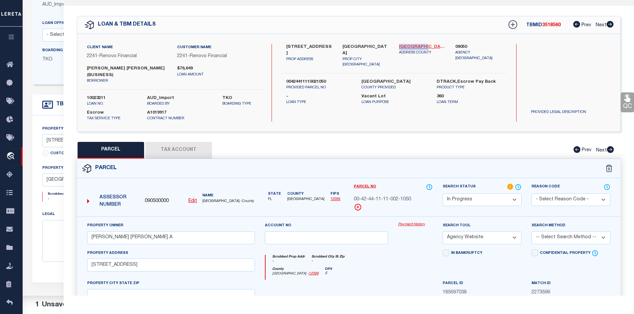
drag, startPoint x: 398, startPoint y: 45, endPoint x: 424, endPoint y: 46, distance: 26.0
click at [424, 46] on div "[GEOGRAPHIC_DATA] - 12099 ADDRESS COUNTY" at bounding box center [422, 56] width 57 height 24
click at [181, 149] on button "Tax Account" at bounding box center [178, 150] width 67 height 17
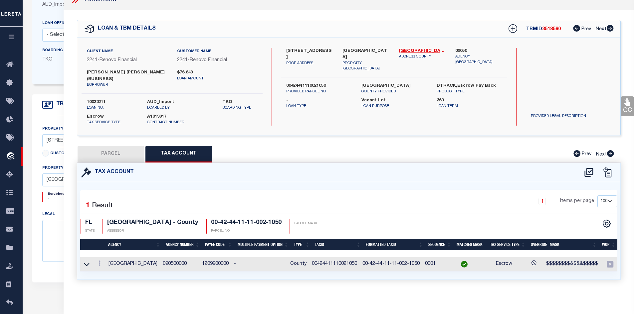
click at [336, 261] on td "00424411110021050" at bounding box center [334, 265] width 51 height 14
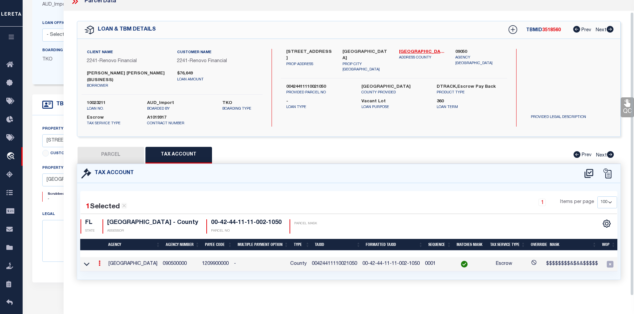
click at [336, 261] on td "00424411110021050" at bounding box center [334, 265] width 51 height 14
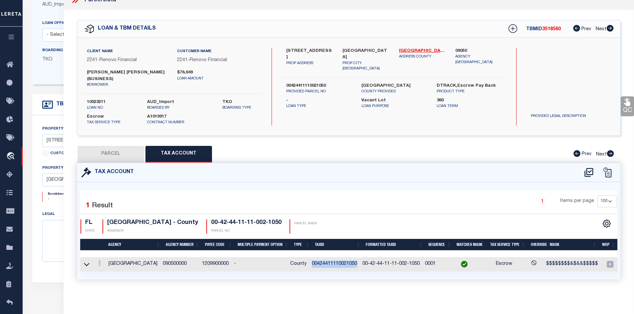
click at [114, 148] on button "PARCEL" at bounding box center [111, 154] width 67 height 17
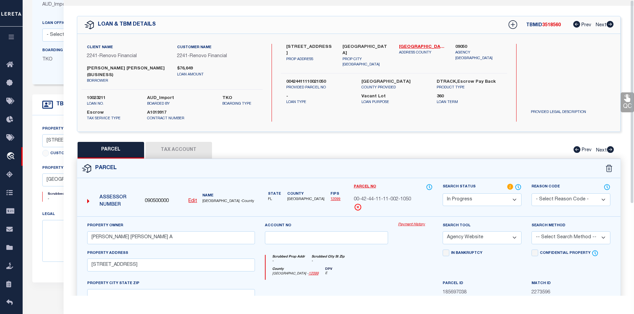
scroll to position [0, 0]
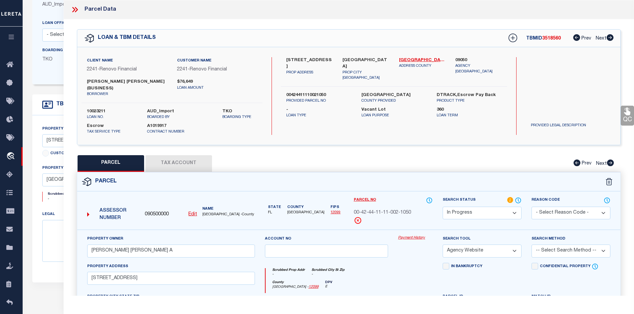
click at [75, 10] on icon at bounding box center [75, 9] width 9 height 9
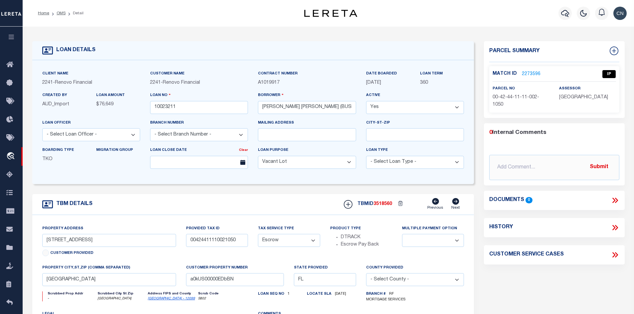
click at [527, 73] on link "2273596" at bounding box center [531, 74] width 19 height 7
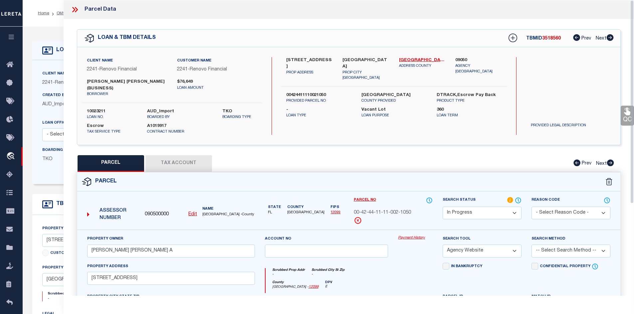
click at [72, 9] on icon at bounding box center [75, 9] width 9 height 9
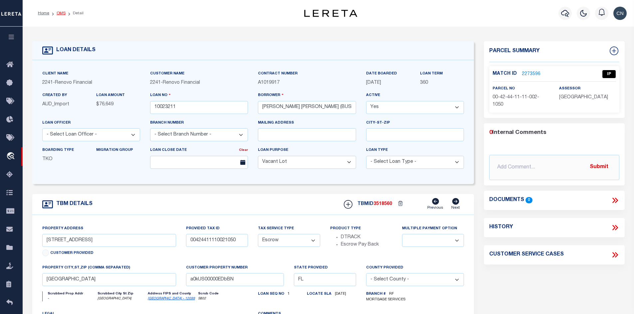
click at [58, 12] on link "OMS" at bounding box center [61, 13] width 9 height 4
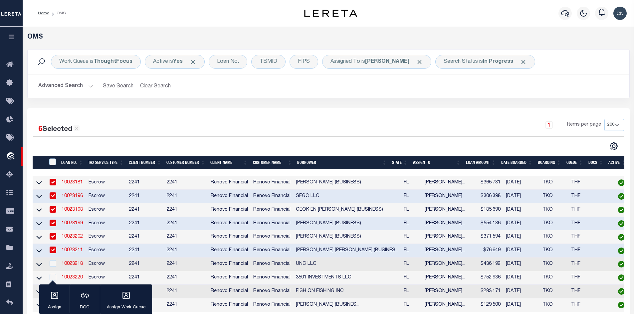
scroll to position [67, 0]
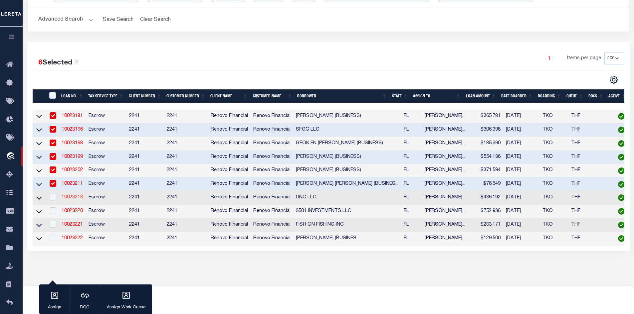
click at [72, 200] on link "10023218" at bounding box center [72, 197] width 21 height 5
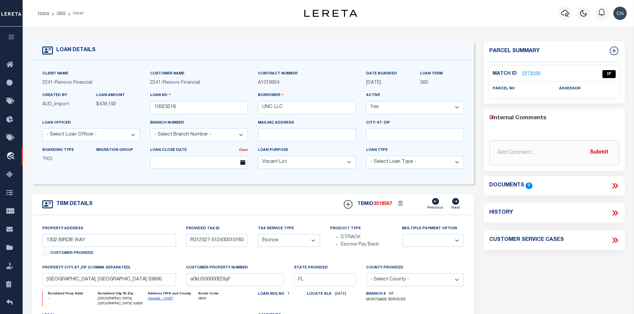
click at [532, 73] on link "2273220" at bounding box center [531, 74] width 19 height 7
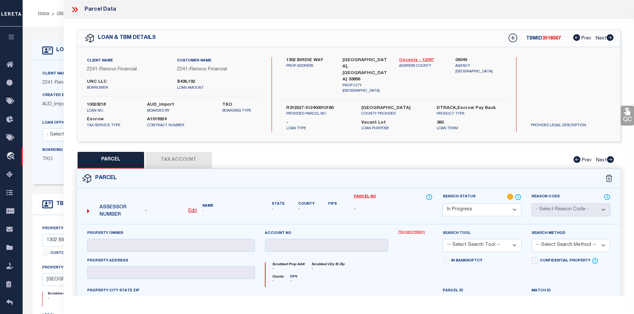
click at [414, 60] on link "Osceola - 12097" at bounding box center [422, 60] width 47 height 7
drag, startPoint x: 285, startPoint y: 57, endPoint x: 325, endPoint y: 58, distance: 39.6
click at [325, 58] on div "1302 BIRDIE WAY PROP ADDRESS" at bounding box center [309, 75] width 57 height 37
click at [190, 209] on u "Edit" at bounding box center [192, 211] width 9 height 5
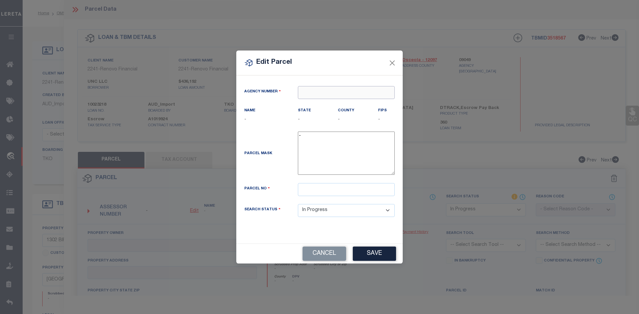
click at [327, 95] on input "text" at bounding box center [346, 92] width 97 height 13
click at [338, 104] on div "090490000 : [GEOGRAPHIC_DATA]" at bounding box center [346, 109] width 96 height 19
click at [312, 194] on input "text" at bounding box center [346, 189] width 97 height 13
paste input "31-25-27-5124-0001-0180"
click at [376, 256] on button "Save" at bounding box center [374, 254] width 43 height 14
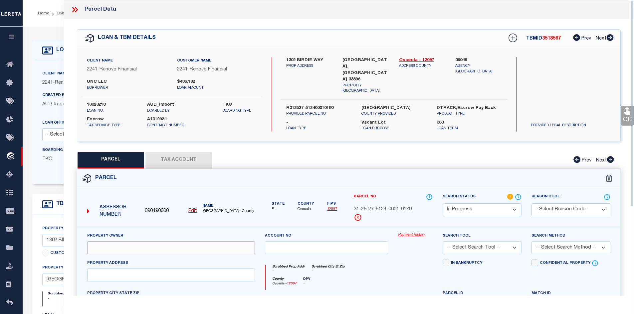
click at [107, 243] on input "text" at bounding box center [171, 248] width 168 height 13
paste input "UNC LLC"
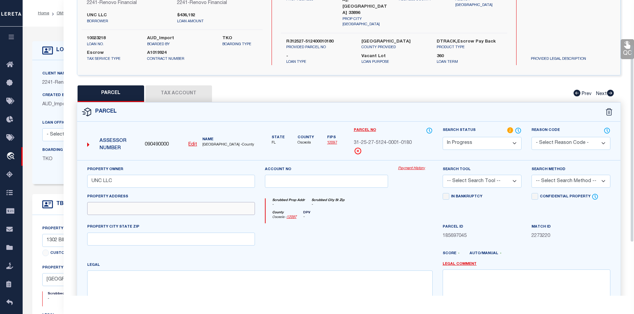
click at [115, 202] on input "text" at bounding box center [171, 208] width 168 height 13
paste input "1302 BIRDIE WAY"
click at [134, 234] on input "text" at bounding box center [171, 239] width 168 height 13
paste input "[PERSON_NAME] FL 33896"
click at [102, 272] on textarea at bounding box center [259, 292] width 345 height 42
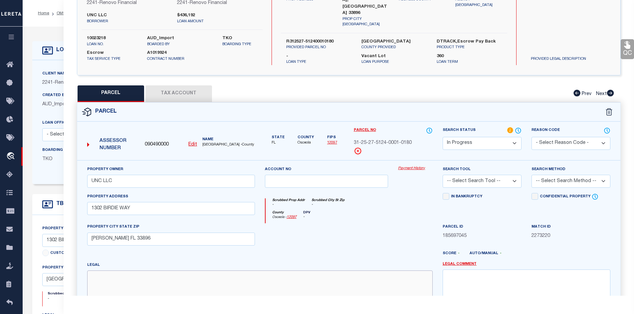
paste textarea "STONEYBROOK SOUTH PH G-1 PB 23 PG 45-49 LOT 18"
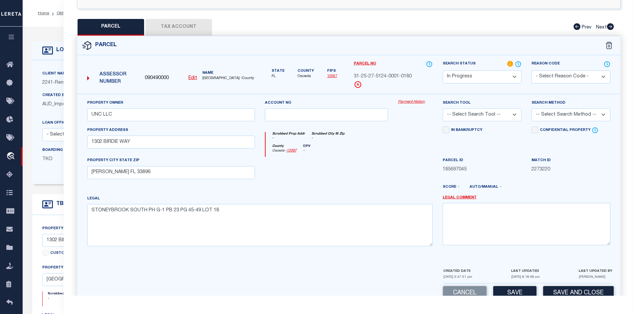
click at [514, 111] on select "-- Select Search Tool -- 3rd Party Website Agency File Agency Website ATLS CNV-…" at bounding box center [482, 114] width 79 height 13
click at [443, 108] on select "-- Select Search Tool -- 3rd Party Website Agency File Agency Website ATLS CNV-…" at bounding box center [482, 114] width 79 height 13
click at [514, 292] on button "Save" at bounding box center [514, 293] width 43 height 14
click at [174, 22] on button "Tax Account" at bounding box center [178, 27] width 67 height 17
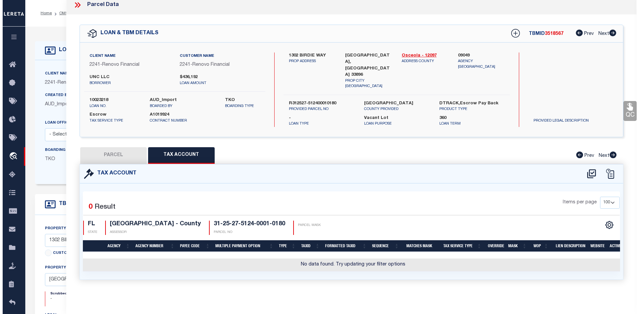
scroll to position [0, 0]
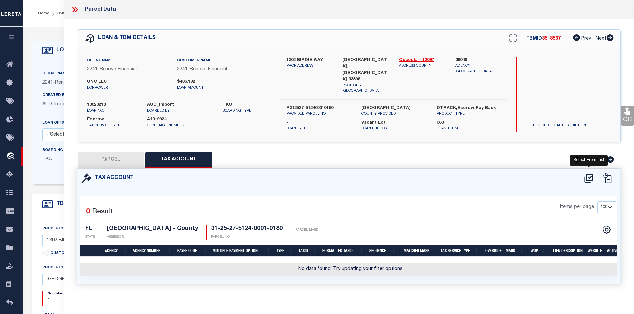
click at [587, 175] on icon at bounding box center [588, 178] width 9 height 9
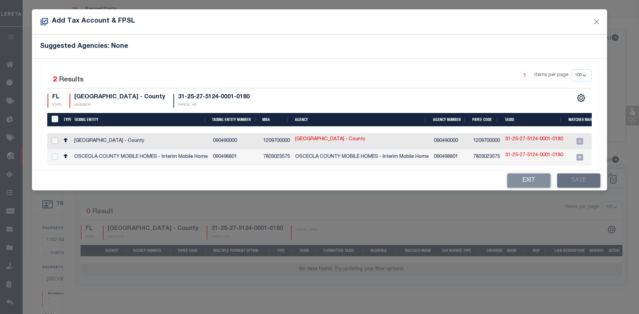
click at [55, 140] on input "checkbox" at bounding box center [55, 140] width 7 height 7
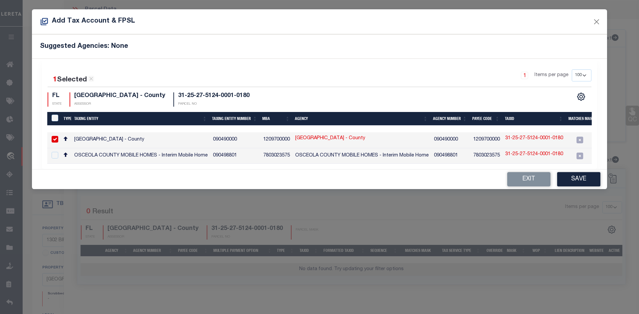
scroll to position [0, 205]
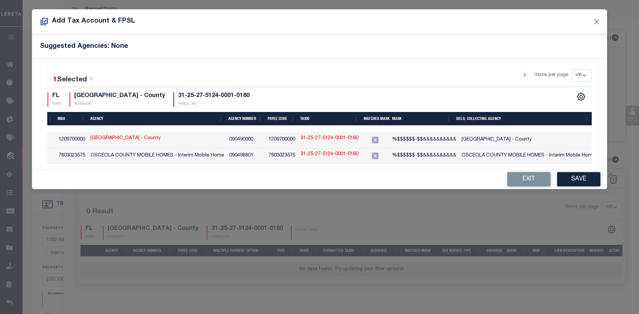
click at [333, 139] on link "31-25-27-5124-0001-0180" at bounding box center [329, 138] width 58 height 7
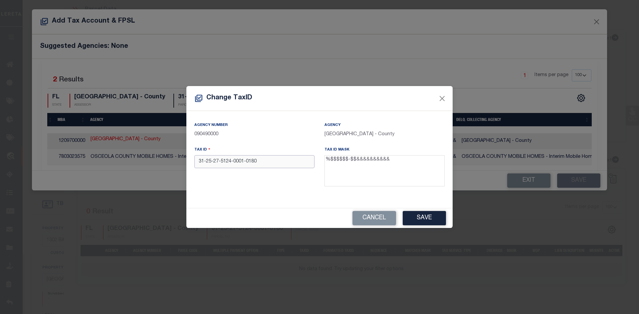
drag, startPoint x: 259, startPoint y: 160, endPoint x: 192, endPoint y: 159, distance: 67.2
click at [192, 159] on div "Tax ID 31-25-27-5124-0001-0180" at bounding box center [254, 167] width 130 height 43
paste input "R312527-51240001"
click at [424, 221] on button "Save" at bounding box center [424, 218] width 43 height 14
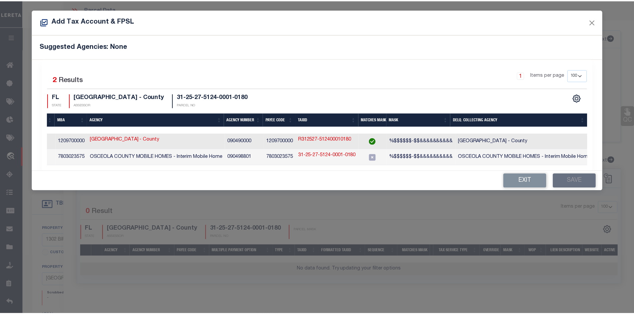
scroll to position [0, 0]
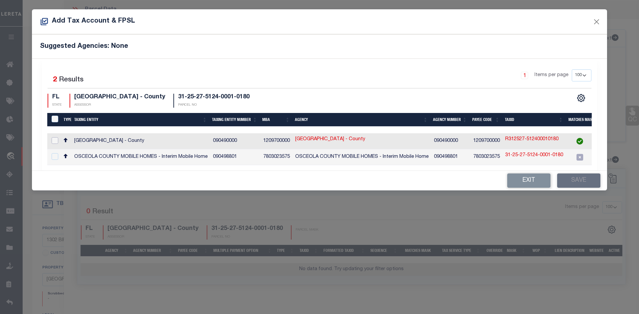
drag, startPoint x: 55, startPoint y: 141, endPoint x: 59, endPoint y: 141, distance: 3.3
click at [56, 141] on input "checkbox" at bounding box center [55, 140] width 7 height 7
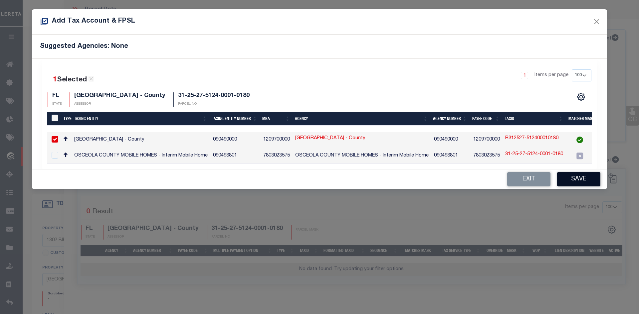
click at [576, 184] on button "Save" at bounding box center [578, 179] width 43 height 14
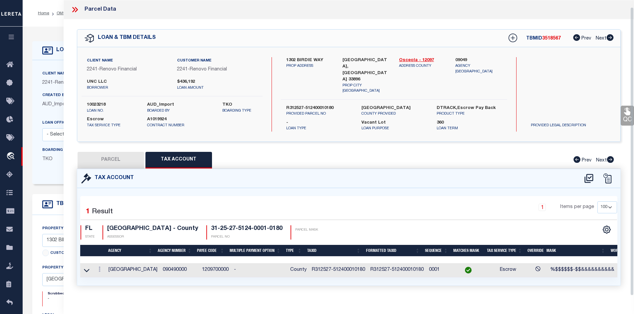
scroll to position [7, 0]
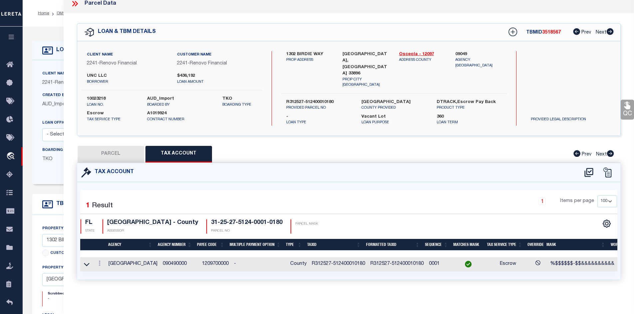
click at [111, 151] on button "PARCEL" at bounding box center [111, 154] width 67 height 17
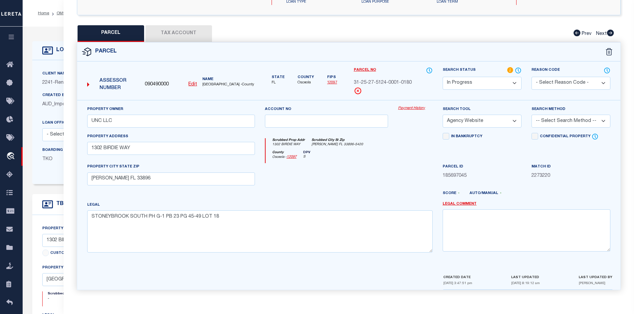
scroll to position [133, 0]
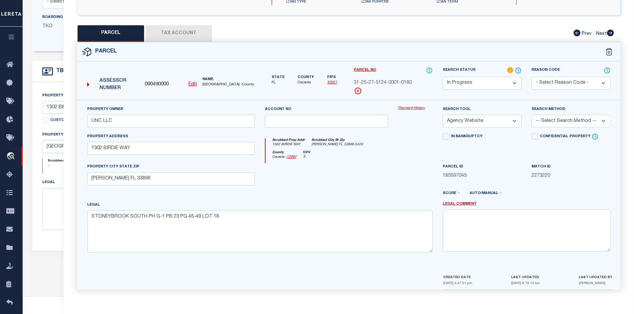
click at [602, 118] on select "-- Select Search Method -- Property Address Legal Liability Info Provided" at bounding box center [570, 121] width 79 height 13
click at [531, 115] on select "-- Select Search Method -- Property Address Legal Liability Info Provided" at bounding box center [570, 121] width 79 height 13
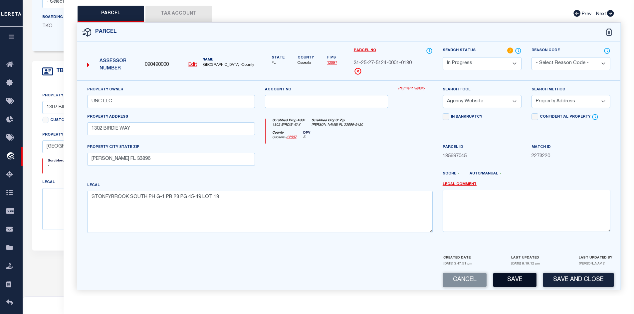
click at [513, 279] on button "Save" at bounding box center [514, 280] width 43 height 14
click at [516, 280] on button "Save" at bounding box center [514, 280] width 43 height 14
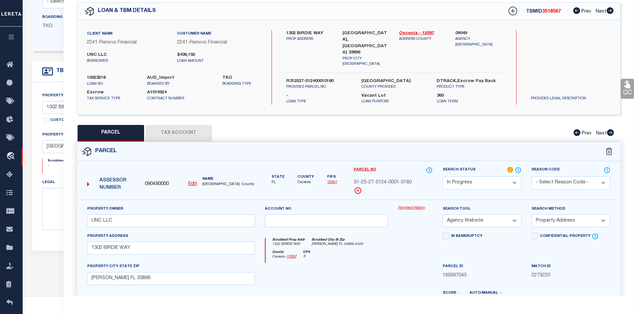
scroll to position [0, 0]
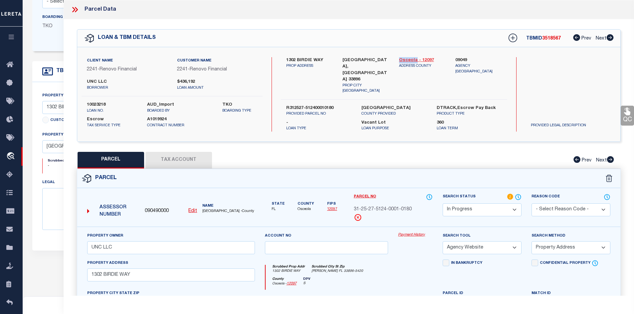
drag, startPoint x: 398, startPoint y: 58, endPoint x: 416, endPoint y: 58, distance: 18.3
click at [416, 58] on div "Osceola - 12097 ADDRESS COUNTY" at bounding box center [422, 75] width 57 height 37
click at [182, 155] on button "Tax Account" at bounding box center [178, 160] width 67 height 17
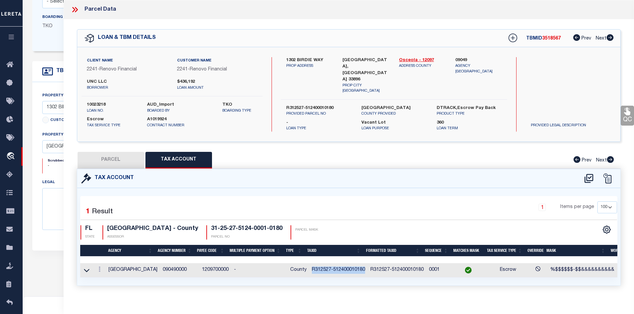
drag, startPoint x: 306, startPoint y: 267, endPoint x: 362, endPoint y: 266, distance: 55.2
click at [362, 266] on td "R312527-512400010180" at bounding box center [338, 271] width 59 height 14
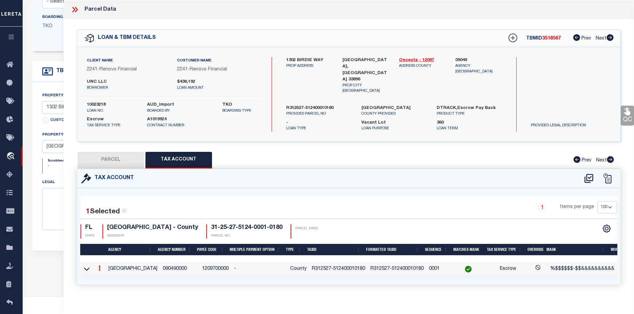
click at [77, 10] on icon at bounding box center [76, 9] width 3 height 5
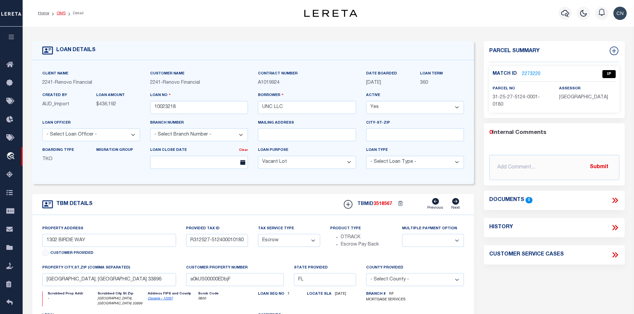
click at [59, 13] on link "OMS" at bounding box center [61, 13] width 9 height 4
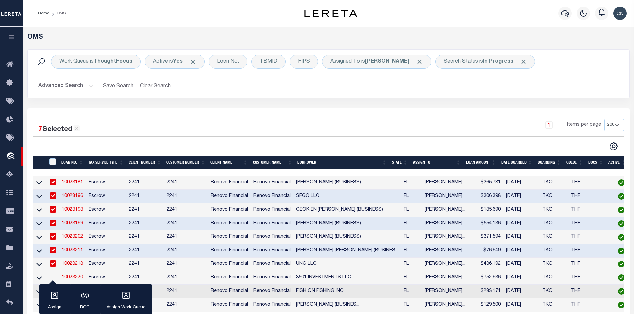
scroll to position [67, 0]
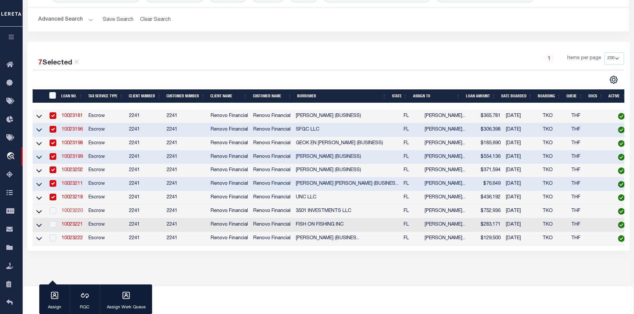
click at [77, 214] on link "10023220" at bounding box center [72, 211] width 21 height 5
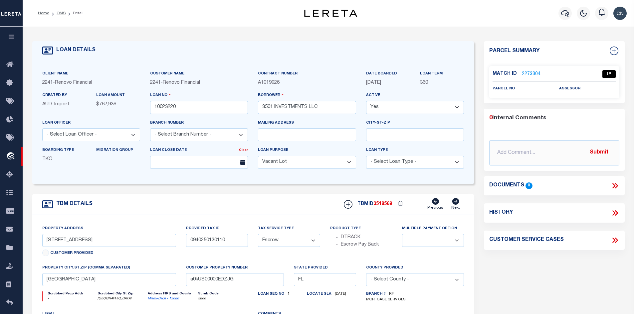
click at [522, 72] on link "2273304" at bounding box center [531, 74] width 19 height 7
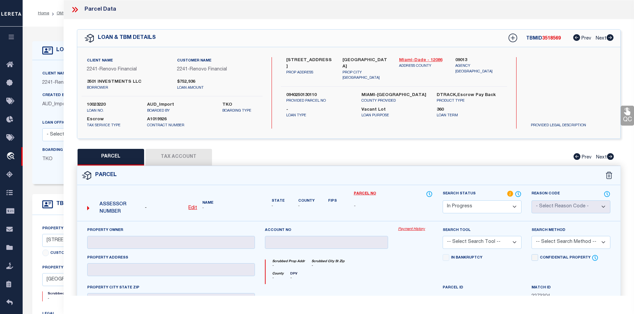
click at [419, 60] on link "Miami-Dade - 12086" at bounding box center [422, 60] width 47 height 7
drag, startPoint x: 286, startPoint y: 57, endPoint x: 331, endPoint y: 60, distance: 44.7
click at [331, 60] on label "[STREET_ADDRESS]" at bounding box center [309, 63] width 47 height 13
click at [195, 207] on u "Edit" at bounding box center [192, 208] width 9 height 5
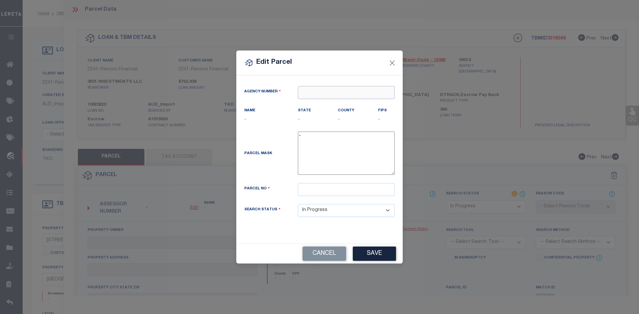
click at [314, 93] on input "text" at bounding box center [346, 92] width 97 height 13
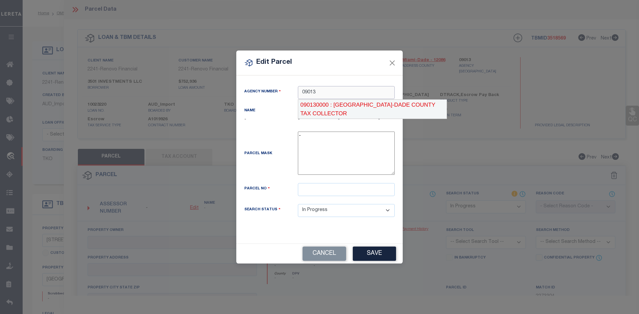
click at [340, 105] on div "090130000 : [GEOGRAPHIC_DATA]-DADE COUNTY TAX COLLECTOR" at bounding box center [372, 109] width 149 height 19
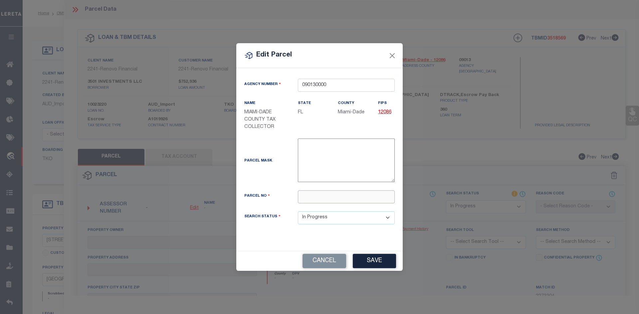
click at [311, 196] on input "text" at bounding box center [346, 197] width 97 height 13
paste input "09-4025-013-0110"
click at [378, 261] on button "Save" at bounding box center [374, 261] width 43 height 14
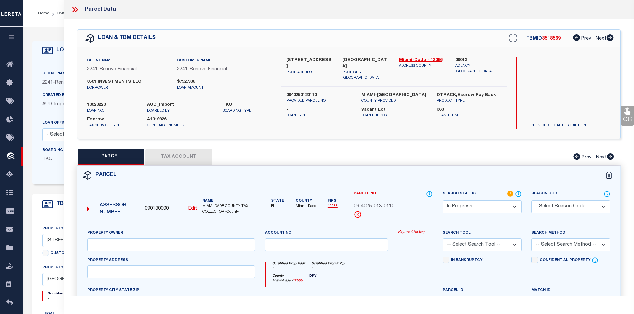
scroll to position [100, 0]
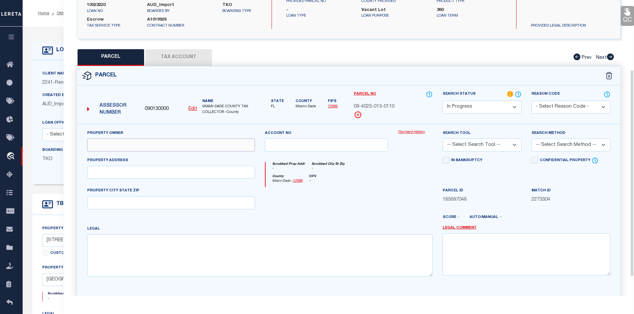
click at [110, 143] on input "text" at bounding box center [171, 145] width 168 height 13
paste input "3501 INVESTMENTS LLC"
click at [122, 174] on input "text" at bounding box center [171, 172] width 168 height 13
paste input "[STREET_ADDRESS]"
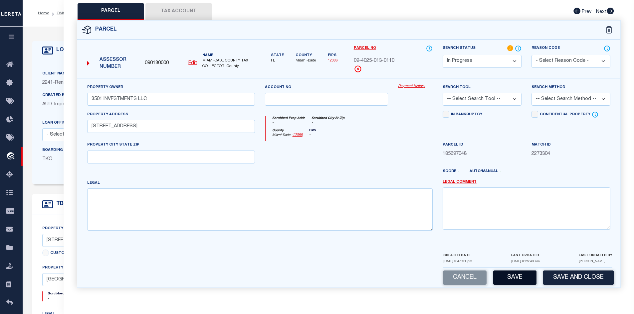
click at [512, 278] on button "Save" at bounding box center [514, 278] width 43 height 14
click at [183, 10] on button "Tax Account" at bounding box center [178, 11] width 67 height 17
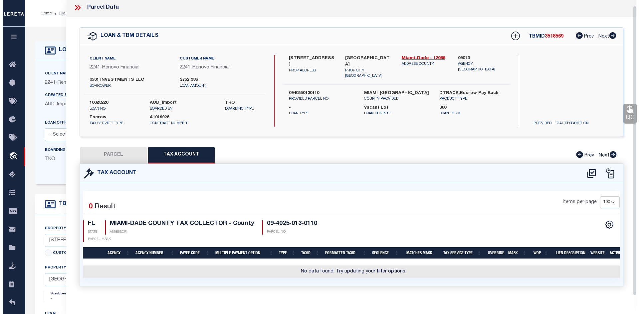
scroll to position [12, 0]
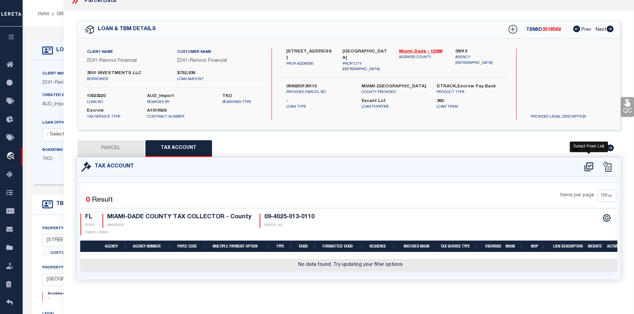
click at [587, 162] on icon at bounding box center [588, 167] width 11 height 11
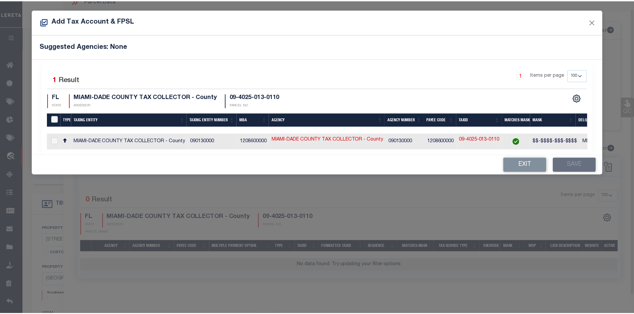
scroll to position [8, 0]
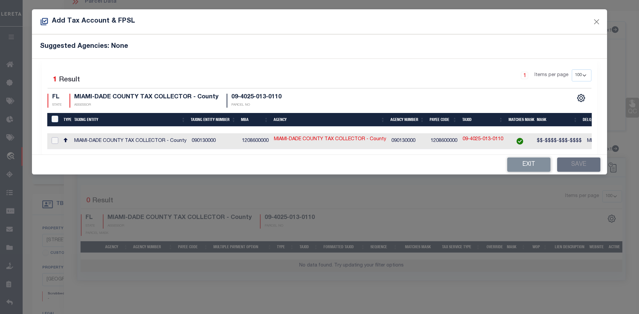
click at [54, 140] on input "checkbox" at bounding box center [55, 140] width 7 height 7
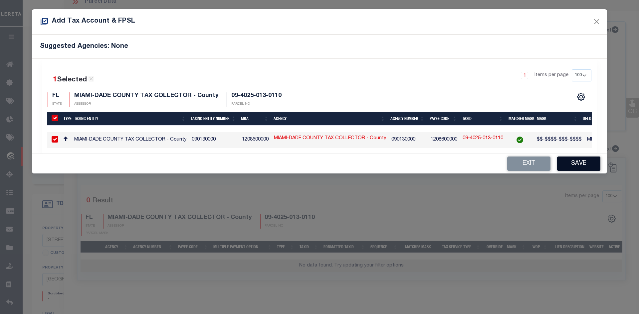
click at [578, 167] on button "Save" at bounding box center [578, 164] width 43 height 14
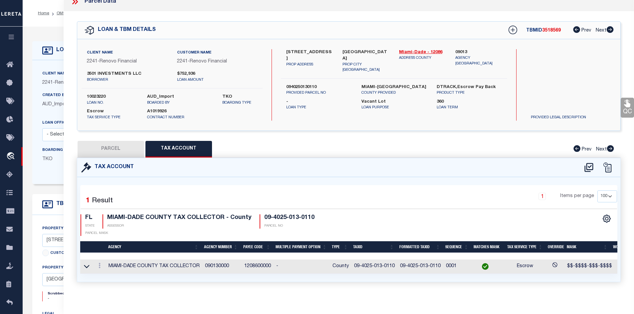
scroll to position [14, 0]
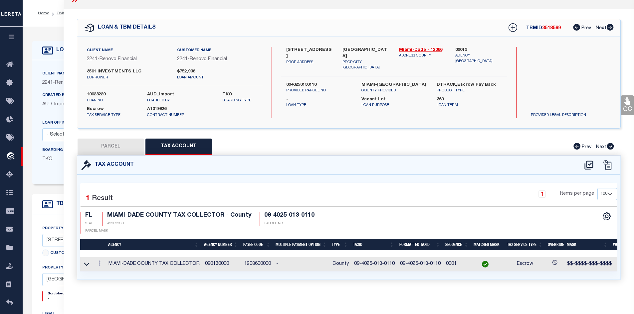
click at [115, 141] on button "PARCEL" at bounding box center [111, 147] width 67 height 17
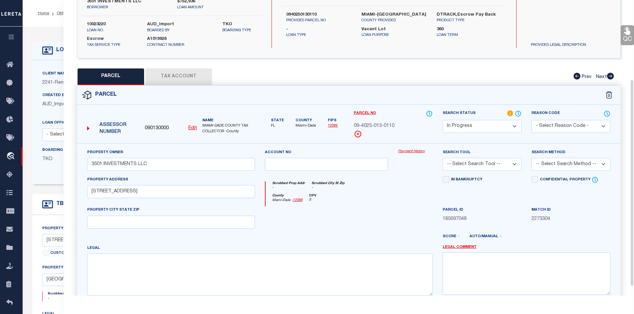
scroll to position [114, 0]
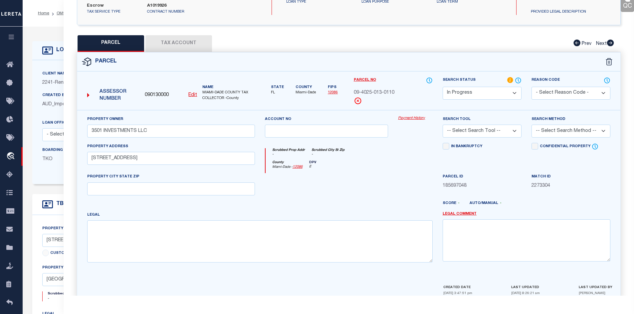
click at [507, 134] on select "-- Select Search Tool -- 3rd Party Website Agency File Agency Website ATLS CNV-…" at bounding box center [482, 131] width 79 height 13
click at [443, 125] on select "-- Select Search Tool -- 3rd Party Website Agency File Agency Website ATLS CNV-…" at bounding box center [482, 131] width 79 height 13
click at [190, 224] on textarea at bounding box center [259, 242] width 345 height 42
paste textarea "ROYAL PALM VILLAS PB 19-17 LOT 6 BLK 2 LOT SIZE 50.000 X 143 OR 16606-3503 1194…"
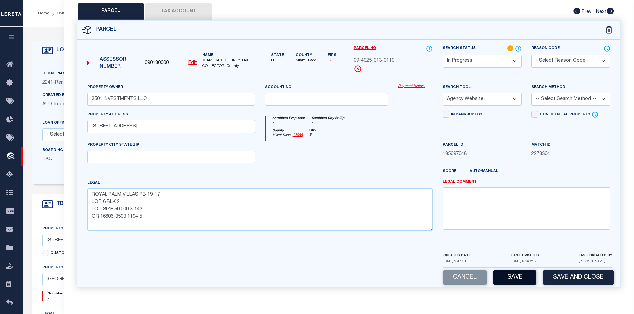
click at [518, 275] on button "Save" at bounding box center [514, 278] width 43 height 14
click at [515, 277] on button "Save" at bounding box center [514, 278] width 43 height 14
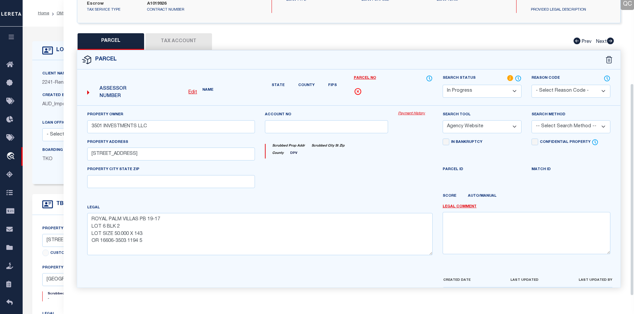
scroll to position [127, 0]
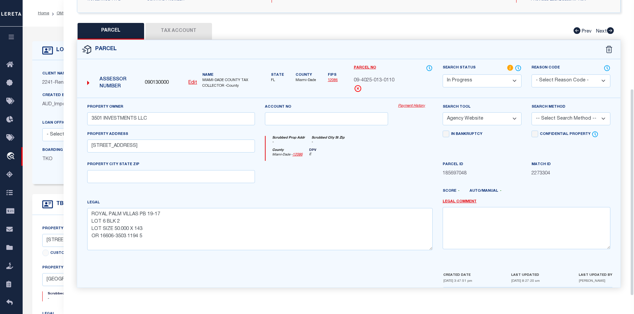
click at [173, 31] on button "Tax Account" at bounding box center [178, 31] width 67 height 17
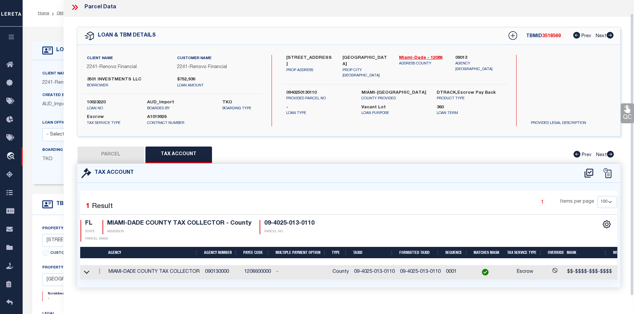
scroll to position [14, 0]
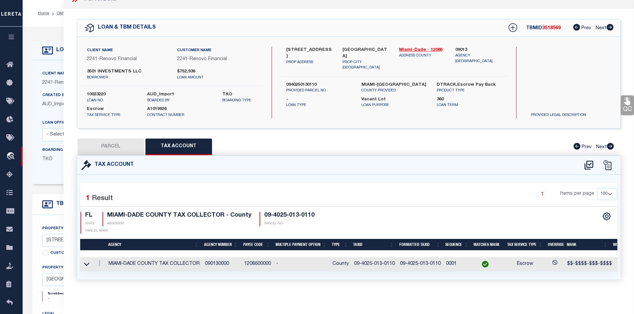
click at [119, 145] on button "PARCEL" at bounding box center [111, 147] width 67 height 17
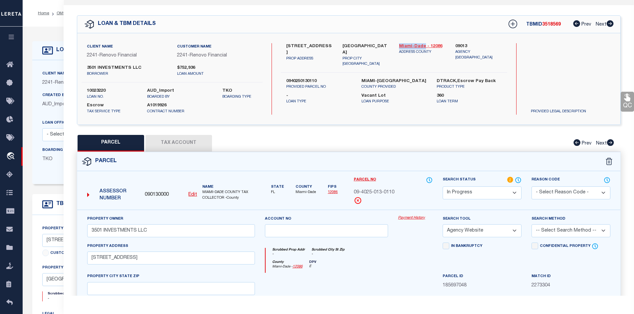
drag, startPoint x: 397, startPoint y: 44, endPoint x: 423, endPoint y: 45, distance: 26.0
click at [423, 45] on div "Miami-Dade - 12086 ADDRESS COUNTY" at bounding box center [422, 55] width 57 height 24
click at [174, 141] on button "Tax Account" at bounding box center [178, 143] width 67 height 17
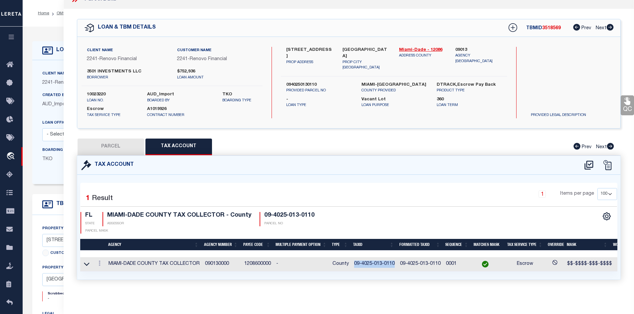
drag, startPoint x: 352, startPoint y: 260, endPoint x: 395, endPoint y: 261, distance: 42.3
click at [395, 261] on td "09-4025-013-0110" at bounding box center [374, 265] width 46 height 14
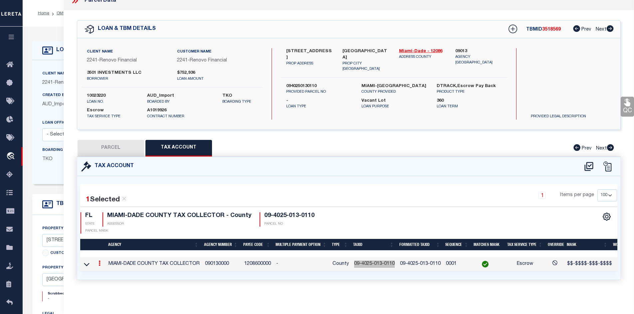
scroll to position [0, 0]
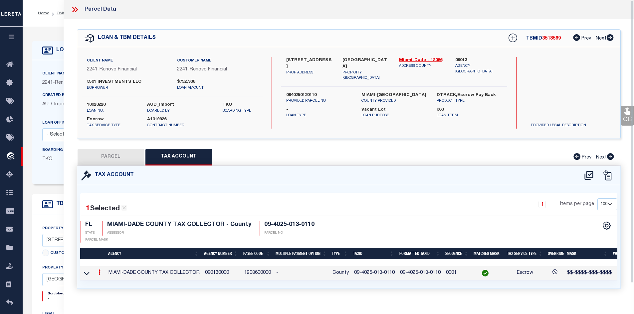
click at [74, 10] on icon at bounding box center [73, 9] width 3 height 5
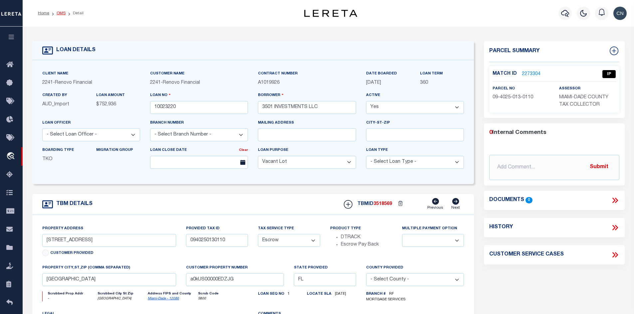
click at [61, 14] on link "OMS" at bounding box center [61, 13] width 9 height 4
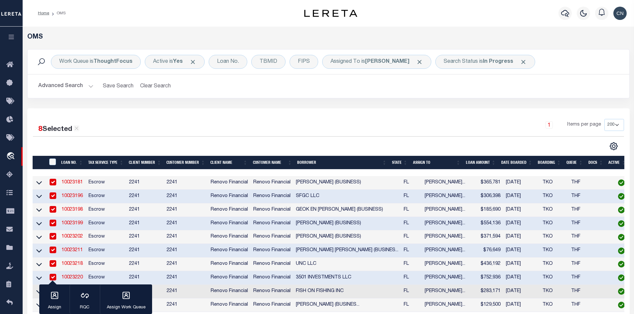
scroll to position [100, 0]
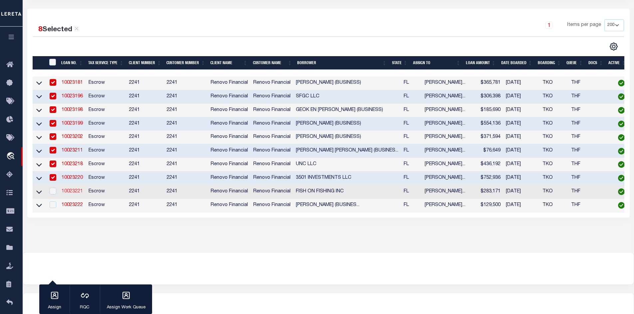
click at [75, 194] on link "10023221" at bounding box center [72, 191] width 21 height 5
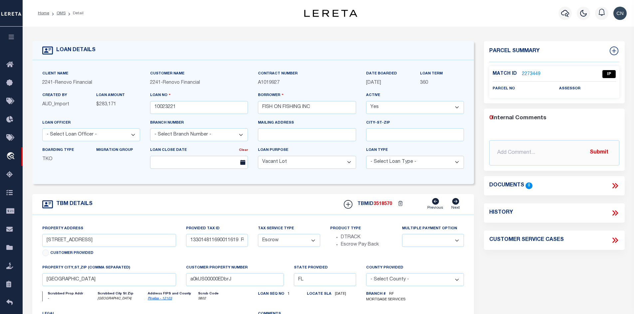
click at [530, 72] on link "2273449" at bounding box center [531, 74] width 19 height 7
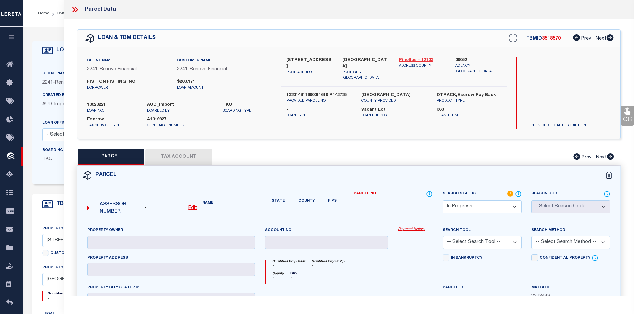
click at [411, 60] on link "Pinellas - 12103" at bounding box center [422, 60] width 47 height 7
drag, startPoint x: 286, startPoint y: 58, endPoint x: 332, endPoint y: 58, distance: 46.3
click at [332, 58] on label "[STREET_ADDRESS]" at bounding box center [309, 63] width 47 height 13
drag, startPoint x: 302, startPoint y: 64, endPoint x: 318, endPoint y: 64, distance: 16.3
click at [318, 64] on label "[STREET_ADDRESS]" at bounding box center [309, 63] width 47 height 13
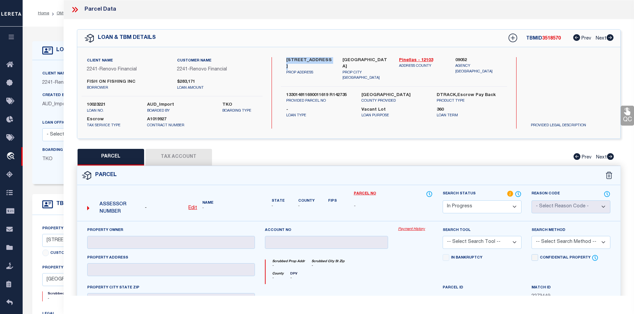
click at [195, 207] on u "Edit" at bounding box center [192, 208] width 9 height 5
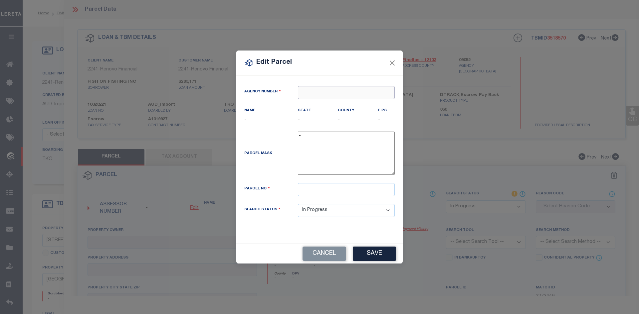
click at [315, 93] on input "text" at bounding box center [346, 92] width 97 height 13
click at [310, 105] on div "090520000 : [GEOGRAPHIC_DATA]" at bounding box center [346, 109] width 96 height 19
click at [309, 195] on input "text" at bounding box center [346, 189] width 97 height 13
paste input "13-30-14-81169-001-1619"
click at [374, 257] on button "Save" at bounding box center [374, 254] width 43 height 14
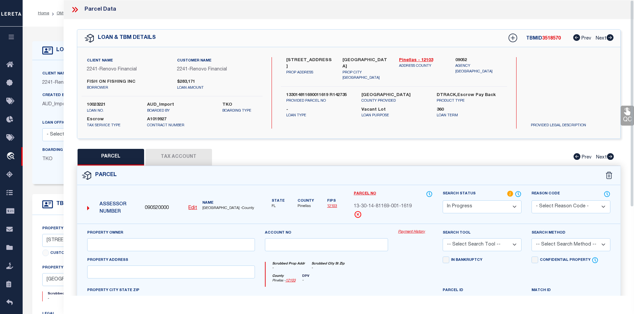
scroll to position [100, 0]
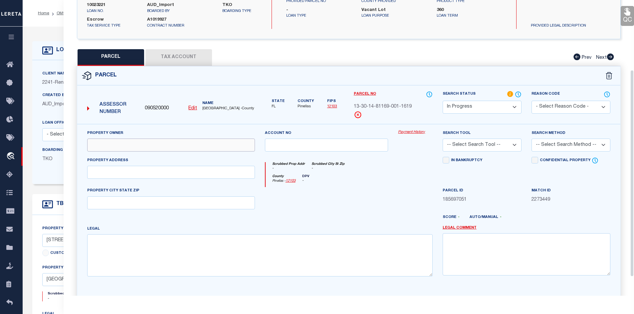
click at [110, 145] on input "text" at bounding box center [171, 145] width 168 height 13
paste input "FISH ON FISHING INC"
click at [133, 174] on input "text" at bounding box center [171, 172] width 168 height 13
paste input "[STREET_ADDRESS]"
click at [142, 203] on input "text" at bounding box center [171, 203] width 168 height 13
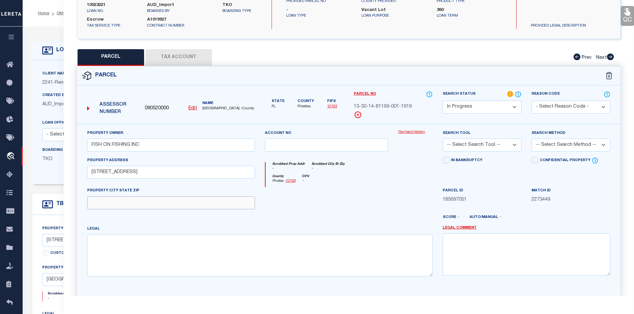
paste input "[GEOGRAPHIC_DATA]"
click at [118, 251] on textarea at bounding box center [259, 256] width 345 height 42
paste textarea "SHIPWATCH SIX CONDO PHASE 1 BLDG 11455, UNIT 1619"
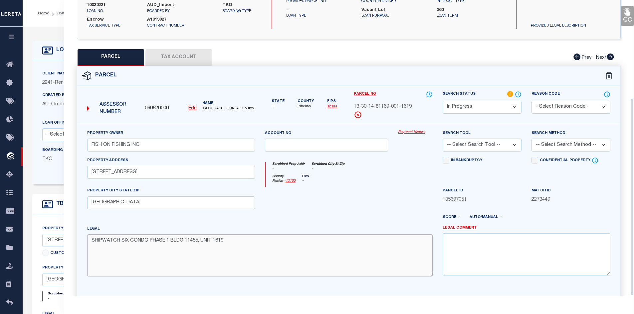
scroll to position [146, 0]
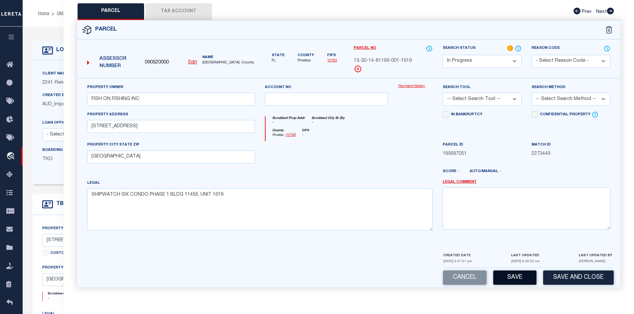
click at [514, 280] on button "Save" at bounding box center [514, 278] width 43 height 14
click at [174, 12] on button "Tax Account" at bounding box center [178, 11] width 67 height 17
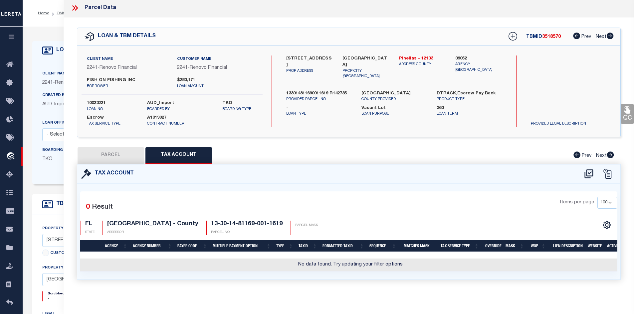
scroll to position [0, 0]
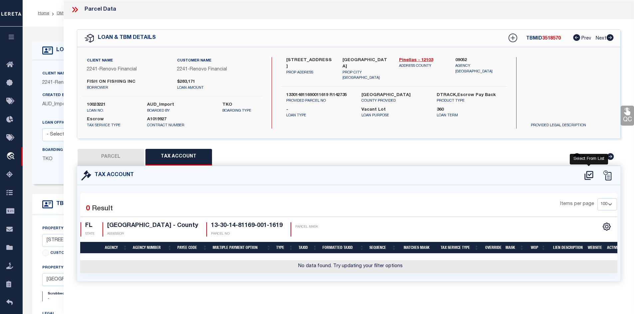
click at [587, 176] on icon at bounding box center [588, 175] width 9 height 9
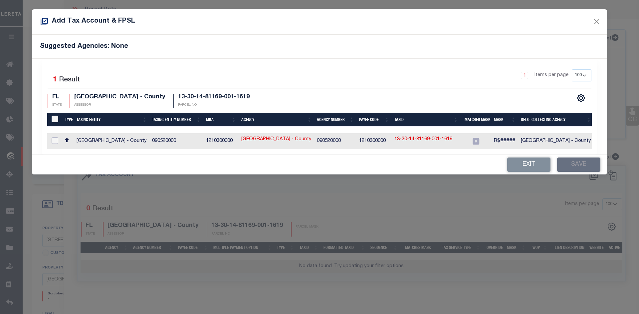
click at [57, 140] on input "checkbox" at bounding box center [55, 140] width 7 height 7
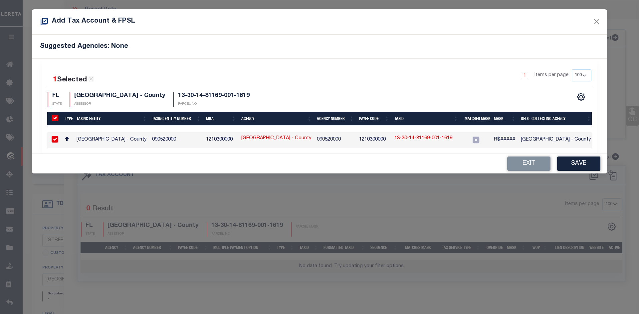
click at [422, 138] on link "13-30-14-81169-001-1619" at bounding box center [423, 138] width 58 height 7
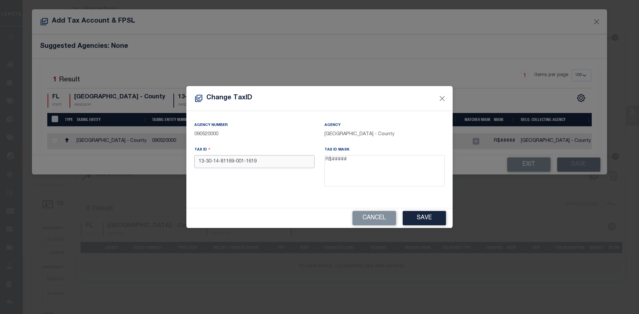
drag, startPoint x: 256, startPoint y: 162, endPoint x: 172, endPoint y: 160, distance: 84.5
click at [172, 160] on div "Change TaxID Agency Number 090520000 Agency [GEOGRAPHIC_DATA] - County Tax ID 1…" at bounding box center [319, 157] width 639 height 314
paste input "R142735"
click at [427, 220] on button "Save" at bounding box center [424, 218] width 43 height 14
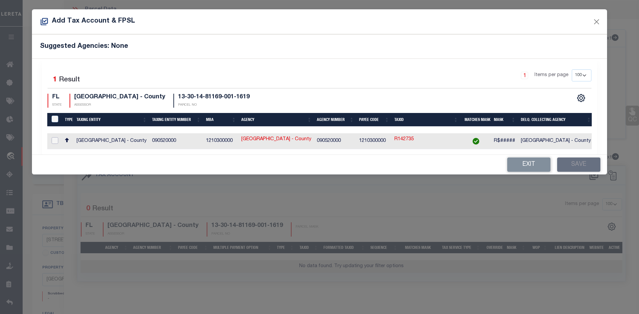
click at [56, 140] on input "checkbox" at bounding box center [55, 140] width 7 height 7
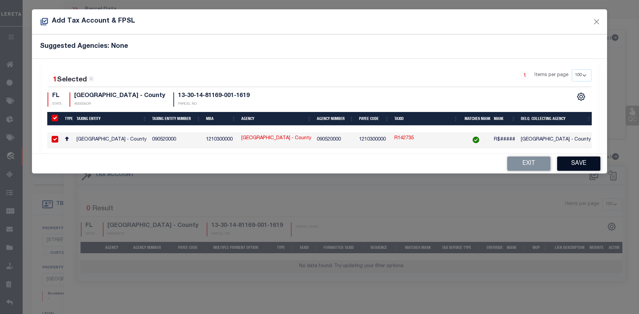
click at [581, 166] on button "Save" at bounding box center [578, 164] width 43 height 14
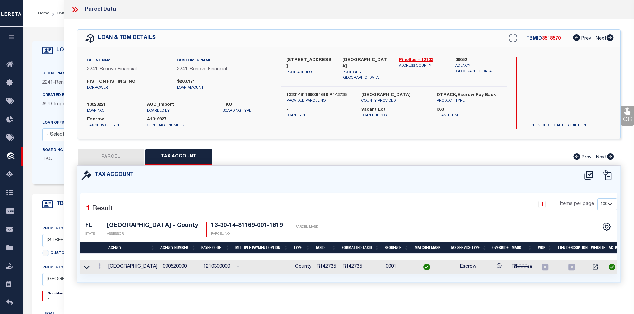
click at [126, 156] on button "PARCEL" at bounding box center [111, 157] width 67 height 17
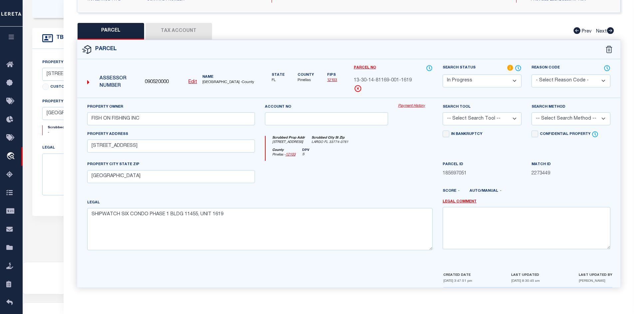
scroll to position [198, 0]
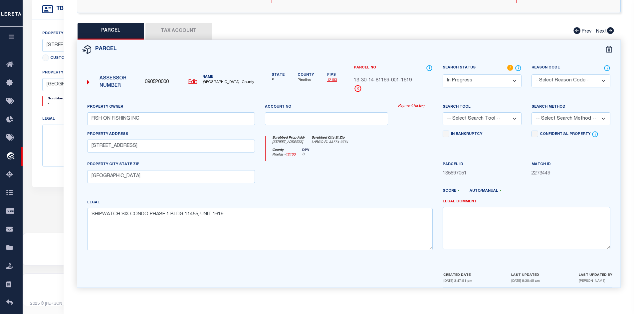
click at [516, 118] on select "-- Select Search Tool -- 3rd Party Website Agency File Agency Website ATLS CNV-…" at bounding box center [482, 118] width 79 height 13
click at [443, 112] on select "-- Select Search Tool -- 3rd Party Website Agency File Agency Website ATLS CNV-…" at bounding box center [482, 118] width 79 height 13
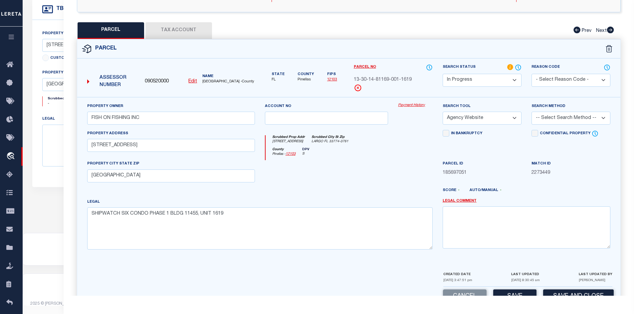
click at [596, 119] on select "-- Select Search Method -- Property Address Legal Liability Info Provided" at bounding box center [570, 118] width 79 height 13
click at [531, 112] on select "-- Select Search Method -- Property Address Legal Liability Info Provided" at bounding box center [570, 118] width 79 height 13
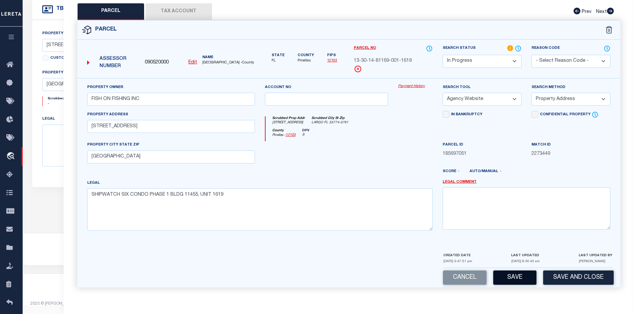
click at [514, 277] on button "Save" at bounding box center [514, 278] width 43 height 14
click at [515, 279] on button "Save" at bounding box center [514, 278] width 43 height 14
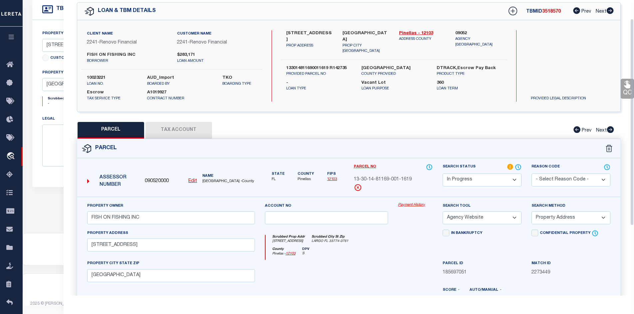
scroll to position [0, 0]
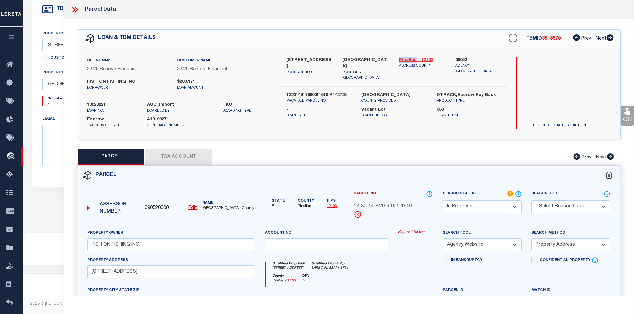
drag, startPoint x: 398, startPoint y: 57, endPoint x: 415, endPoint y: 59, distance: 17.0
click at [415, 59] on div "Pinellas - 12103 ADDRESS COUNTY" at bounding box center [422, 69] width 57 height 24
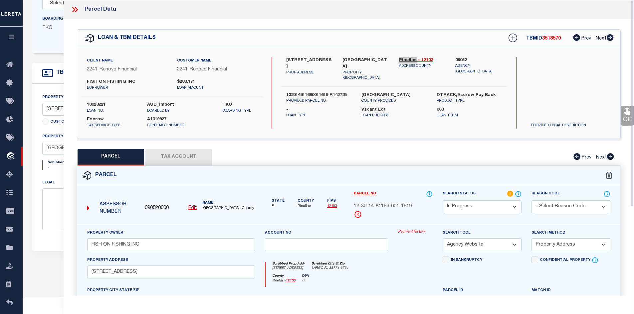
scroll to position [65, 0]
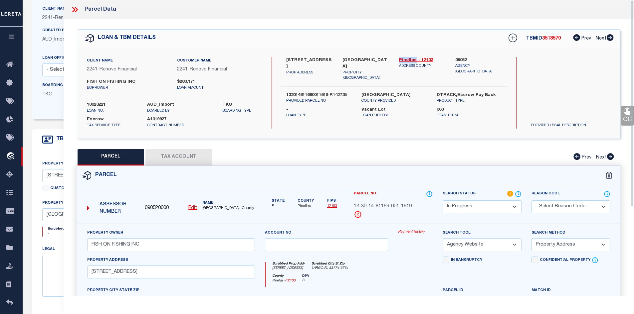
click at [170, 154] on button "Tax Account" at bounding box center [178, 157] width 67 height 17
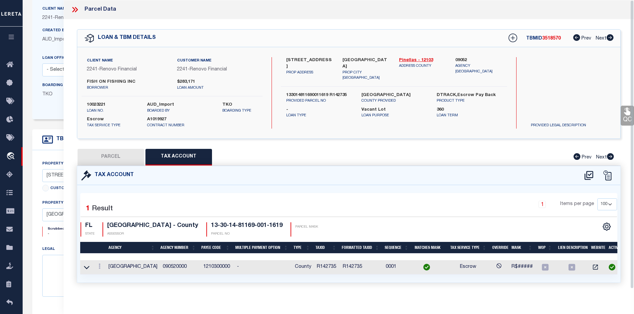
click at [323, 266] on td "R142735" at bounding box center [327, 268] width 26 height 14
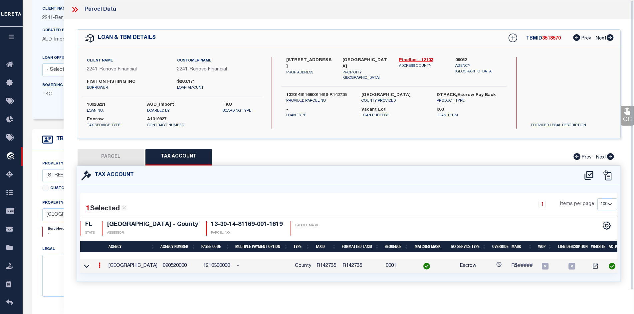
click at [322, 266] on td "R142735" at bounding box center [327, 267] width 26 height 14
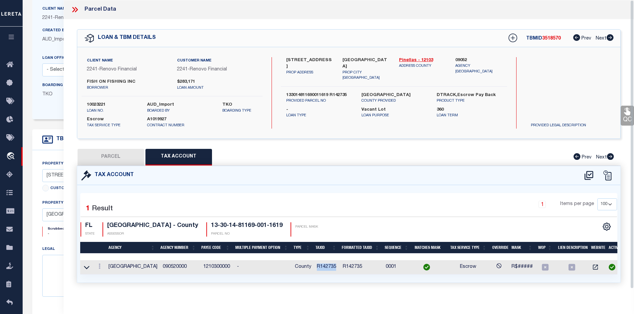
drag, startPoint x: 314, startPoint y: 266, endPoint x: 334, endPoint y: 267, distance: 19.7
click at [334, 267] on td "R142735" at bounding box center [327, 268] width 26 height 14
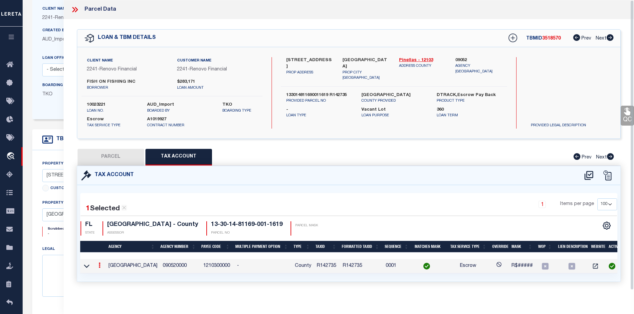
click at [76, 10] on icon at bounding box center [75, 9] width 9 height 9
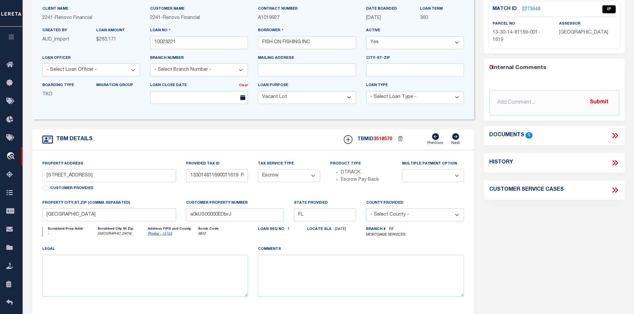
scroll to position [0, 0]
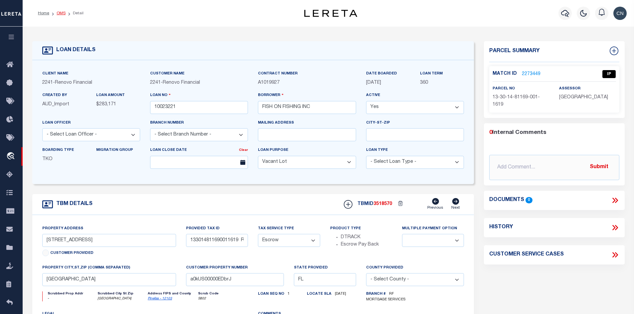
click at [61, 12] on link "OMS" at bounding box center [61, 13] width 9 height 4
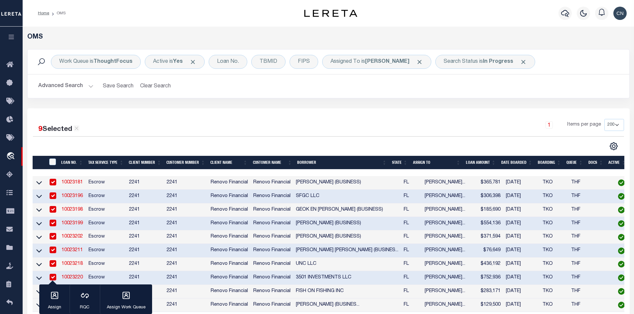
scroll to position [127, 0]
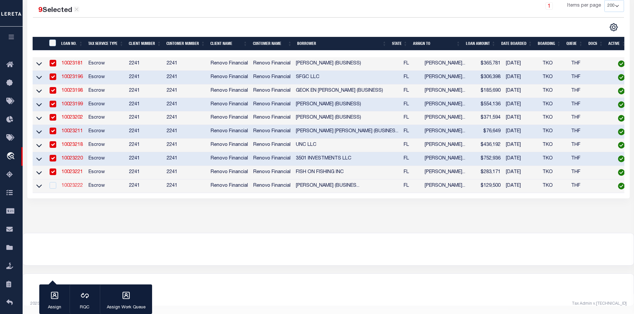
click at [71, 184] on link "10023222" at bounding box center [72, 186] width 21 height 5
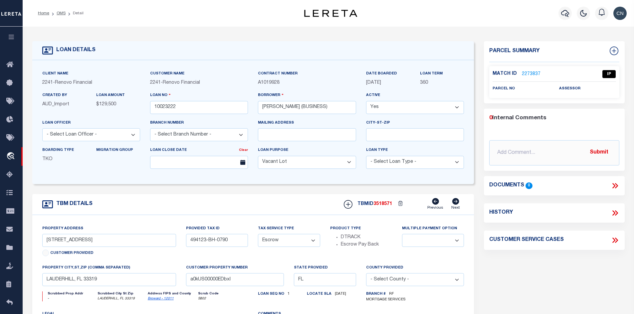
click at [530, 74] on link "2273837" at bounding box center [531, 74] width 19 height 7
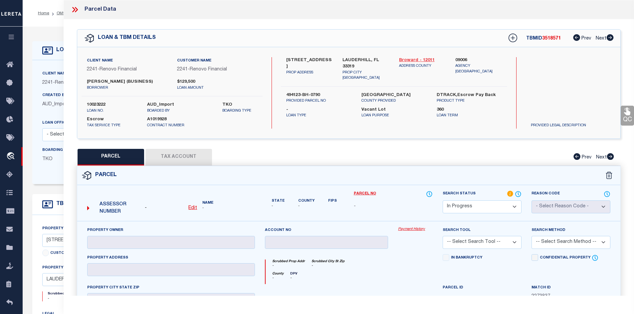
click at [412, 58] on link "Broward - 12011" at bounding box center [422, 60] width 47 height 7
drag, startPoint x: 284, startPoint y: 58, endPoint x: 298, endPoint y: 58, distance: 13.3
click at [298, 58] on div "[STREET_ADDRESS] PROP ADDRESS" at bounding box center [309, 69] width 57 height 24
click at [306, 53] on div "Client Name 2241 - Renovo Financial Customer Name 2241 - Renovo Financial [PERS…" at bounding box center [348, 93] width 543 height 92
drag, startPoint x: 297, startPoint y: 58, endPoint x: 334, endPoint y: 61, distance: 37.3
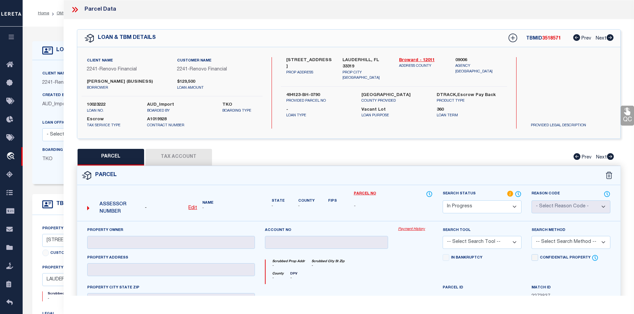
click at [334, 61] on div "[STREET_ADDRESS] PROP ADDRESS" at bounding box center [309, 69] width 57 height 24
drag, startPoint x: 86, startPoint y: 81, endPoint x: 146, endPoint y: 82, distance: 60.2
click at [146, 82] on div "[PERSON_NAME] (BUSINESS) borrower" at bounding box center [127, 85] width 90 height 12
drag, startPoint x: 286, startPoint y: 59, endPoint x: 332, endPoint y: 60, distance: 45.9
click at [332, 60] on label "[STREET_ADDRESS]" at bounding box center [309, 63] width 47 height 13
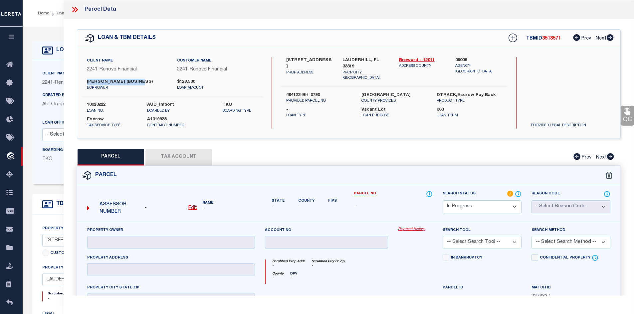
click at [192, 211] on u "Edit" at bounding box center [192, 208] width 9 height 5
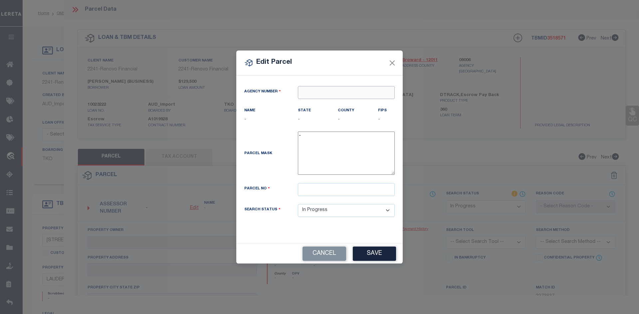
click at [330, 96] on input "text" at bounding box center [346, 92] width 97 height 13
click at [340, 101] on div "090060000 : BROWARD COUNTY TAX COLLECTOR" at bounding box center [370, 105] width 144 height 11
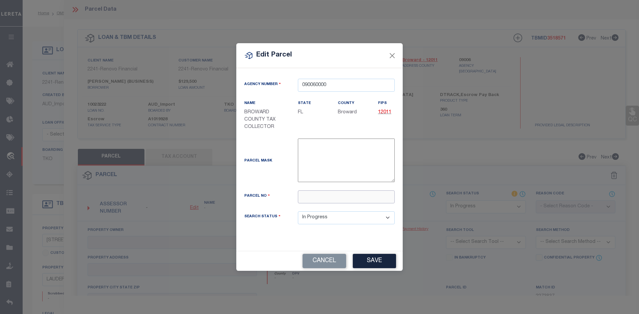
click at [309, 196] on input "text" at bounding box center [346, 197] width 97 height 13
paste input "494123BH0790"
click at [376, 263] on button "Save" at bounding box center [374, 261] width 43 height 14
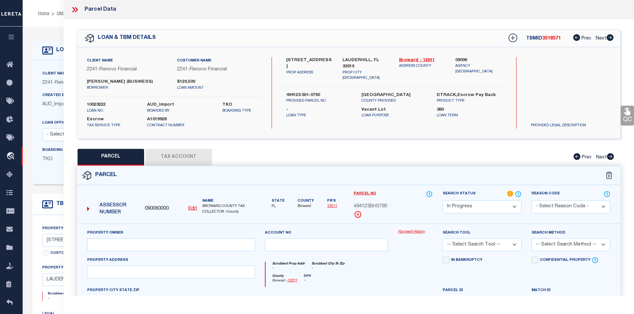
scroll to position [100, 0]
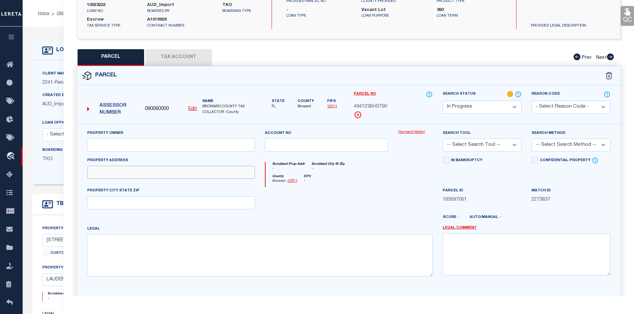
click at [109, 176] on input "text" at bounding box center [171, 172] width 168 height 13
paste input "[STREET_ADDRESS]"
click at [100, 208] on input "text" at bounding box center [171, 203] width 168 height 13
paste input "[GEOGRAPHIC_DATA], [GEOGRAPHIC_DATA] 33319"
click at [146, 210] on input "[GEOGRAPHIC_DATA], [GEOGRAPHIC_DATA] 33319" at bounding box center [171, 203] width 168 height 13
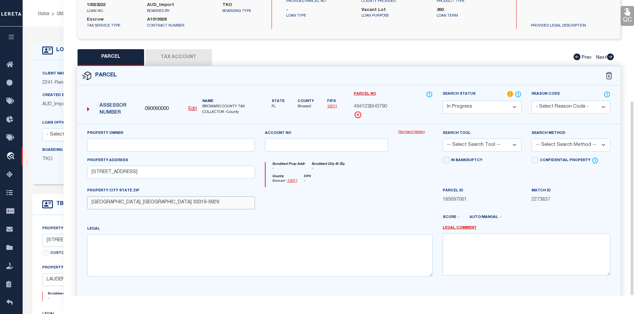
scroll to position [153, 0]
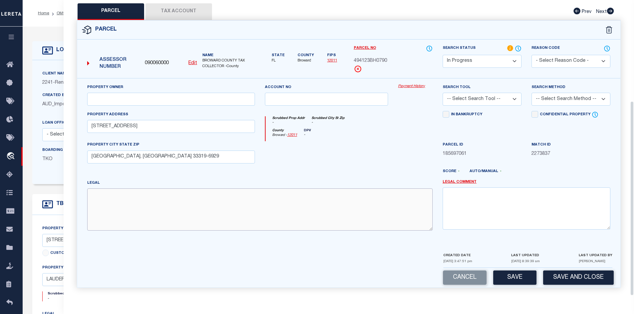
click at [109, 203] on textarea at bounding box center [259, 210] width 345 height 42
paste textarea "THE INVERRARY COUNTRY CLUB APTS PHASE III CONDO UNIT 301 BLDG 6PER CDO BK/PG: 5…"
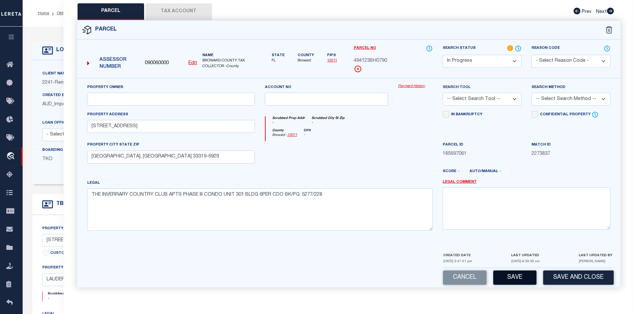
click at [518, 277] on button "Save" at bounding box center [514, 278] width 43 height 14
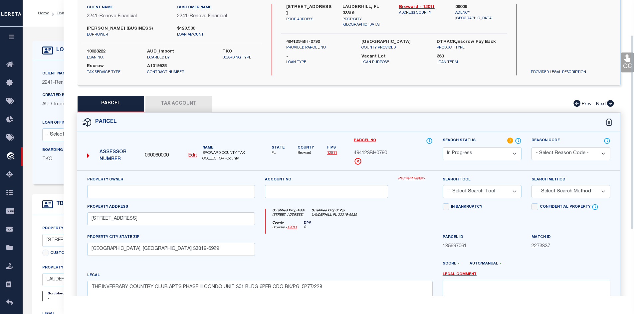
click at [175, 108] on button "Tax Account" at bounding box center [178, 104] width 67 height 17
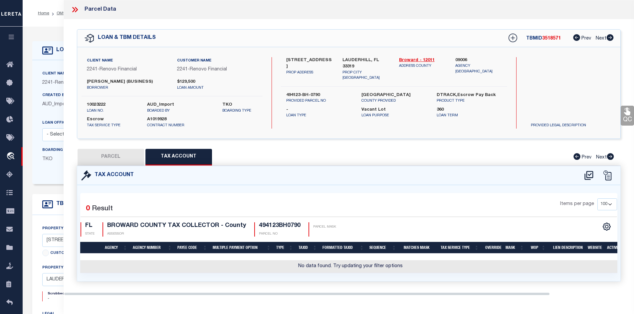
scroll to position [0, 0]
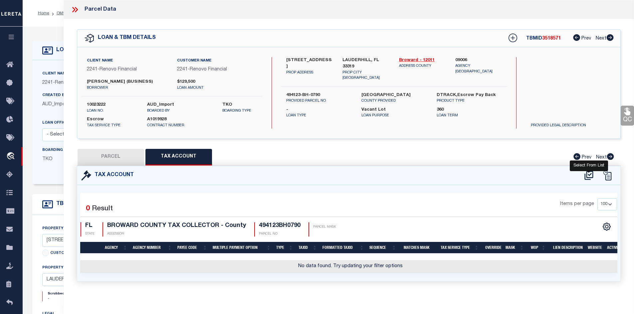
click at [587, 180] on icon at bounding box center [588, 175] width 11 height 11
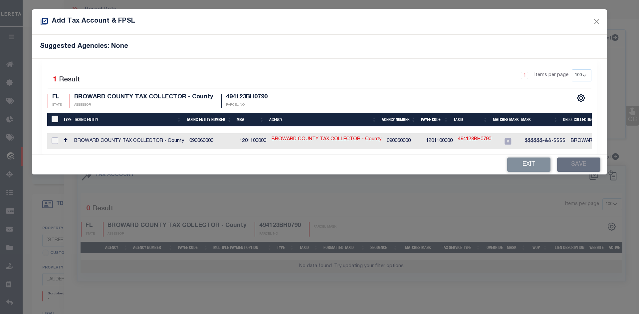
click at [55, 141] on input "checkbox" at bounding box center [55, 140] width 7 height 7
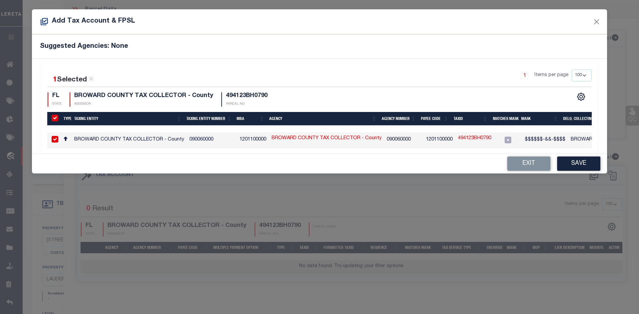
click at [467, 139] on link "494123BH0790" at bounding box center [474, 138] width 33 height 7
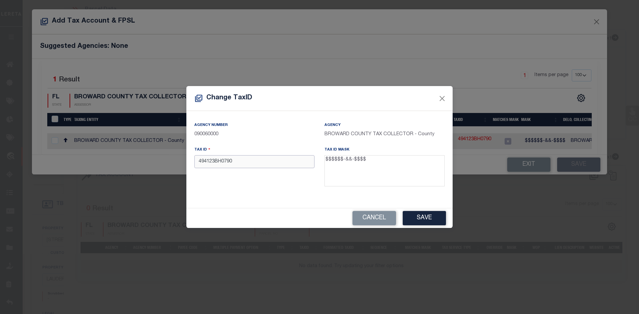
drag, startPoint x: 244, startPoint y: 163, endPoint x: 184, endPoint y: 160, distance: 59.3
click at [184, 160] on div "Change TaxID Agency Number 090060000 Agency BROWARD COUNTY TAX COLLECTOR - Coun…" at bounding box center [319, 157] width 639 height 314
paste input "94123-BH-"
click at [421, 217] on button "Save" at bounding box center [424, 218] width 43 height 14
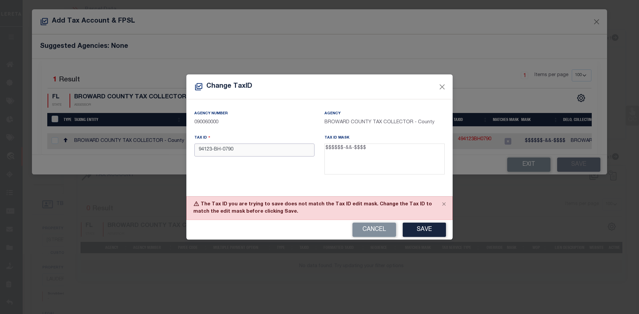
drag, startPoint x: 234, startPoint y: 151, endPoint x: 185, endPoint y: 150, distance: 48.9
click at [185, 150] on div "Change TaxID Agency Number 090060000 Agency BROWARD COUNTY TAX COLLECTOR - Coun…" at bounding box center [319, 157] width 639 height 314
paste input "4"
click at [421, 230] on button "Save" at bounding box center [424, 230] width 43 height 14
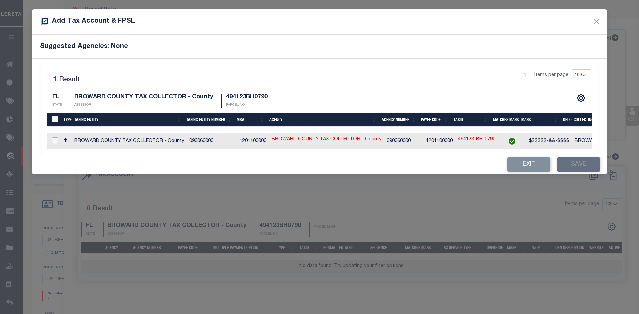
click at [53, 140] on input "checkbox" at bounding box center [55, 140] width 7 height 7
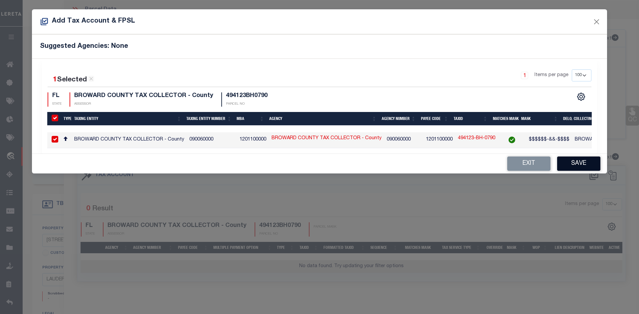
click at [576, 167] on button "Save" at bounding box center [578, 164] width 43 height 14
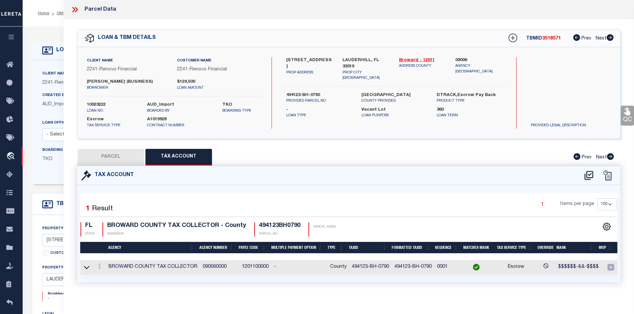
scroll to position [13, 0]
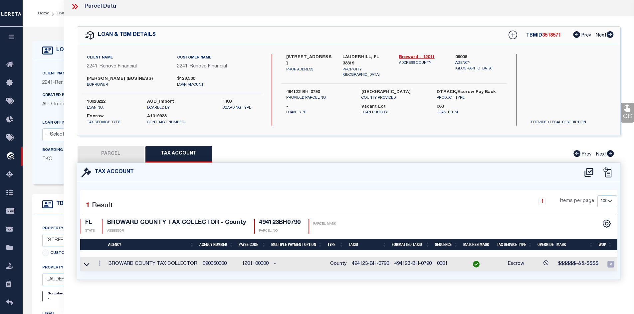
click at [115, 152] on button "PARCEL" at bounding box center [111, 154] width 67 height 17
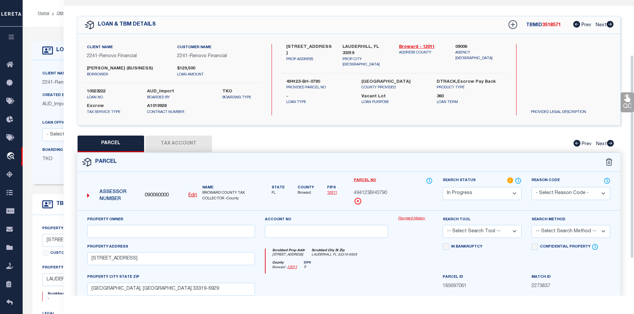
scroll to position [113, 0]
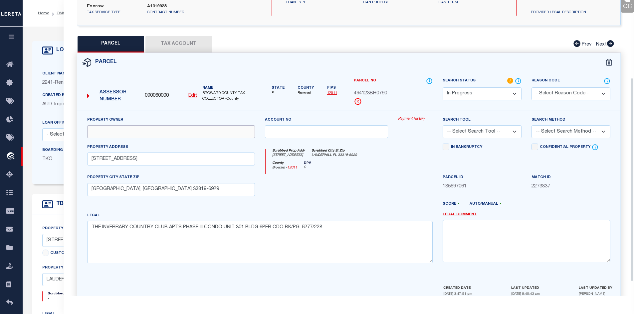
click at [126, 138] on input "text" at bounding box center [171, 131] width 168 height 13
paste input "[PERSON_NAME] [PERSON_NAME]"
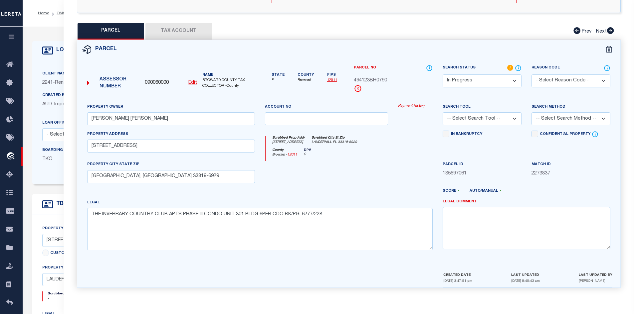
click at [597, 118] on select "-- Select Search Method -- Property Address Legal Liability Info Provided" at bounding box center [570, 118] width 79 height 13
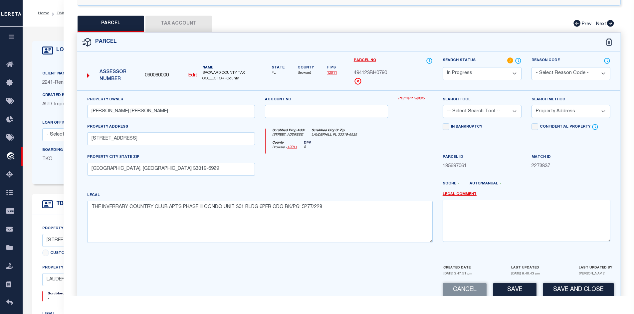
click at [531, 112] on select "-- Select Search Method -- Property Address Legal Liability Info Provided" at bounding box center [570, 111] width 79 height 13
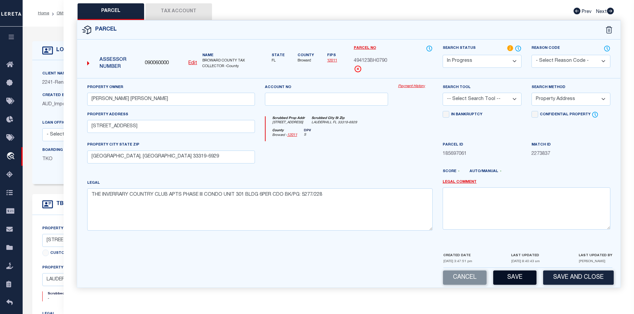
click at [513, 275] on button "Save" at bounding box center [514, 278] width 43 height 14
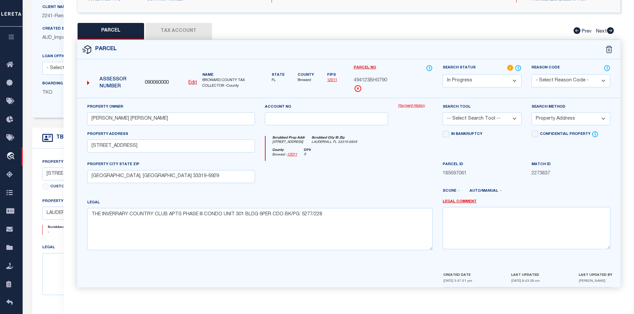
scroll to position [133, 0]
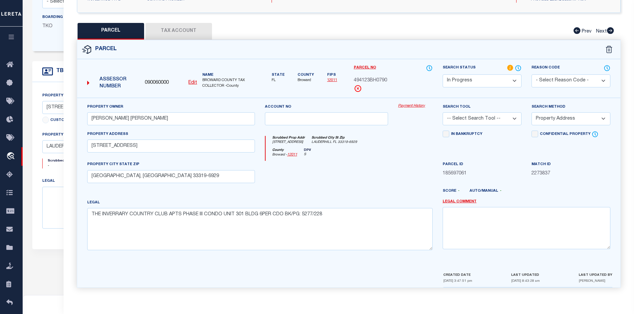
click at [174, 29] on button "Tax Account" at bounding box center [178, 31] width 67 height 17
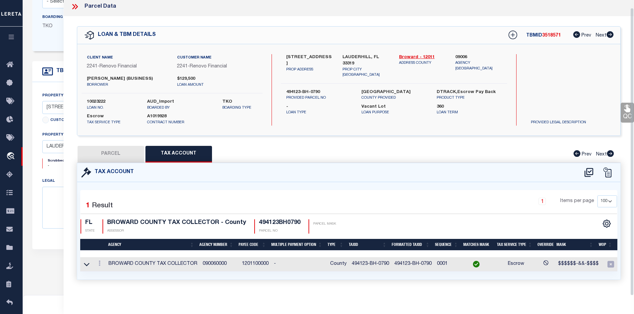
scroll to position [13, 0]
click at [120, 152] on button "PARCEL" at bounding box center [111, 154] width 67 height 17
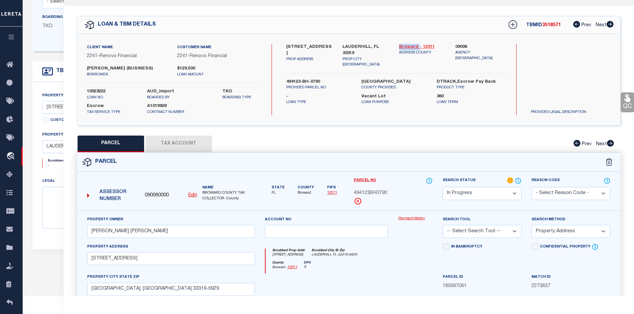
drag, startPoint x: 397, startPoint y: 44, endPoint x: 417, endPoint y: 47, distance: 20.8
click at [417, 47] on div "Broward - 12011 ADDRESS COUNTY" at bounding box center [422, 56] width 57 height 24
click at [180, 146] on button "Tax Account" at bounding box center [178, 144] width 67 height 17
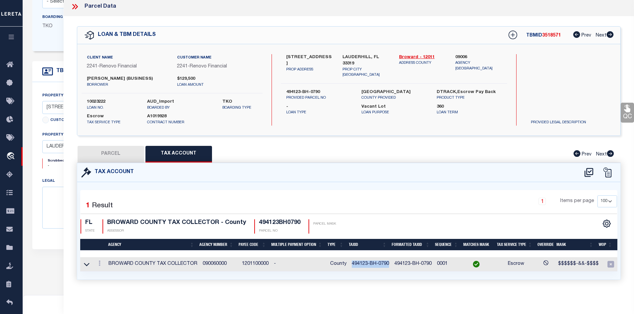
drag, startPoint x: 349, startPoint y: 260, endPoint x: 388, endPoint y: 260, distance: 38.6
click at [388, 260] on td "494123-BH-0790" at bounding box center [370, 265] width 43 height 14
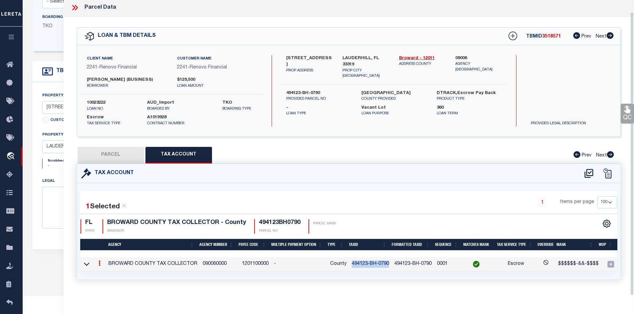
scroll to position [12, 0]
